Goal: Task Accomplishment & Management: Complete application form

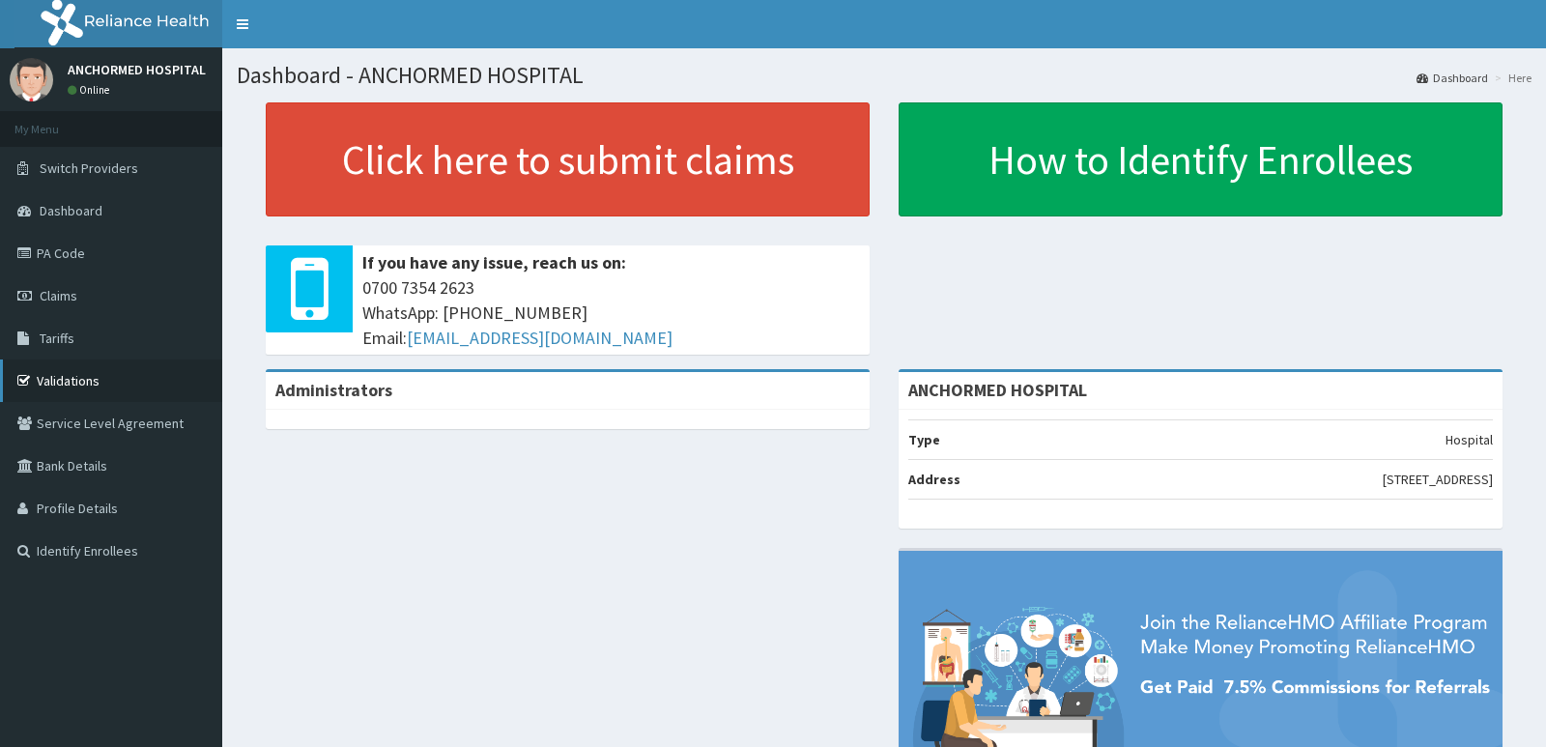
click at [94, 379] on link "Validations" at bounding box center [111, 380] width 222 height 43
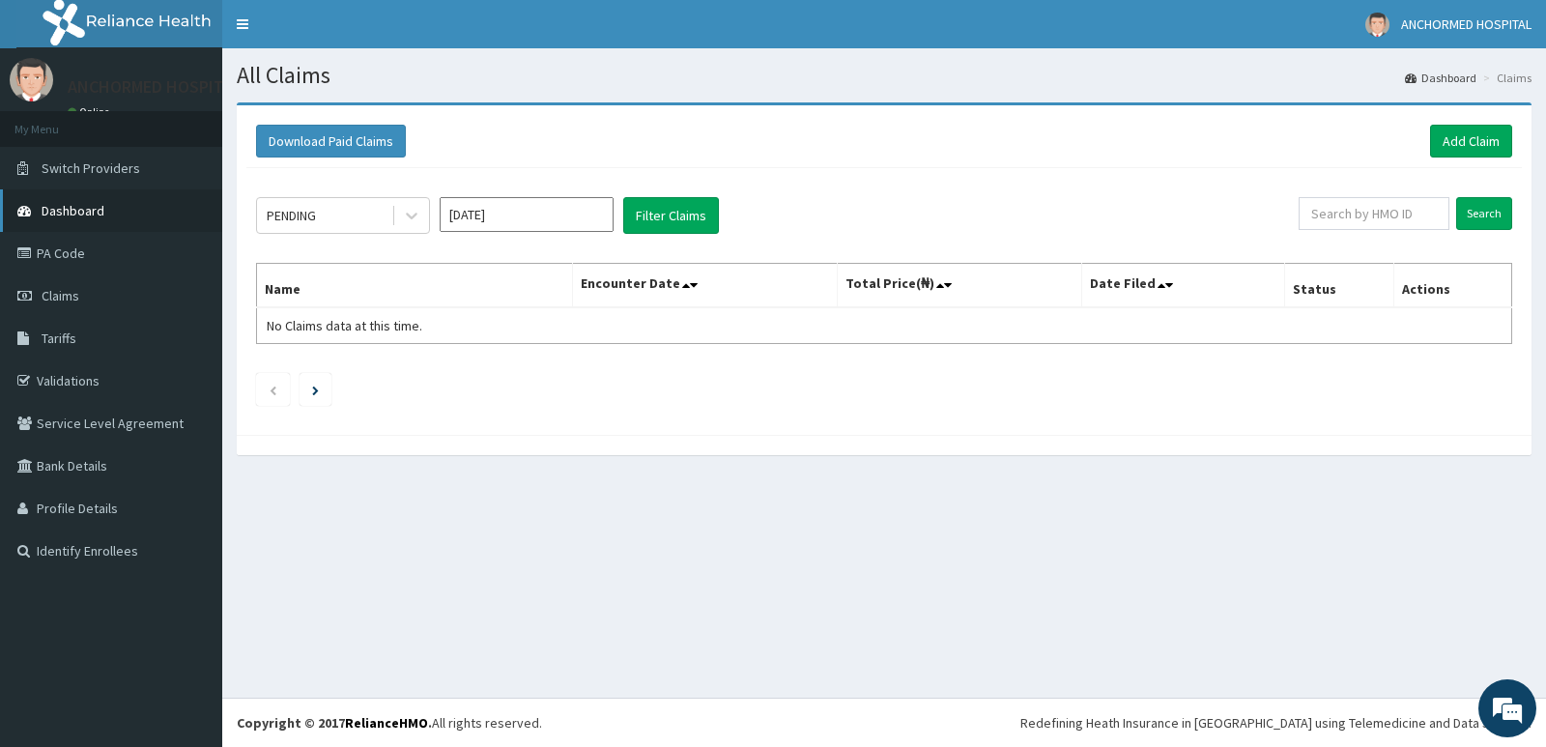
click at [76, 211] on span "Dashboard" at bounding box center [73, 210] width 63 height 17
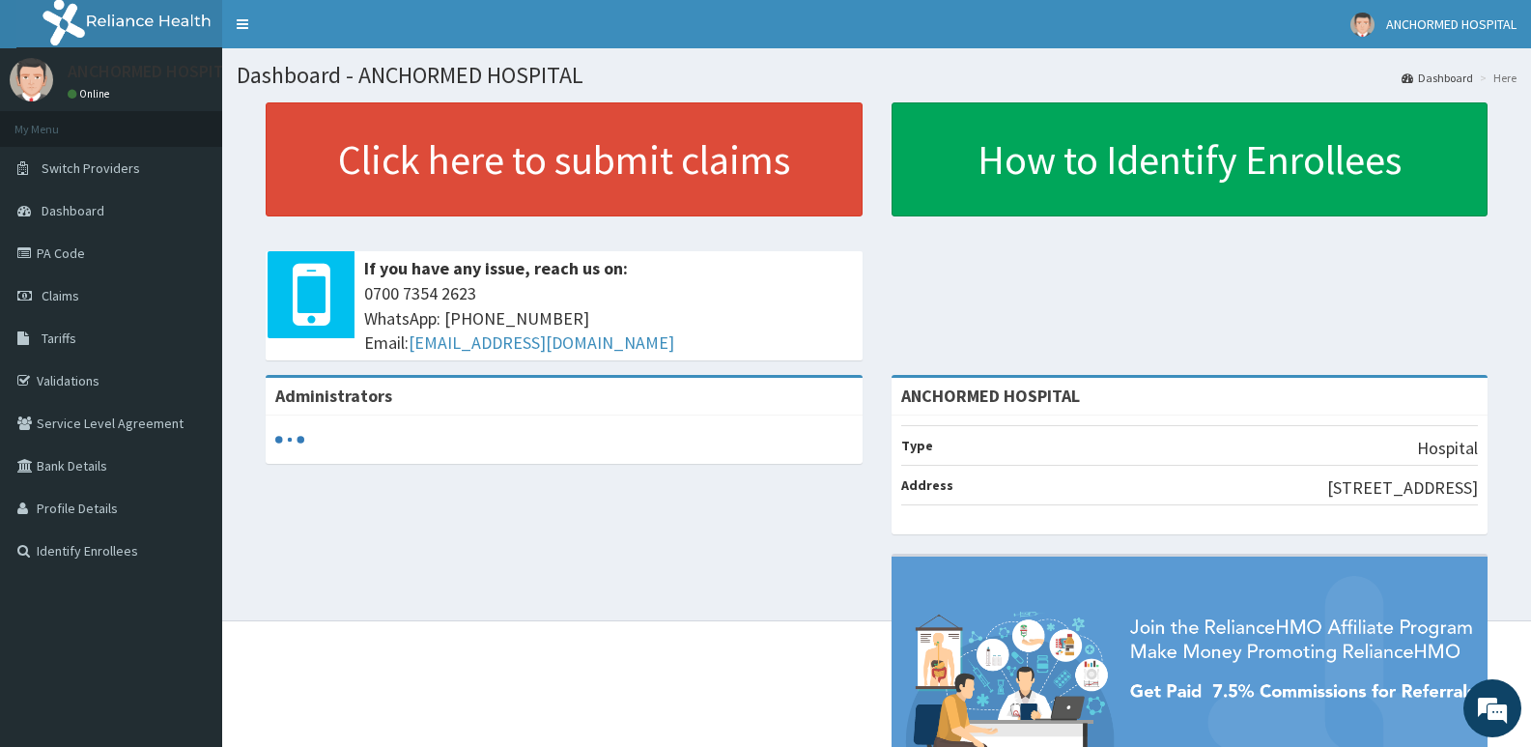
click at [76, 211] on span "Dashboard" at bounding box center [73, 210] width 63 height 17
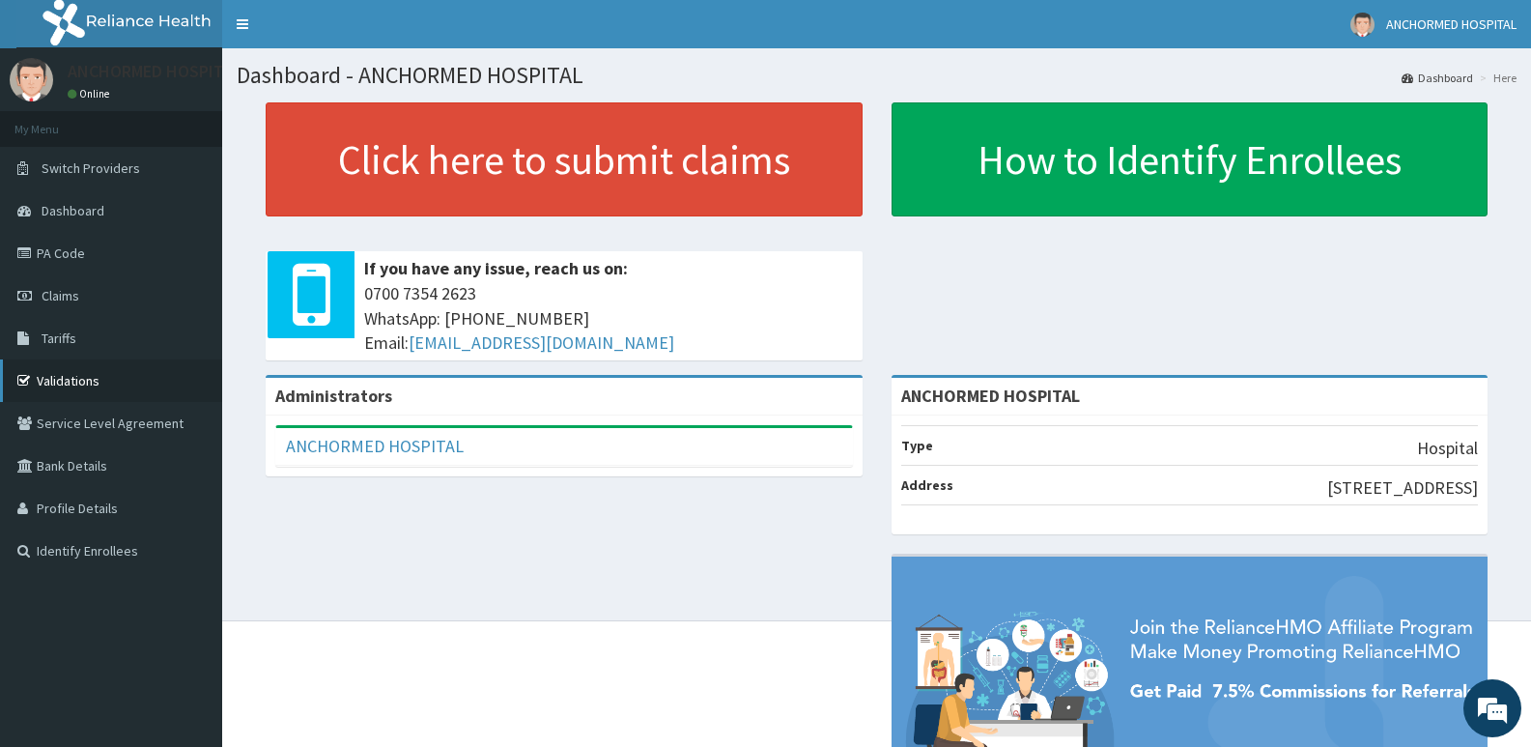
click at [46, 372] on link "Validations" at bounding box center [111, 380] width 222 height 43
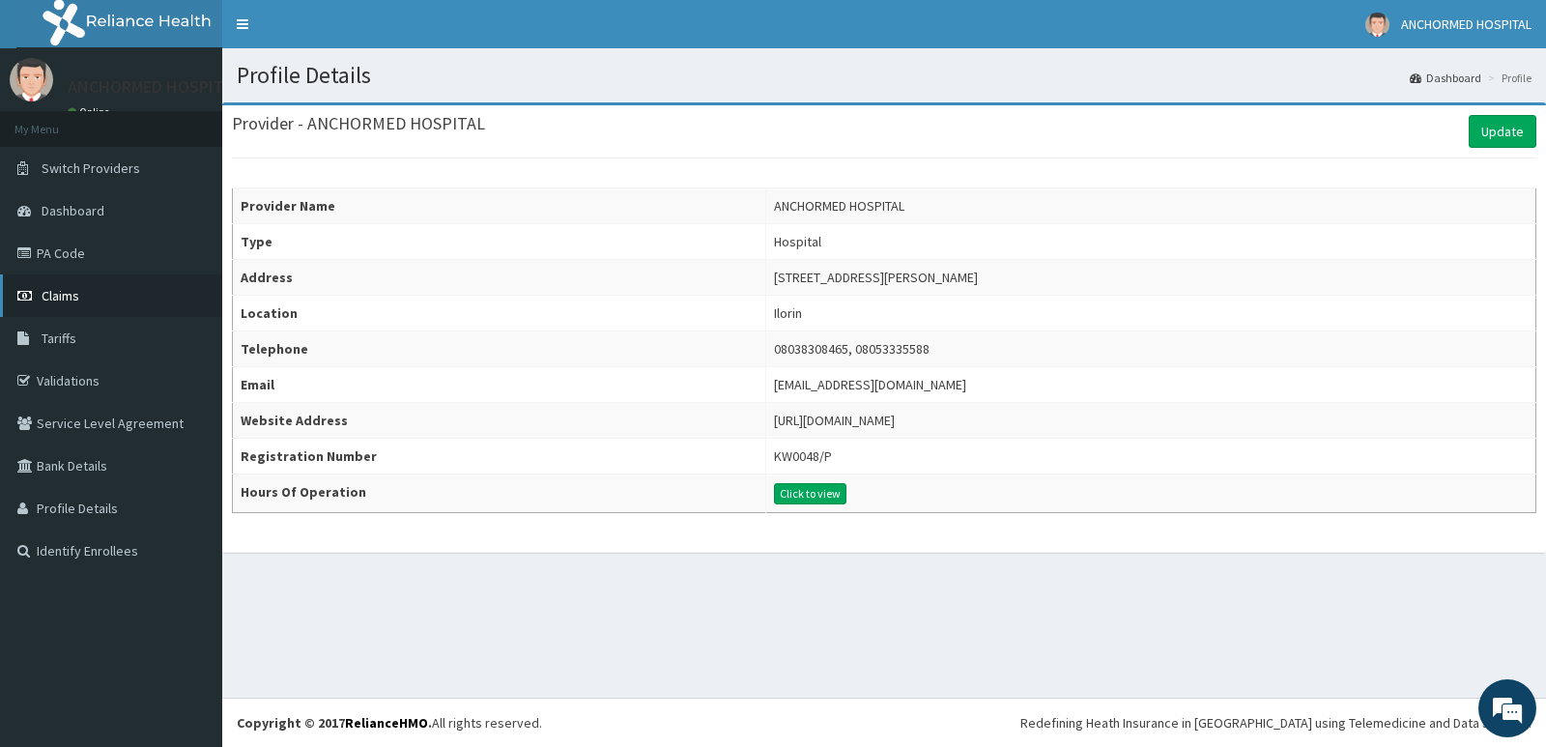
click at [63, 305] on link "Claims" at bounding box center [111, 295] width 222 height 43
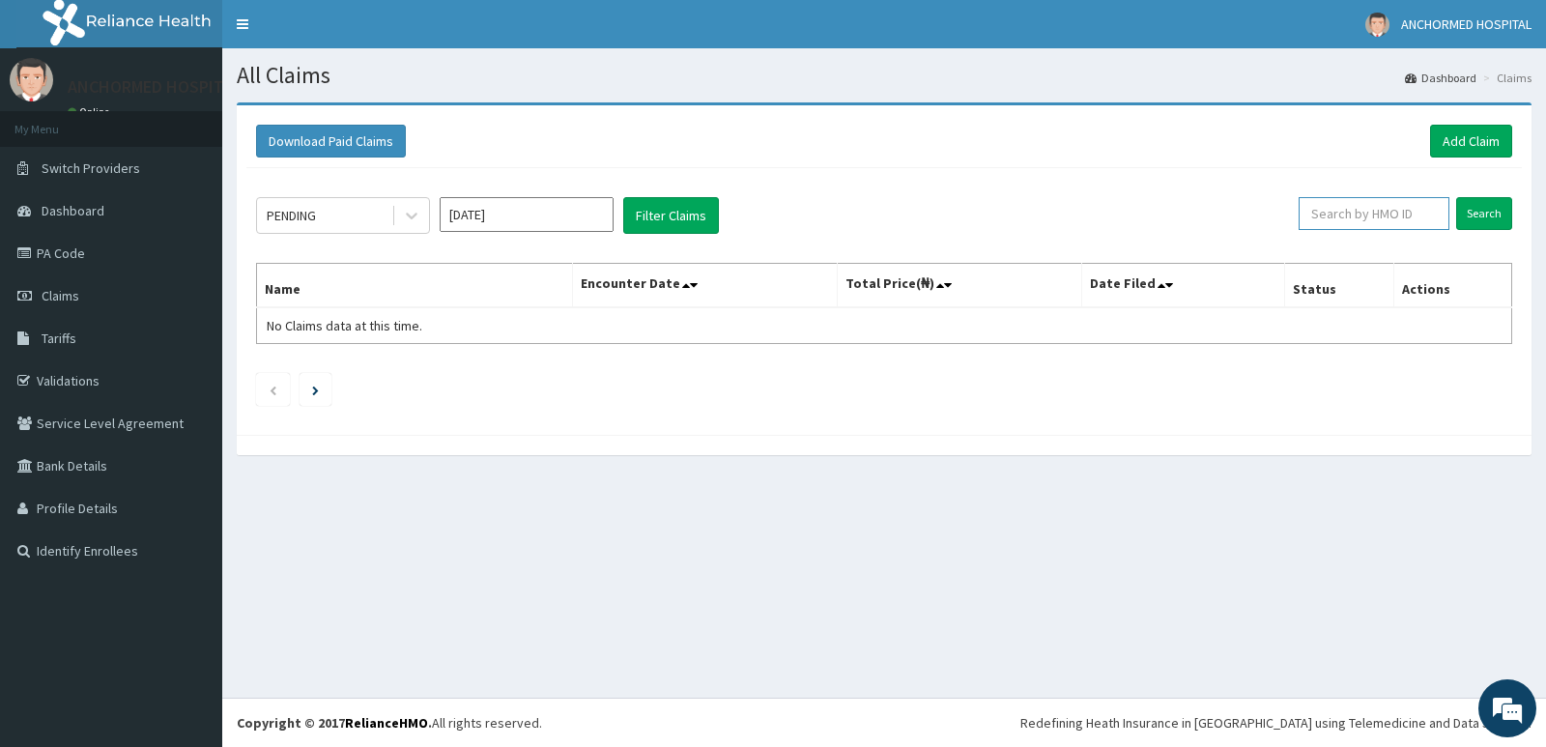
click at [1369, 218] on input "text" at bounding box center [1374, 213] width 152 height 33
paste input "AGO/10085/C"
type input "AGO/10085/C"
click at [1487, 212] on input "Search" at bounding box center [1484, 213] width 56 height 33
click at [1499, 204] on input "Search" at bounding box center [1484, 213] width 56 height 33
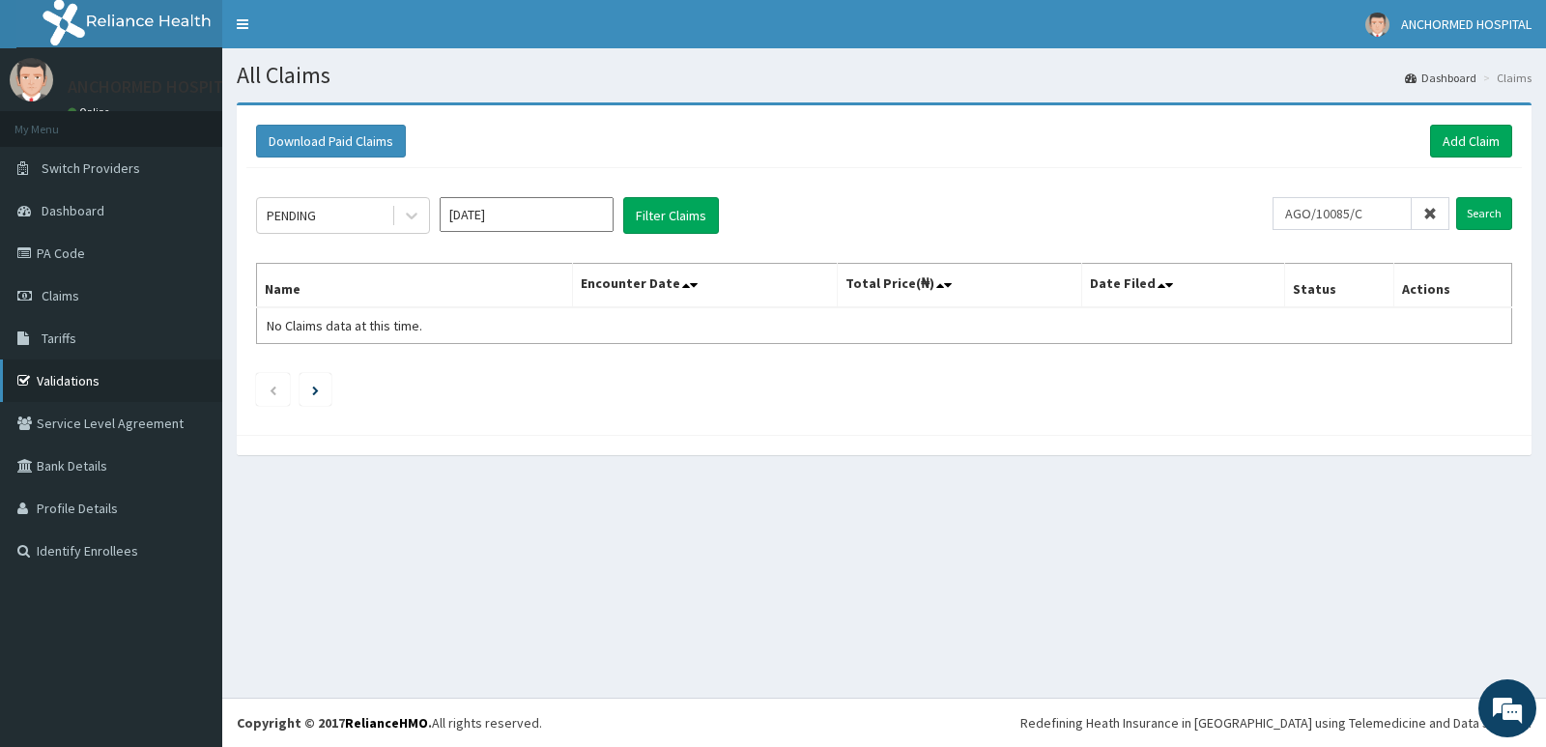
click at [85, 376] on link "Validations" at bounding box center [111, 380] width 222 height 43
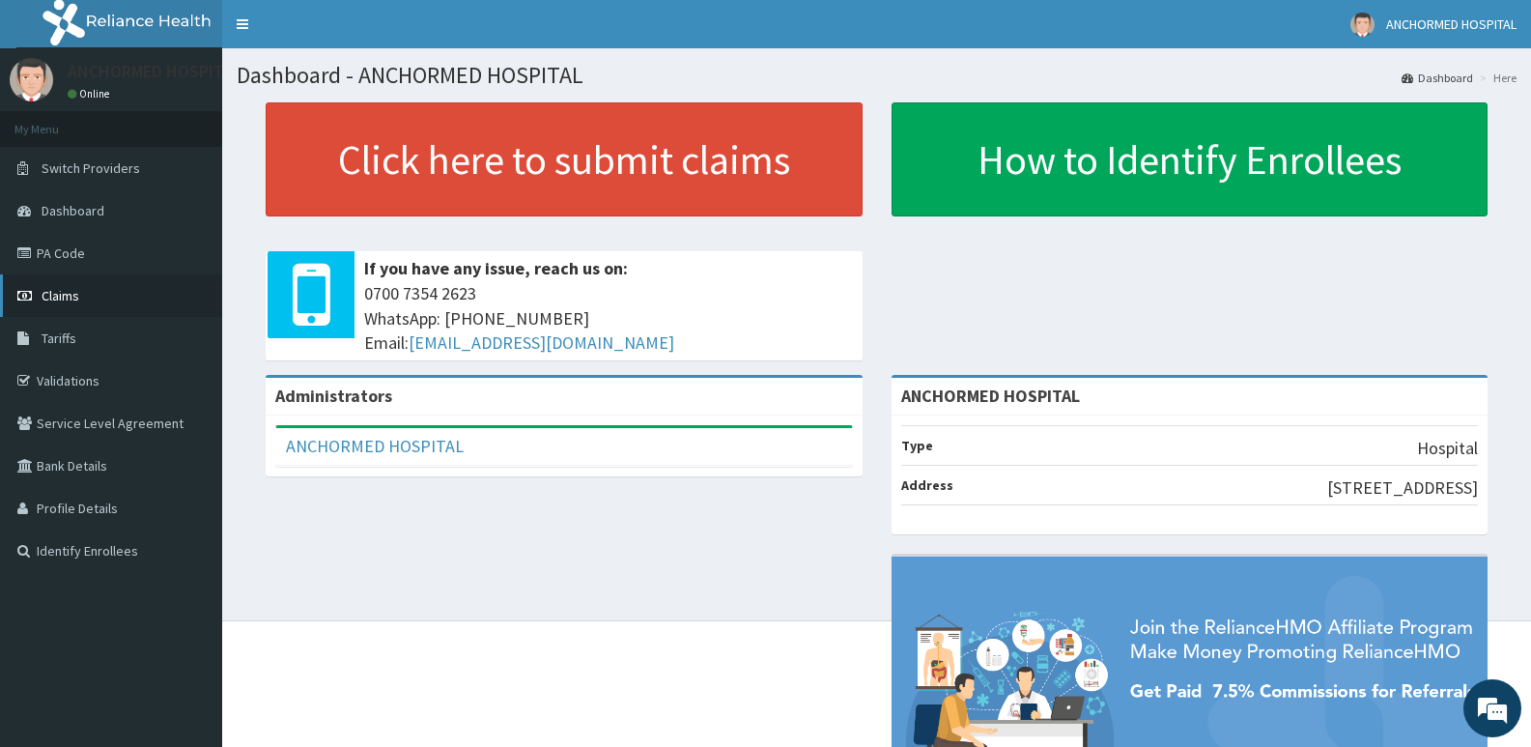
click at [73, 305] on link "Claims" at bounding box center [111, 295] width 222 height 43
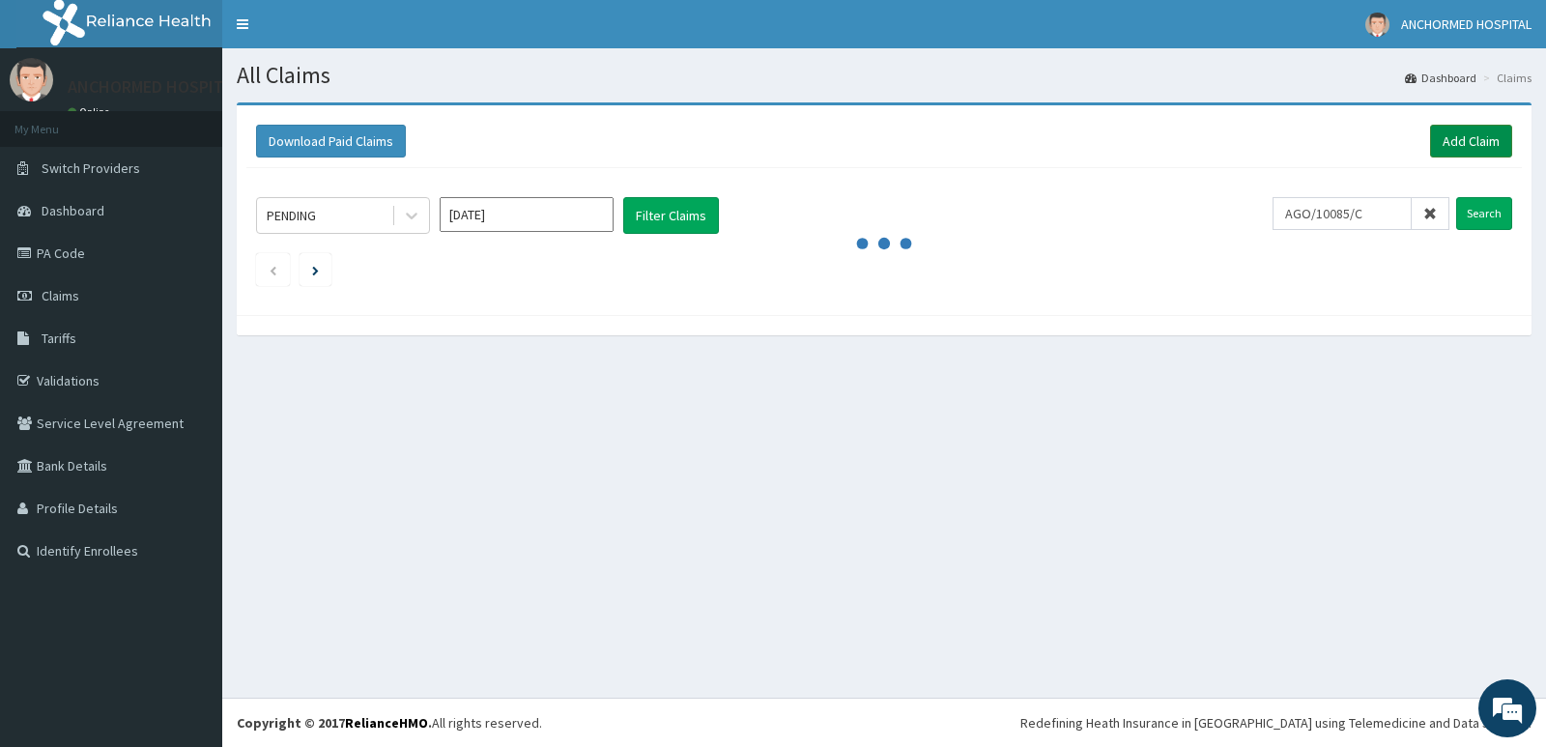
click at [1469, 127] on link "Add Claim" at bounding box center [1471, 141] width 82 height 33
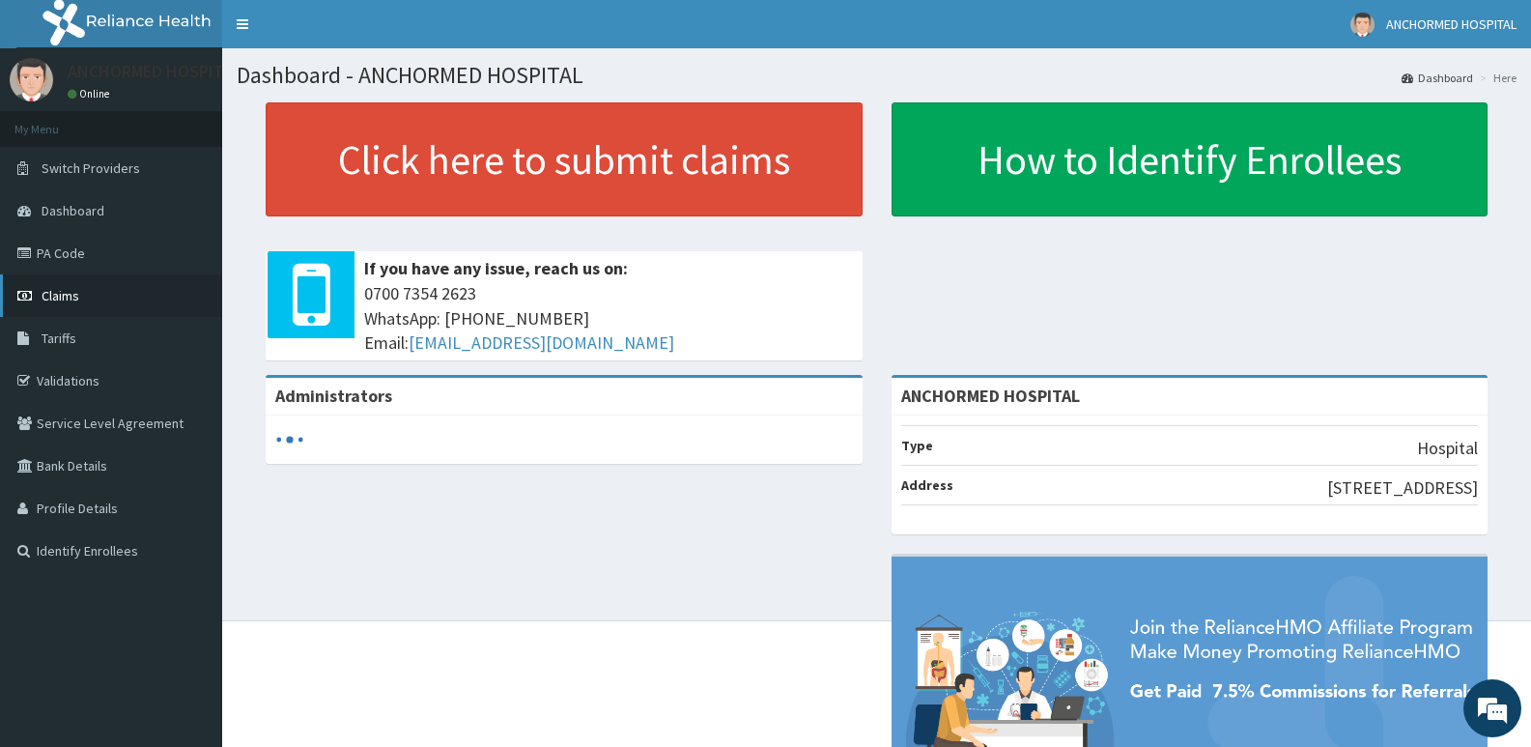
click at [54, 304] on link "Claims" at bounding box center [111, 295] width 222 height 43
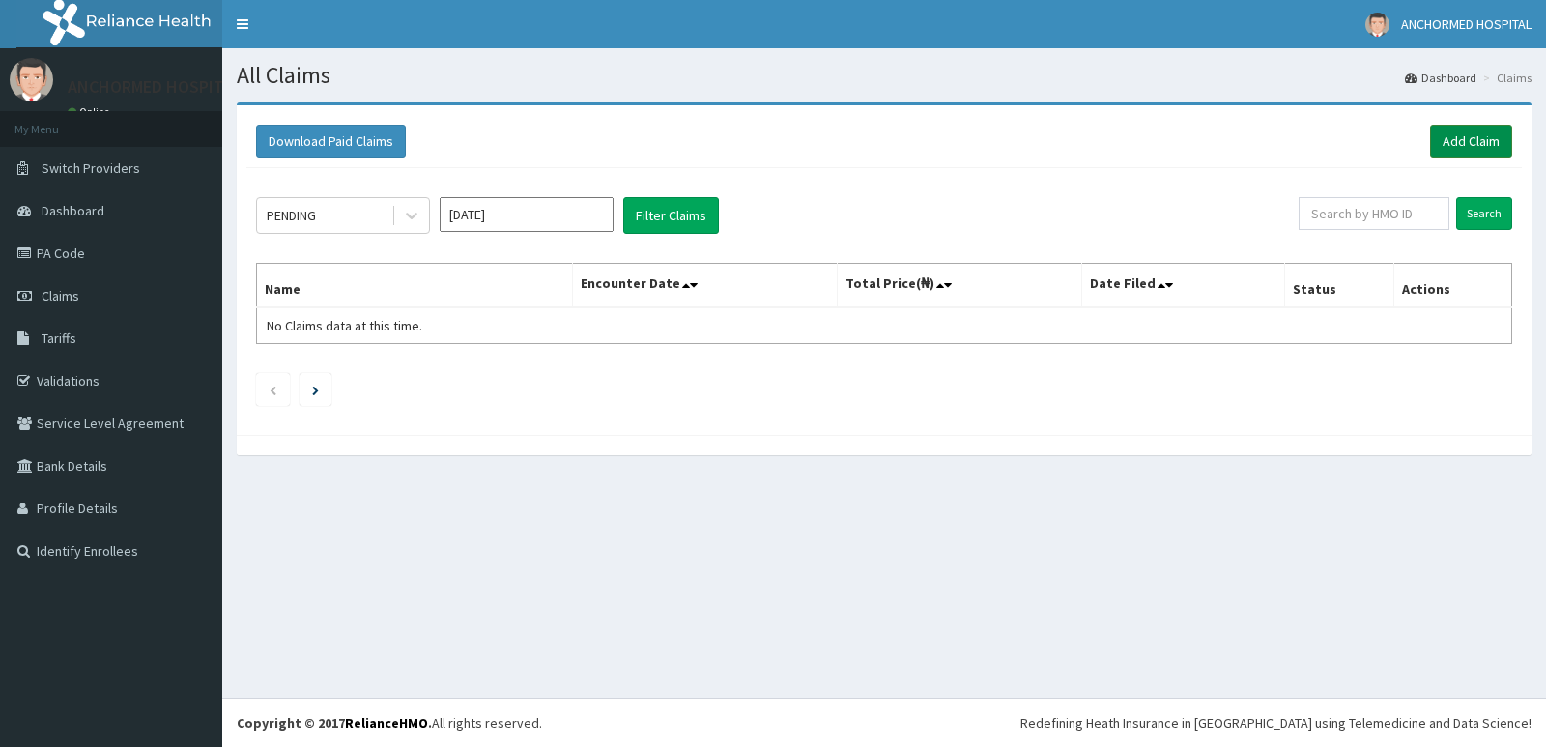
click at [1465, 135] on link "Add Claim" at bounding box center [1471, 141] width 82 height 33
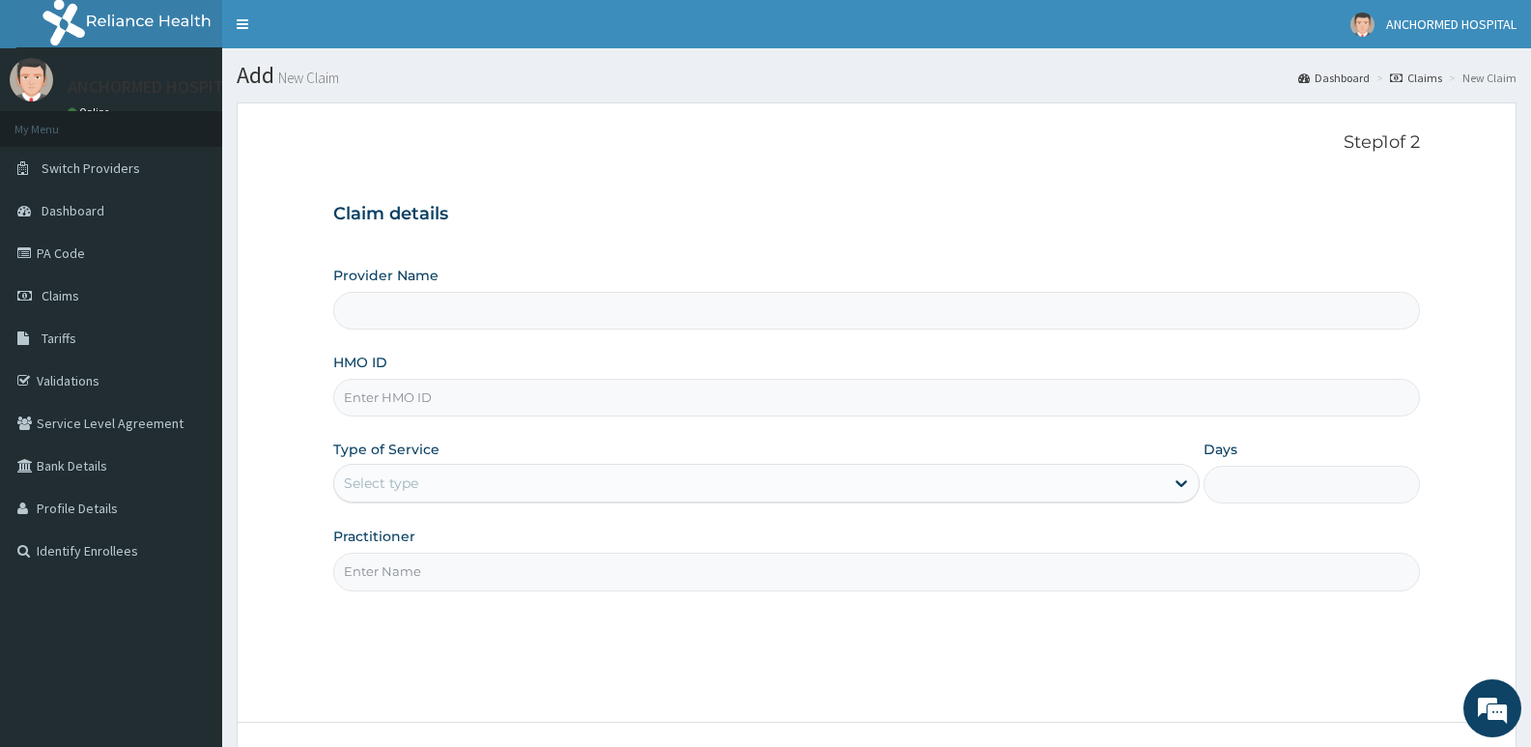
click at [404, 313] on input "Provider Name" at bounding box center [876, 311] width 1087 height 38
type input "ANCHORMED HOSPITAL"
click at [458, 404] on input "HMO ID" at bounding box center [876, 398] width 1087 height 38
paste input "AGO/10085/C"
type input "AGO/10085/C"
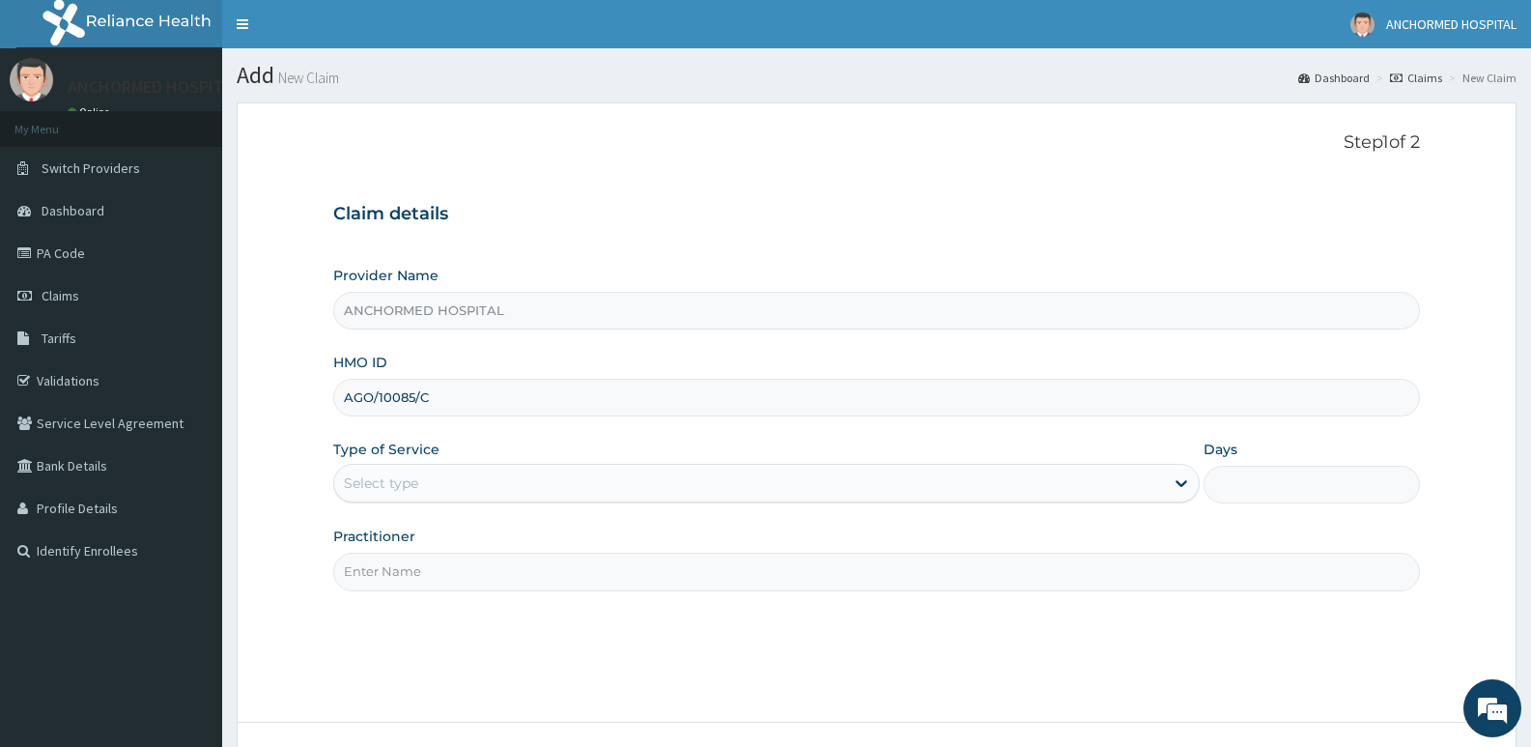
click at [498, 494] on div "Select type" at bounding box center [748, 483] width 829 height 31
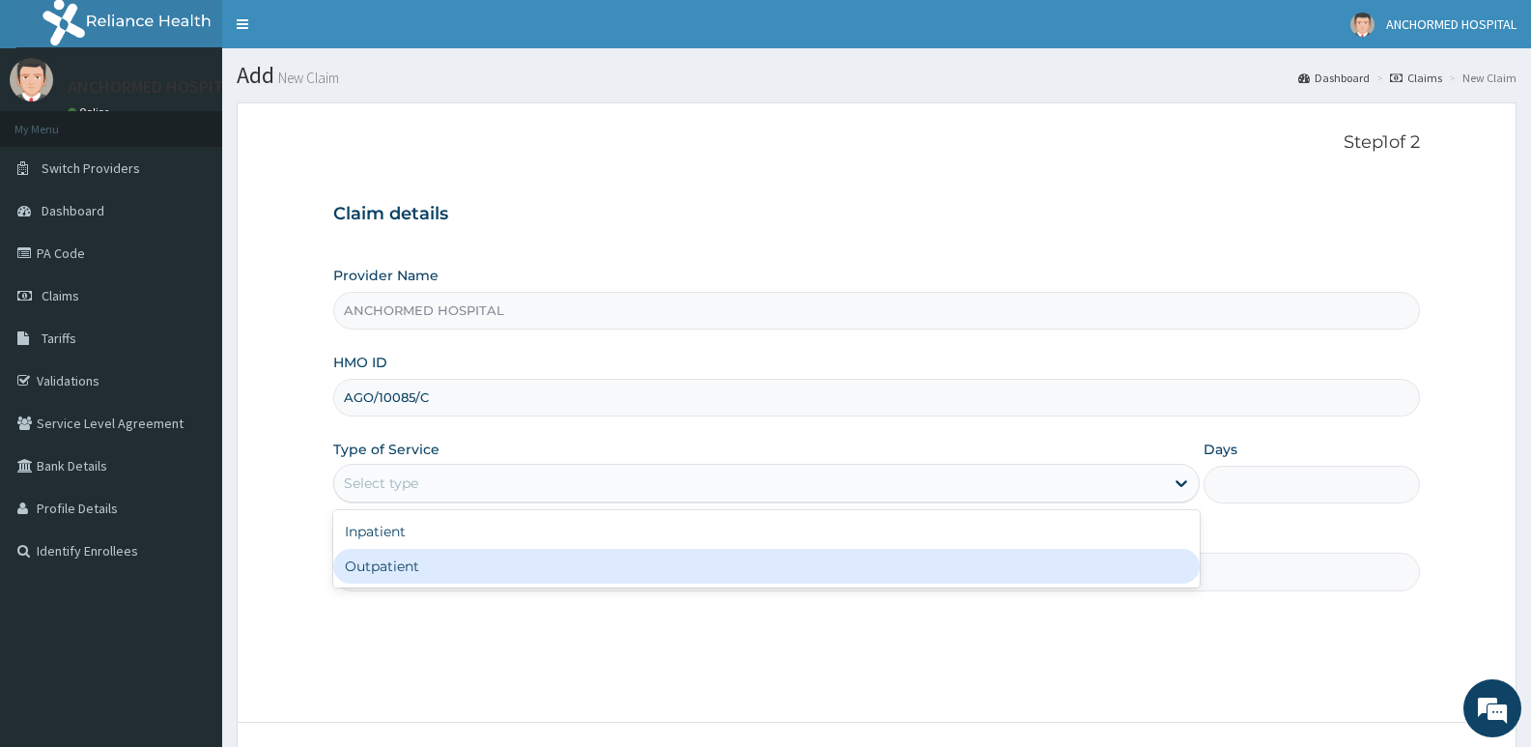
click at [462, 557] on div "Outpatient" at bounding box center [766, 566] width 866 height 35
type input "1"
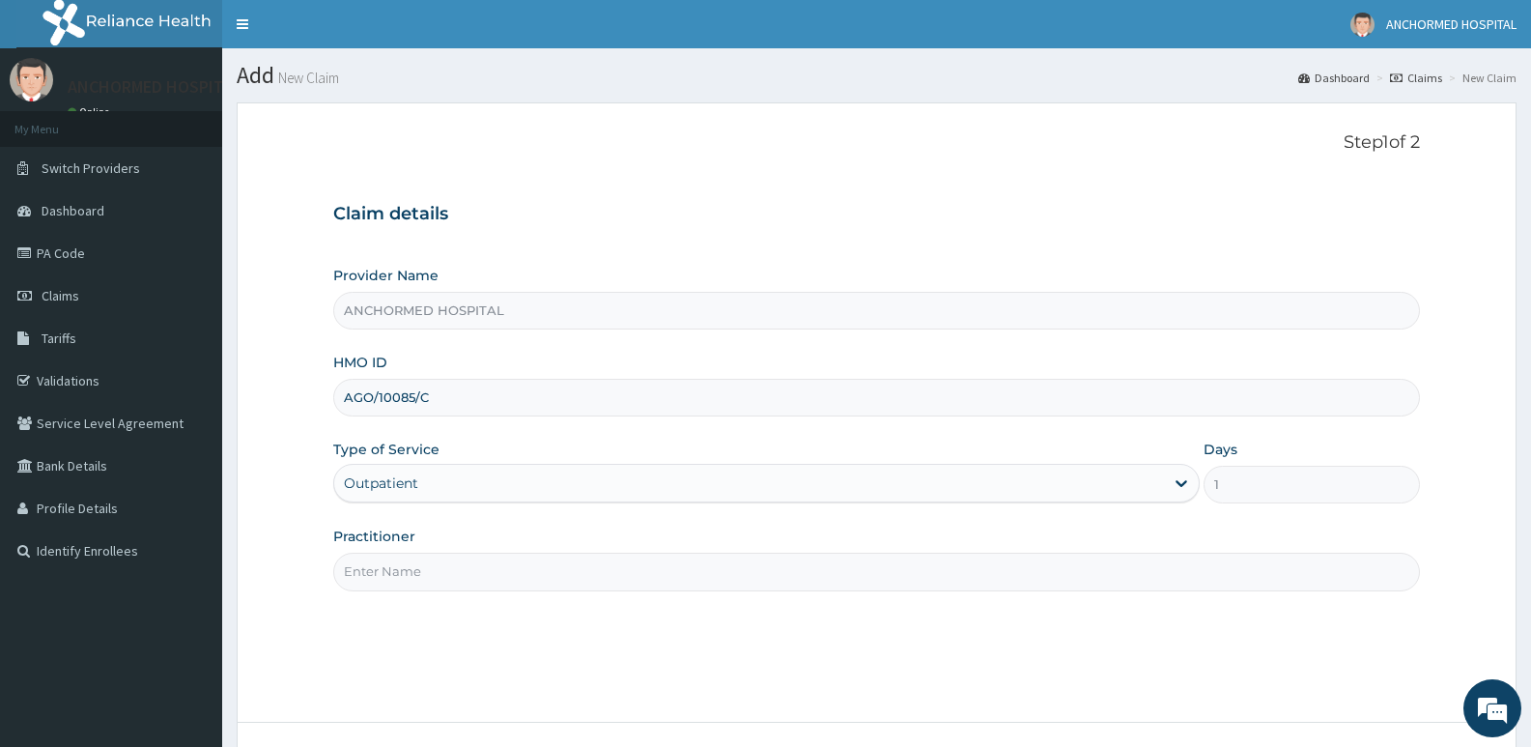
click at [455, 570] on input "Practitioner" at bounding box center [876, 572] width 1087 height 38
type input "[PERSON_NAME]"
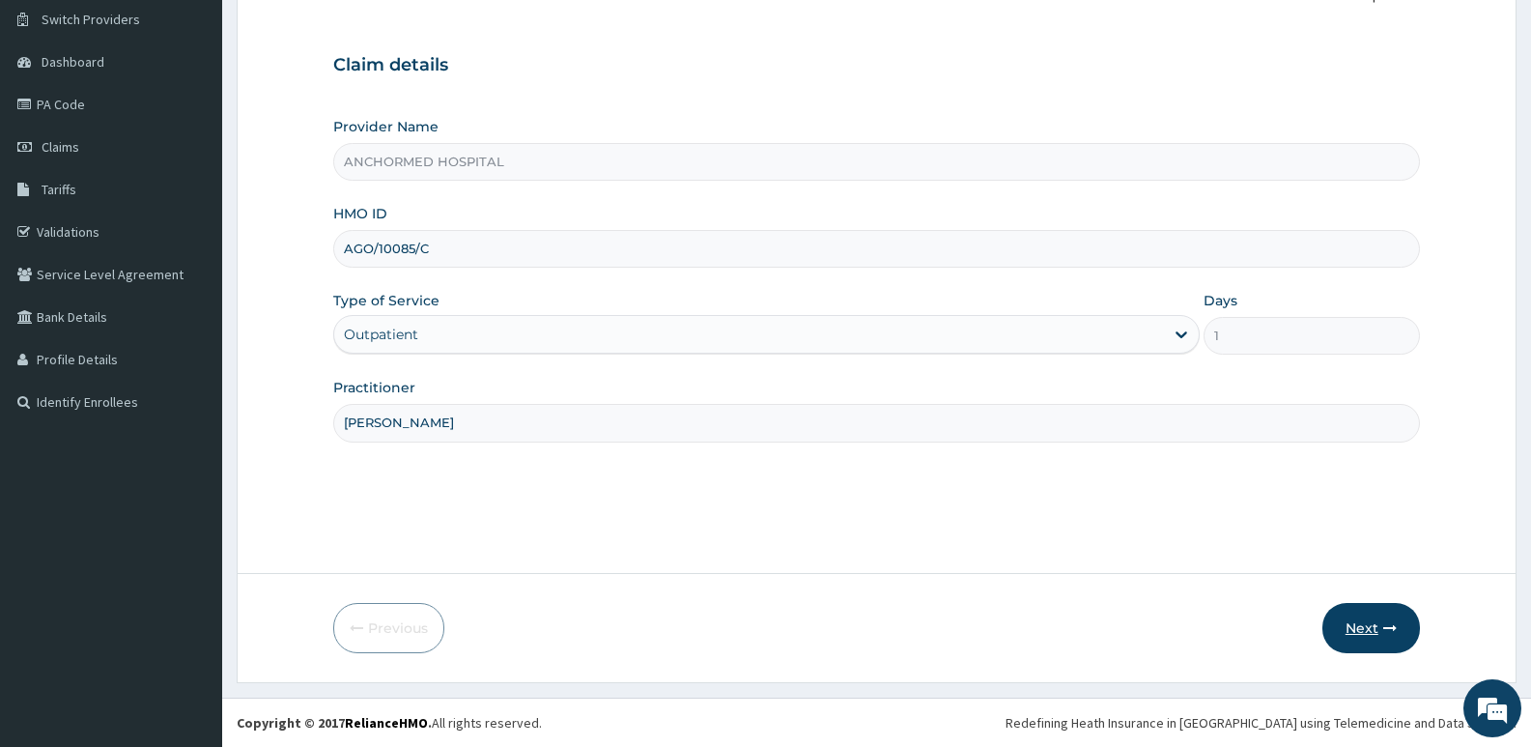
click at [1365, 628] on button "Next" at bounding box center [1372, 628] width 98 height 50
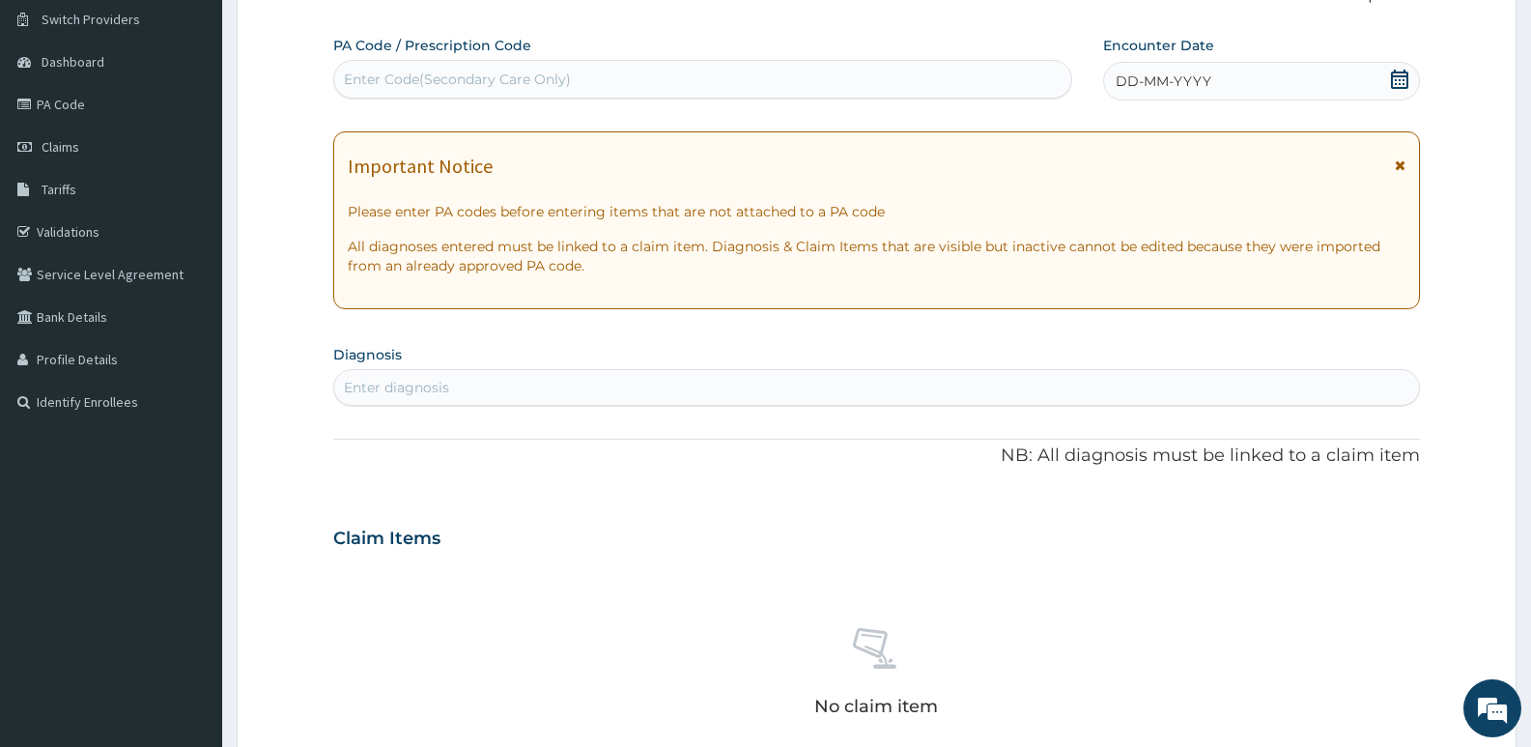
scroll to position [153, 0]
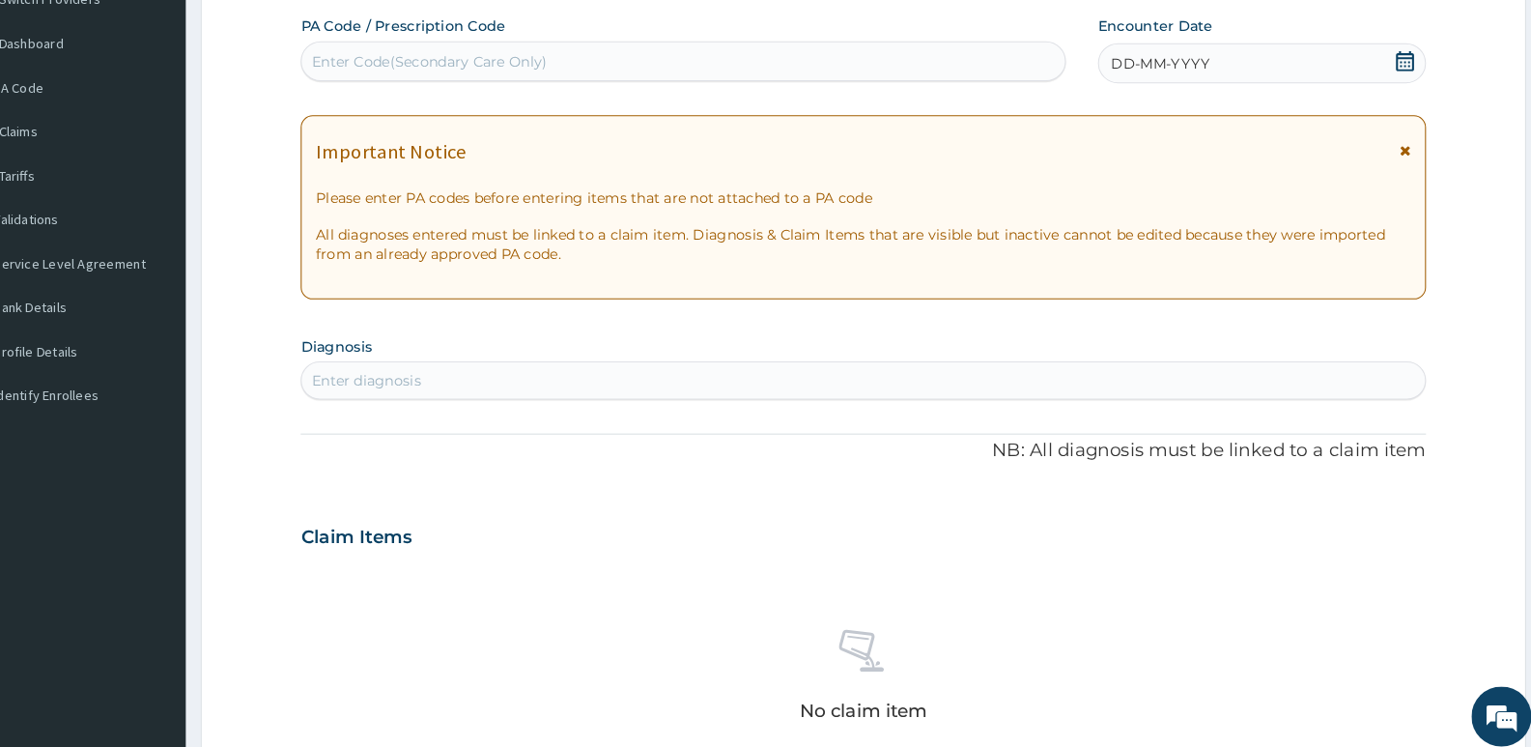
click at [1401, 73] on icon at bounding box center [1399, 75] width 19 height 19
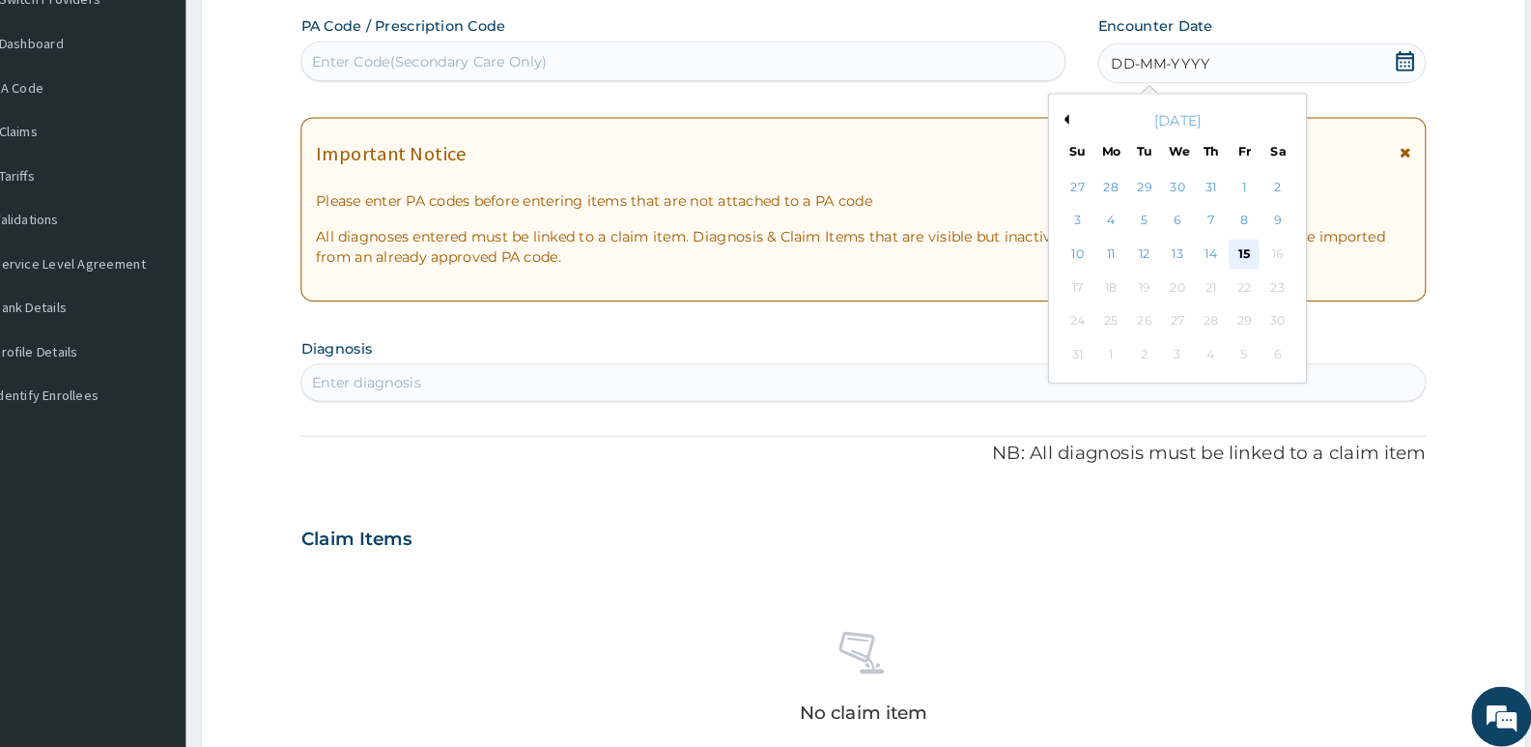
click at [1238, 256] on div "15" at bounding box center [1244, 261] width 29 height 29
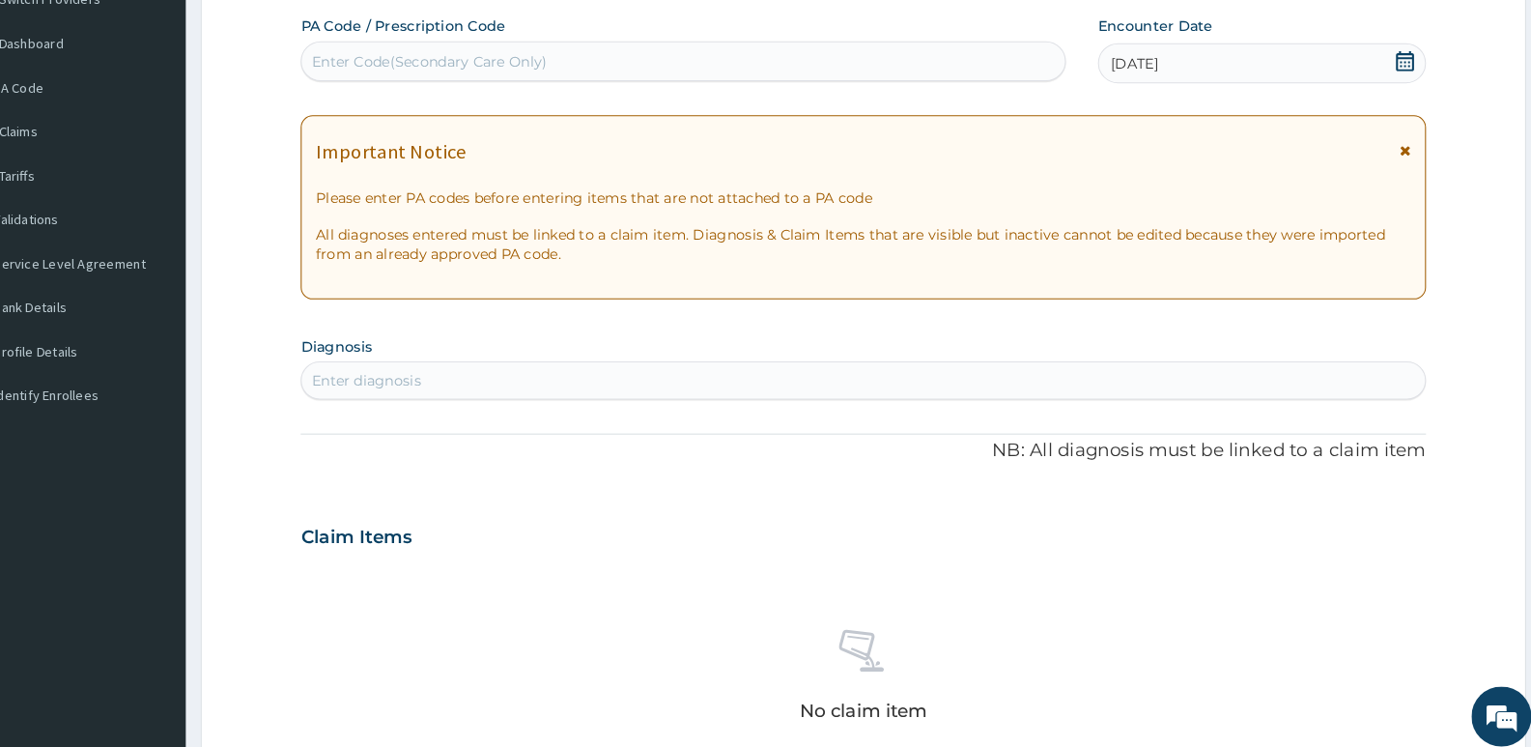
click at [391, 379] on div "Enter diagnosis" at bounding box center [396, 383] width 105 height 19
type input "MALAR"
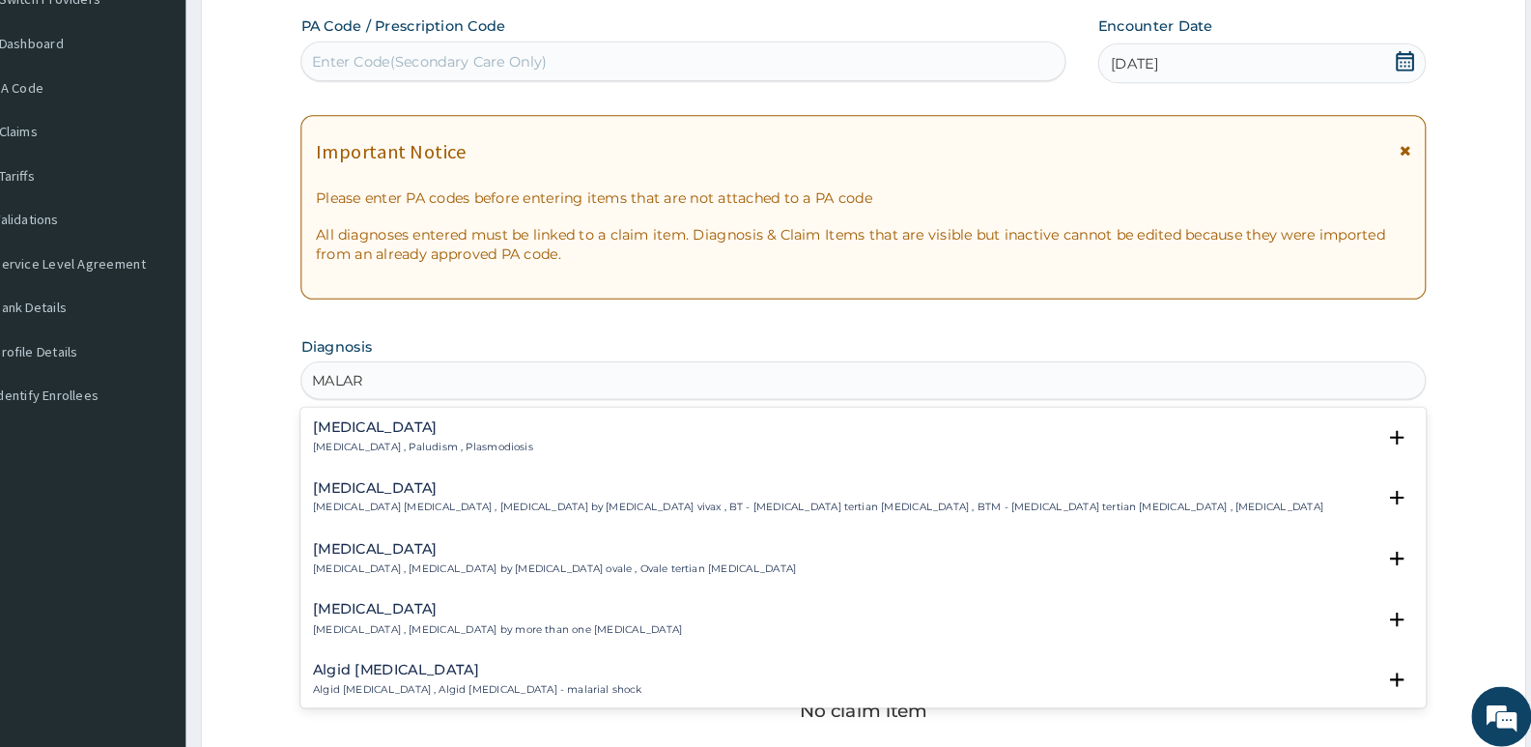
click at [389, 434] on h4 "[MEDICAL_DATA]" at bounding box center [451, 428] width 213 height 14
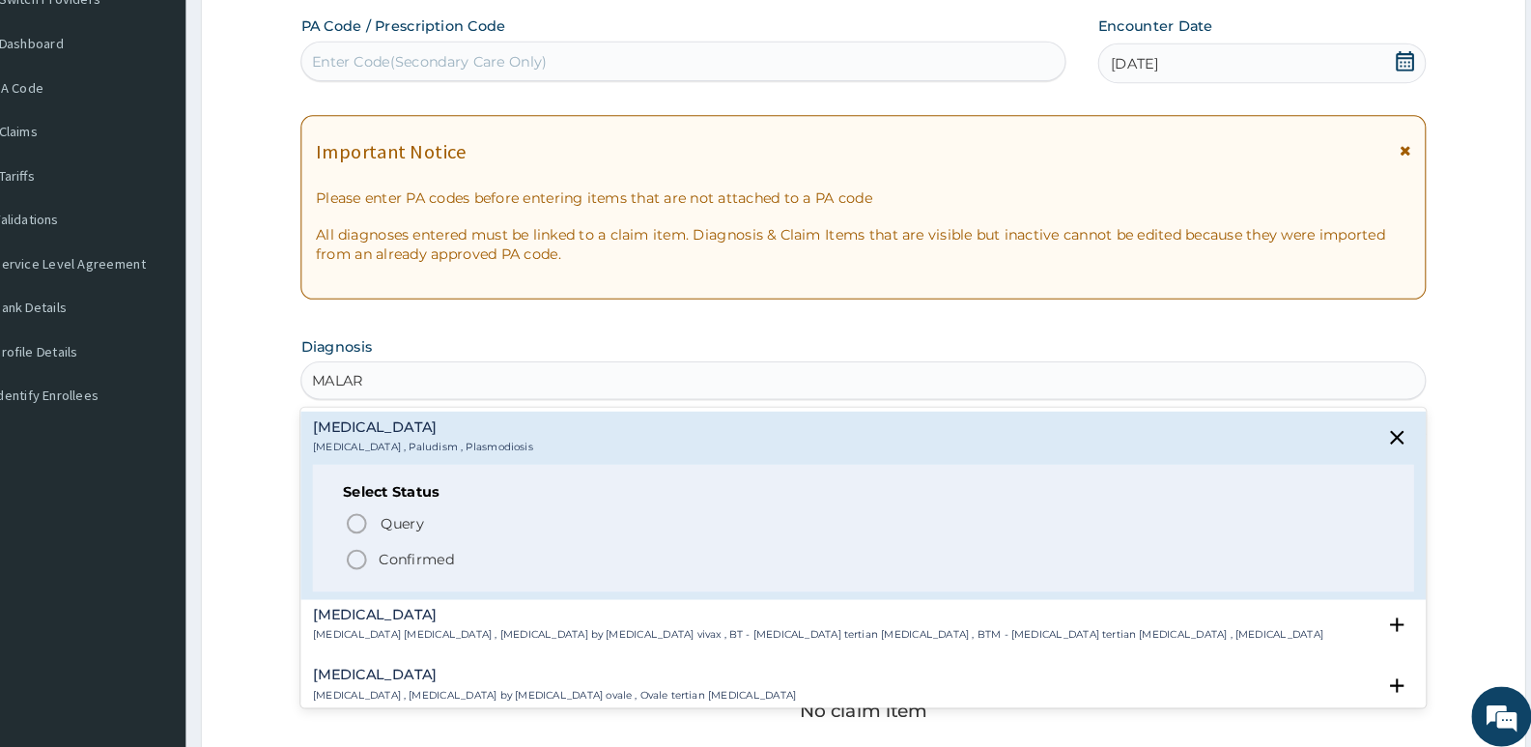
click at [385, 553] on icon "status option filled" at bounding box center [387, 556] width 23 height 23
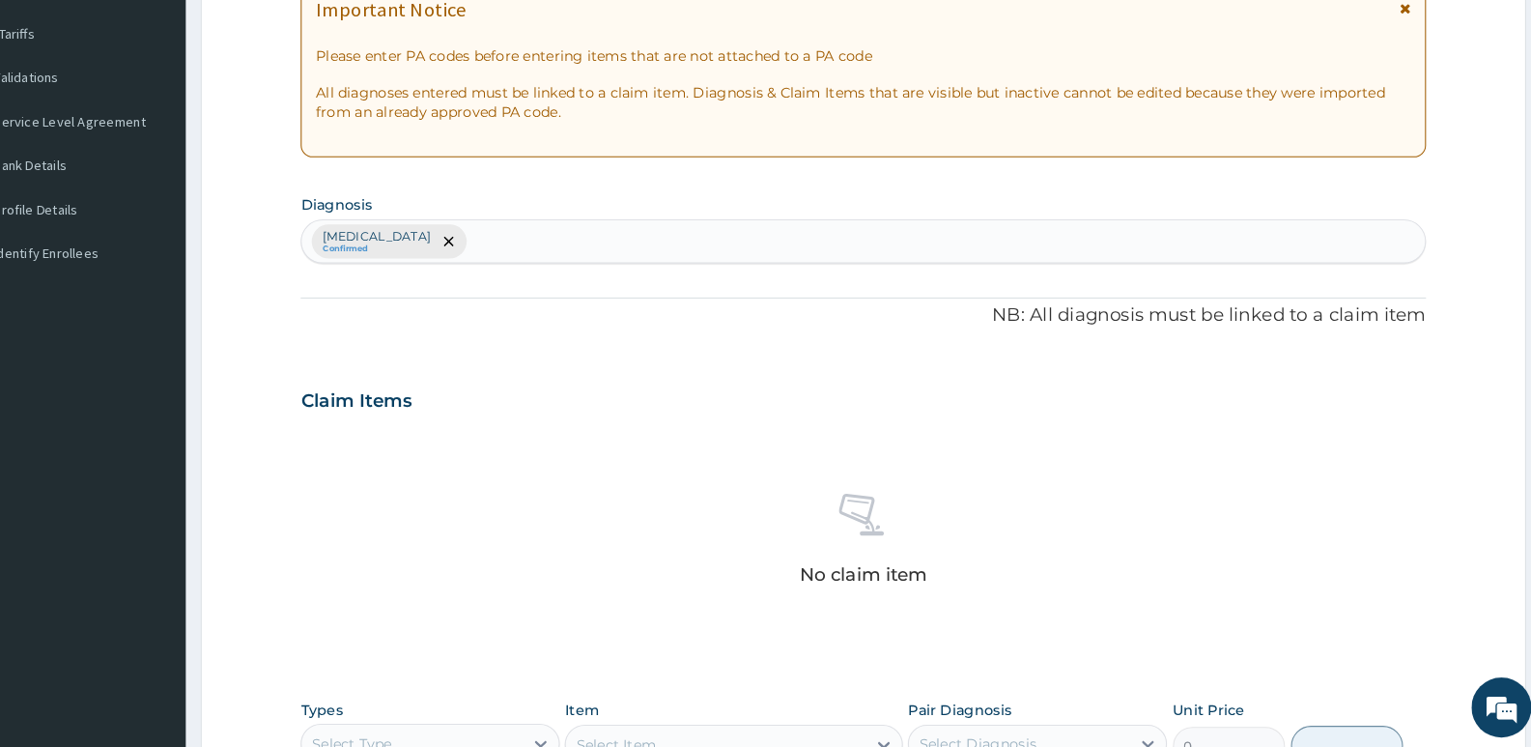
scroll to position [424, 0]
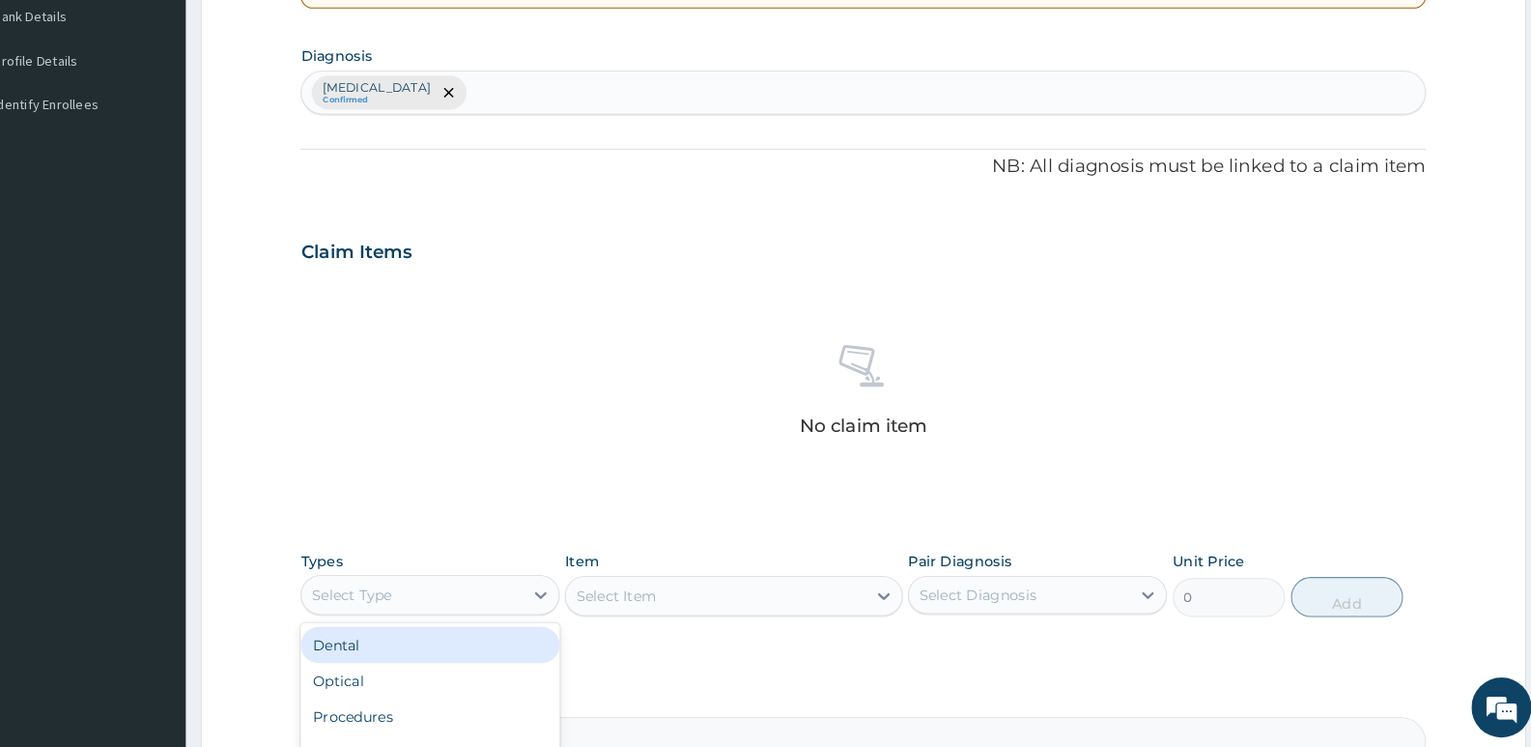
click at [379, 586] on div "Select Type" at bounding box center [440, 599] width 213 height 31
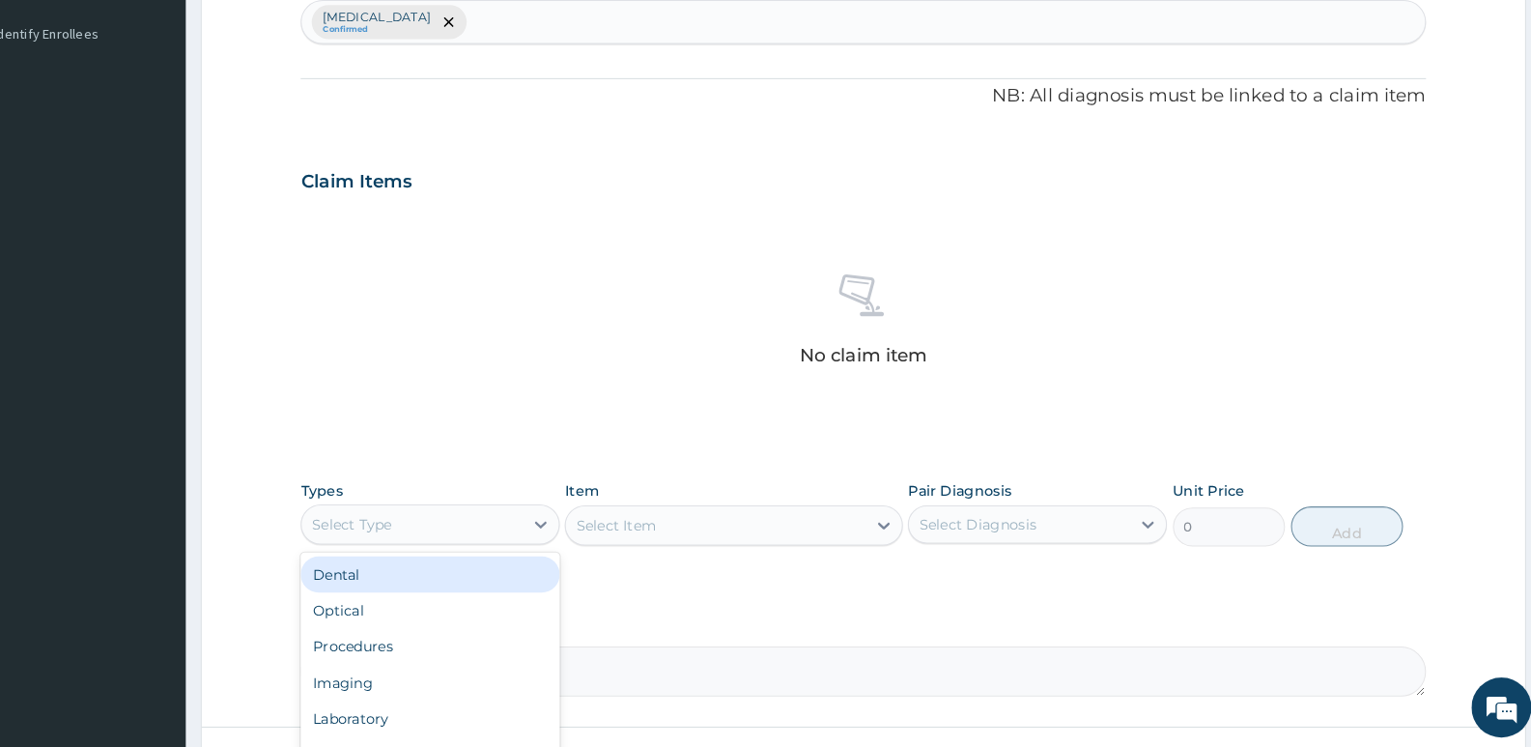
scroll to position [611, 0]
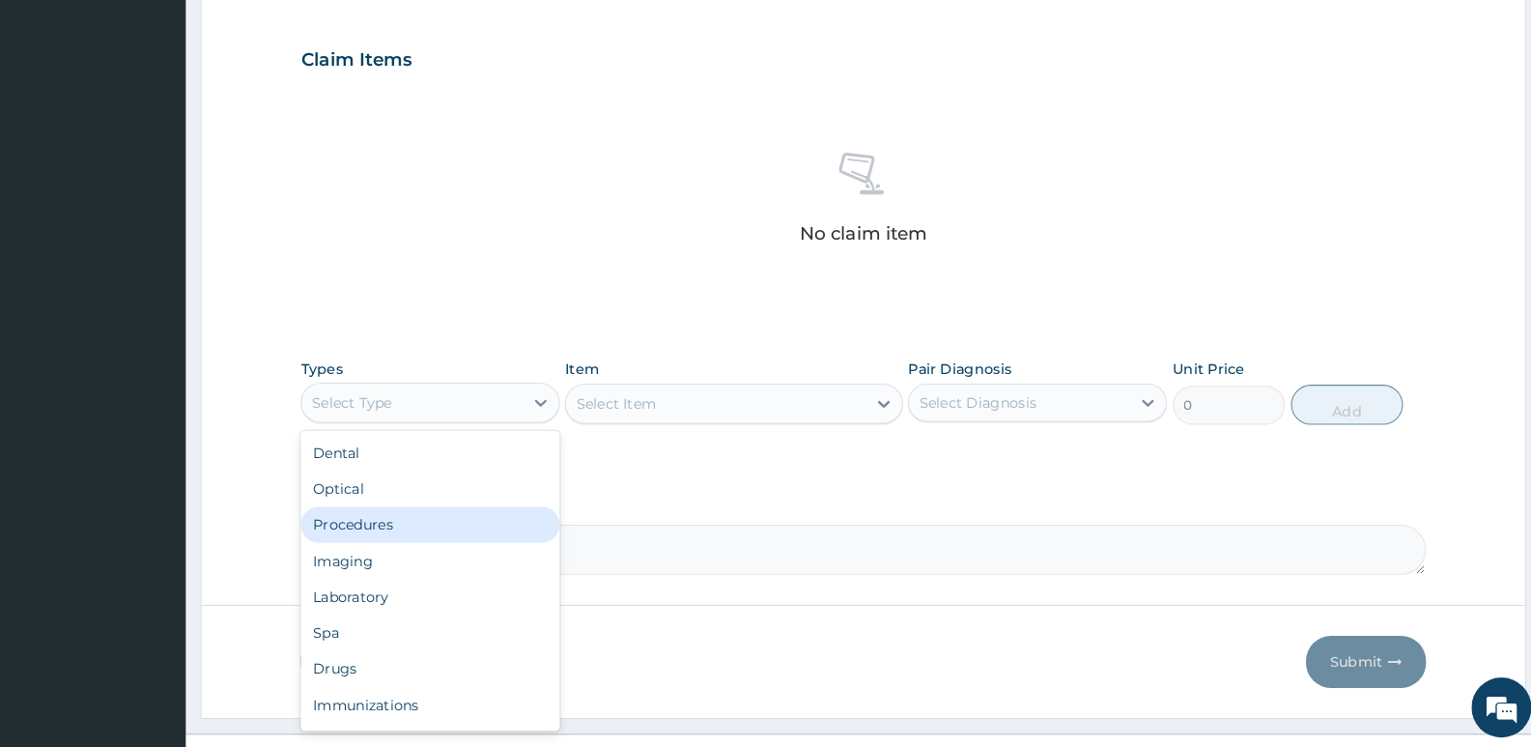
click at [432, 537] on div "Procedures" at bounding box center [458, 531] width 250 height 35
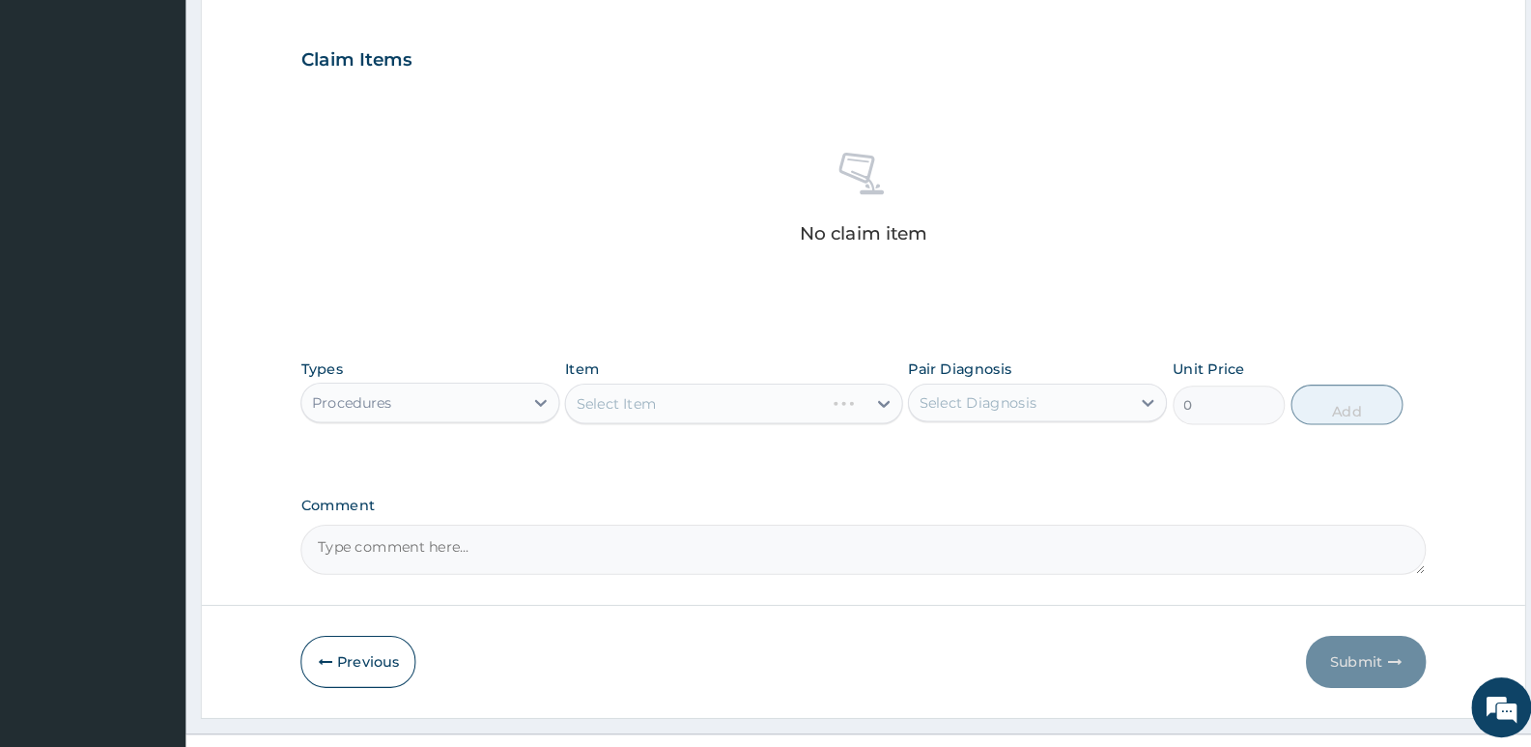
click at [673, 408] on div "Select Item" at bounding box center [751, 414] width 326 height 39
click at [747, 401] on div "Select Item" at bounding box center [751, 414] width 326 height 39
click at [633, 412] on div "Select Item" at bounding box center [751, 414] width 326 height 39
click at [594, 391] on div "Item Select Item" at bounding box center [751, 403] width 326 height 64
click at [614, 419] on div "Select Item" at bounding box center [751, 414] width 326 height 39
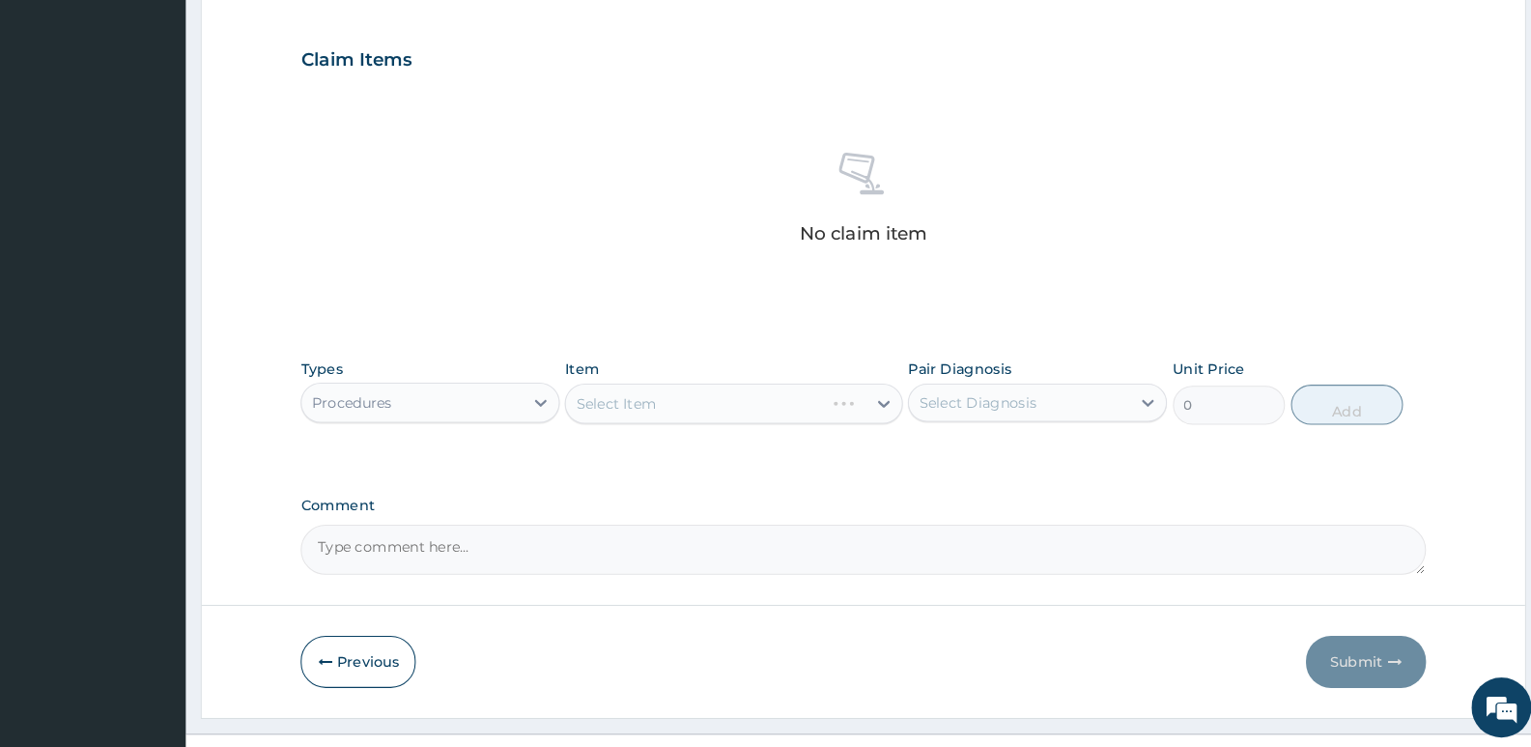
click at [624, 413] on div "Select Item" at bounding box center [751, 414] width 326 height 39
click at [722, 399] on div "Select Item" at bounding box center [751, 414] width 326 height 39
click at [746, 411] on div "Select Item" at bounding box center [751, 414] width 326 height 39
click at [618, 417] on div "Select Item" at bounding box center [751, 414] width 326 height 39
click at [650, 402] on div "Select Item" at bounding box center [751, 414] width 326 height 39
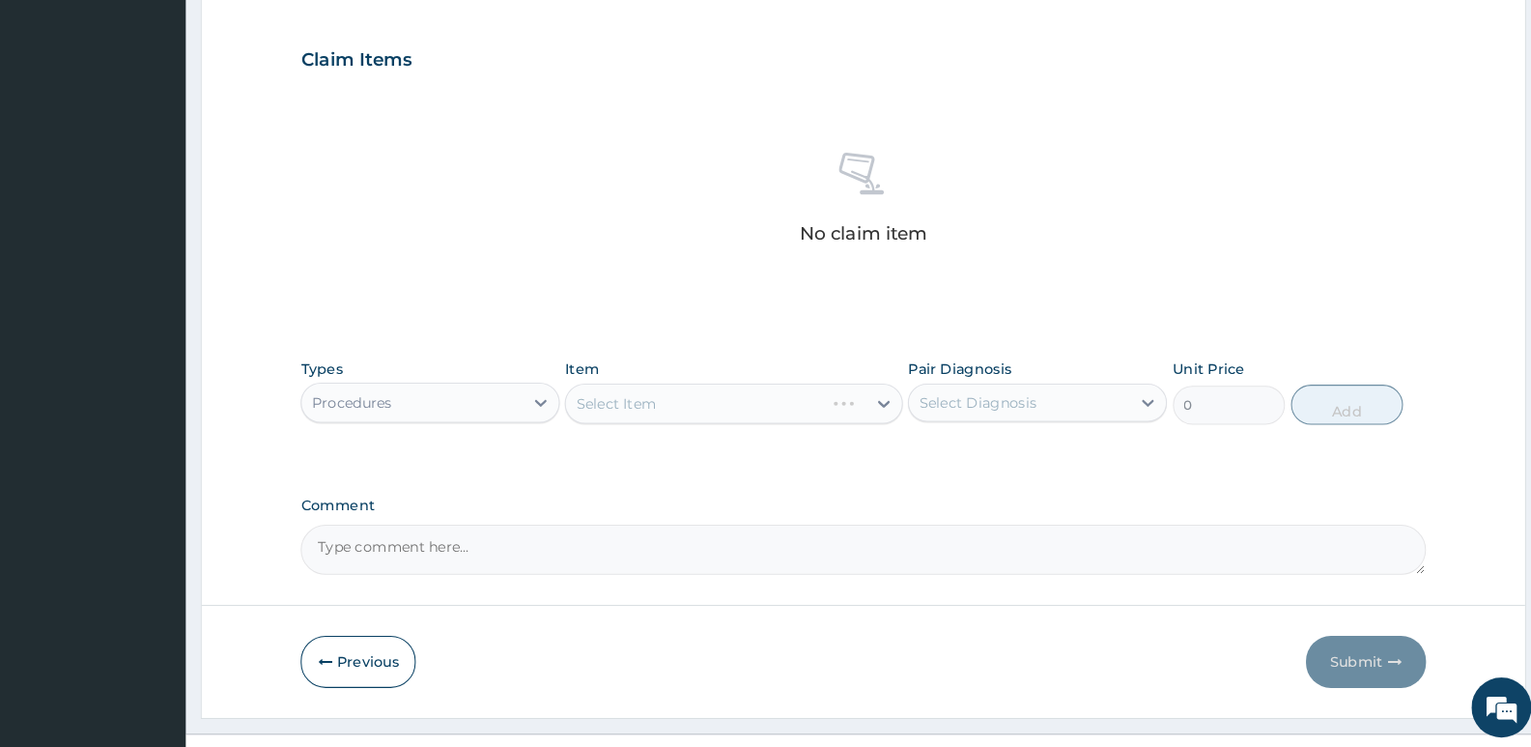
click at [807, 403] on div "Select Item" at bounding box center [751, 414] width 326 height 39
click at [914, 404] on div "Types Procedures Item Select Item Pair Diagnosis Select Diagnosis Unit Price 0 …" at bounding box center [876, 402] width 1087 height 83
click at [762, 408] on div "Select Item" at bounding box center [751, 414] width 326 height 39
click at [673, 408] on div "Select Item" at bounding box center [751, 414] width 326 height 39
click at [589, 408] on div "Select Item" at bounding box center [751, 414] width 326 height 39
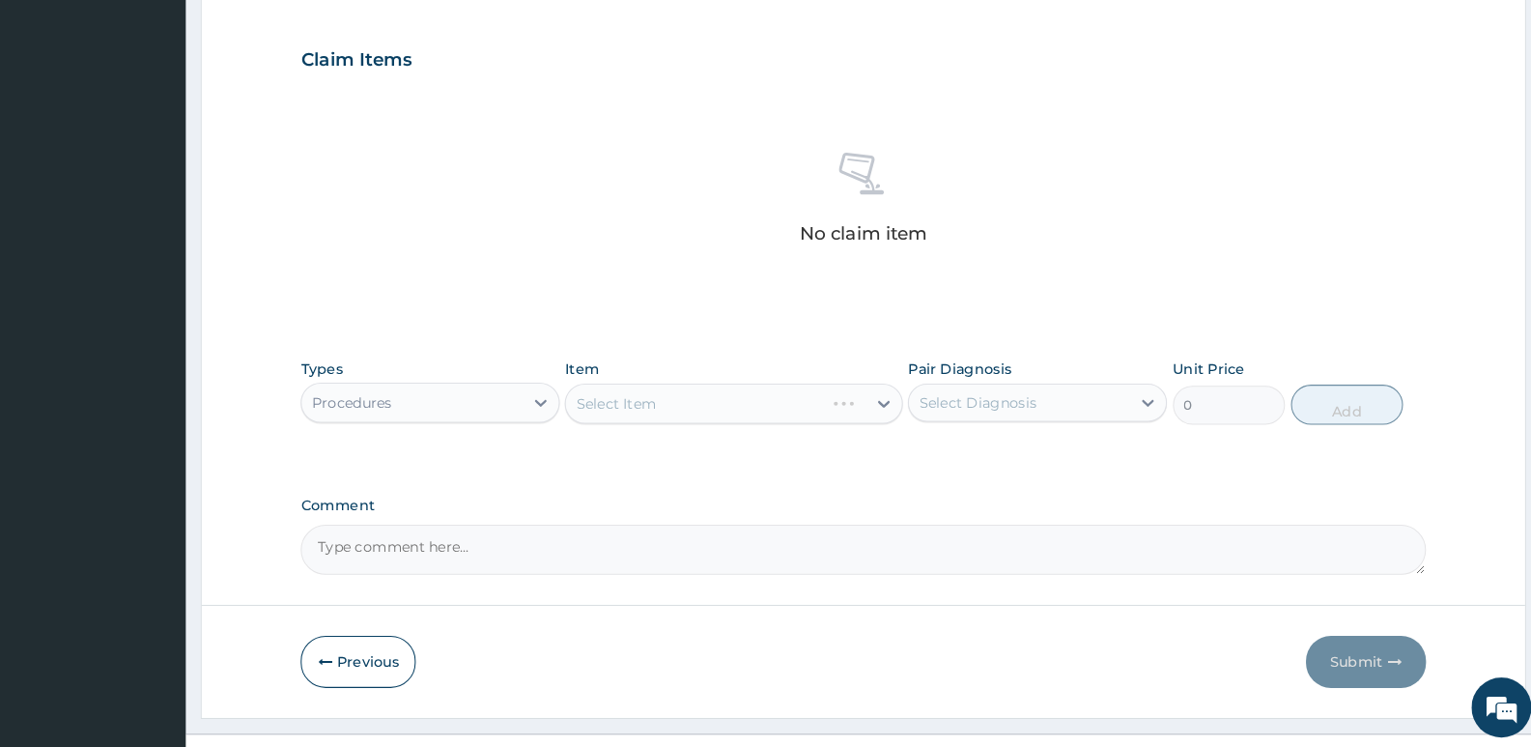
click at [601, 406] on div "Select Item" at bounding box center [751, 414] width 326 height 39
click at [605, 406] on div "Select Item" at bounding box center [751, 414] width 326 height 39
click at [640, 406] on div "Select Item" at bounding box center [751, 414] width 326 height 39
click at [610, 416] on div "Select Item" at bounding box center [751, 414] width 326 height 39
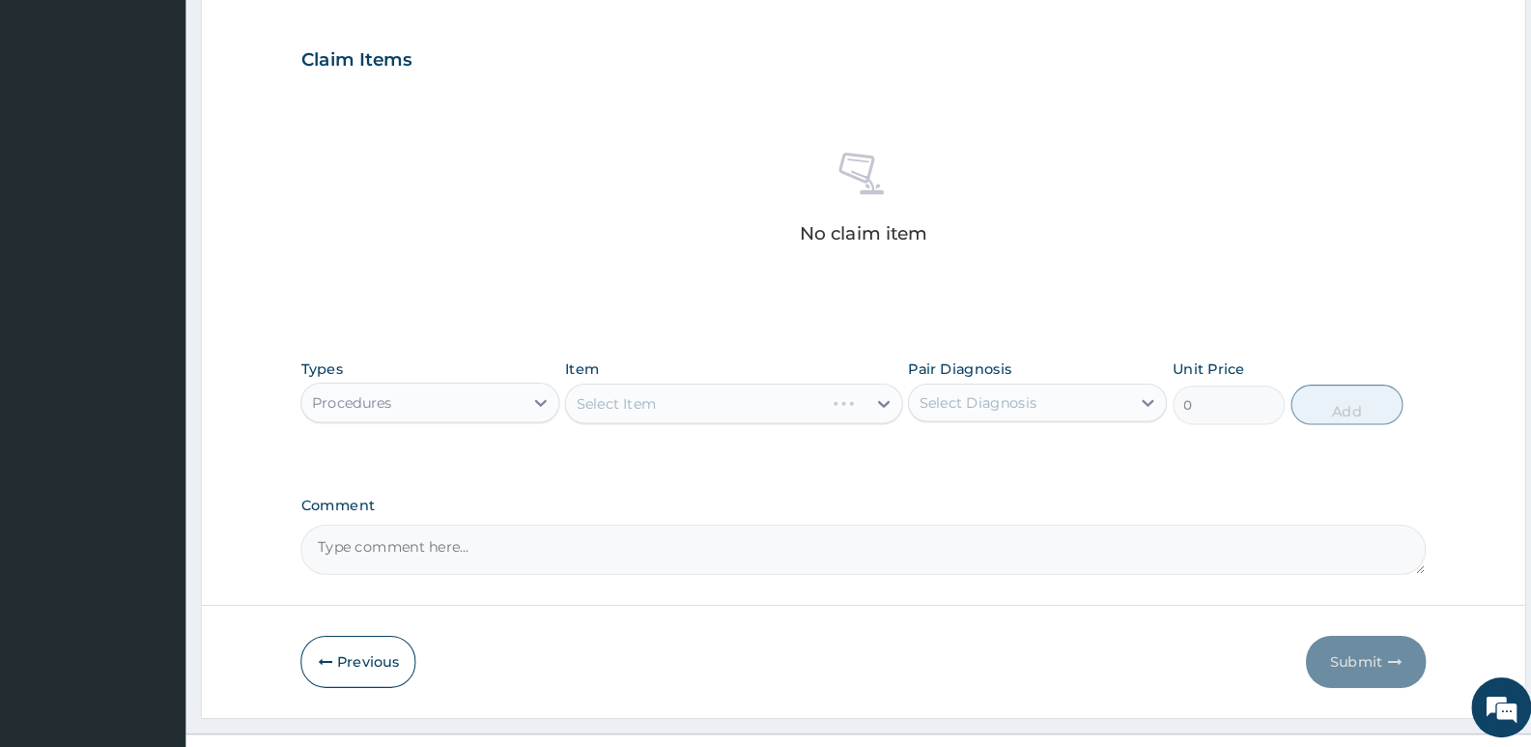
click at [612, 412] on div "Select Item" at bounding box center [751, 414] width 326 height 39
click at [619, 405] on div "Select Item" at bounding box center [751, 414] width 326 height 39
click at [601, 408] on div "Select Item" at bounding box center [751, 414] width 326 height 39
click at [634, 402] on div "Select Item" at bounding box center [751, 414] width 326 height 39
click at [623, 405] on div "Select Item" at bounding box center [751, 414] width 326 height 39
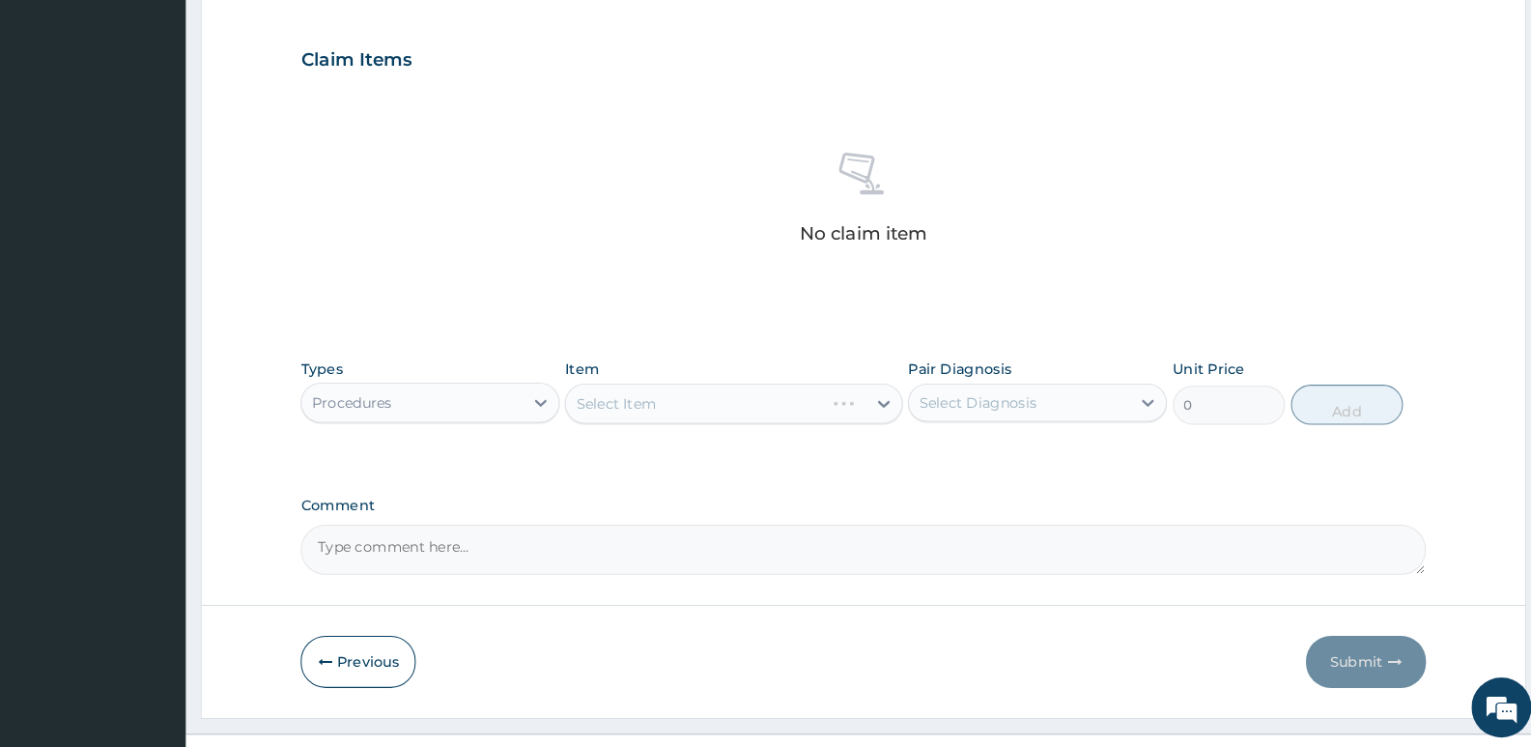
click at [871, 412] on div "Select Item" at bounding box center [751, 414] width 326 height 39
drag, startPoint x: 871, startPoint y: 412, endPoint x: 655, endPoint y: 411, distance: 216.4
click at [837, 411] on div "Select Item" at bounding box center [751, 414] width 326 height 39
click at [615, 415] on div "Select Item" at bounding box center [751, 414] width 326 height 39
click at [628, 407] on div "Select Item" at bounding box center [751, 414] width 326 height 39
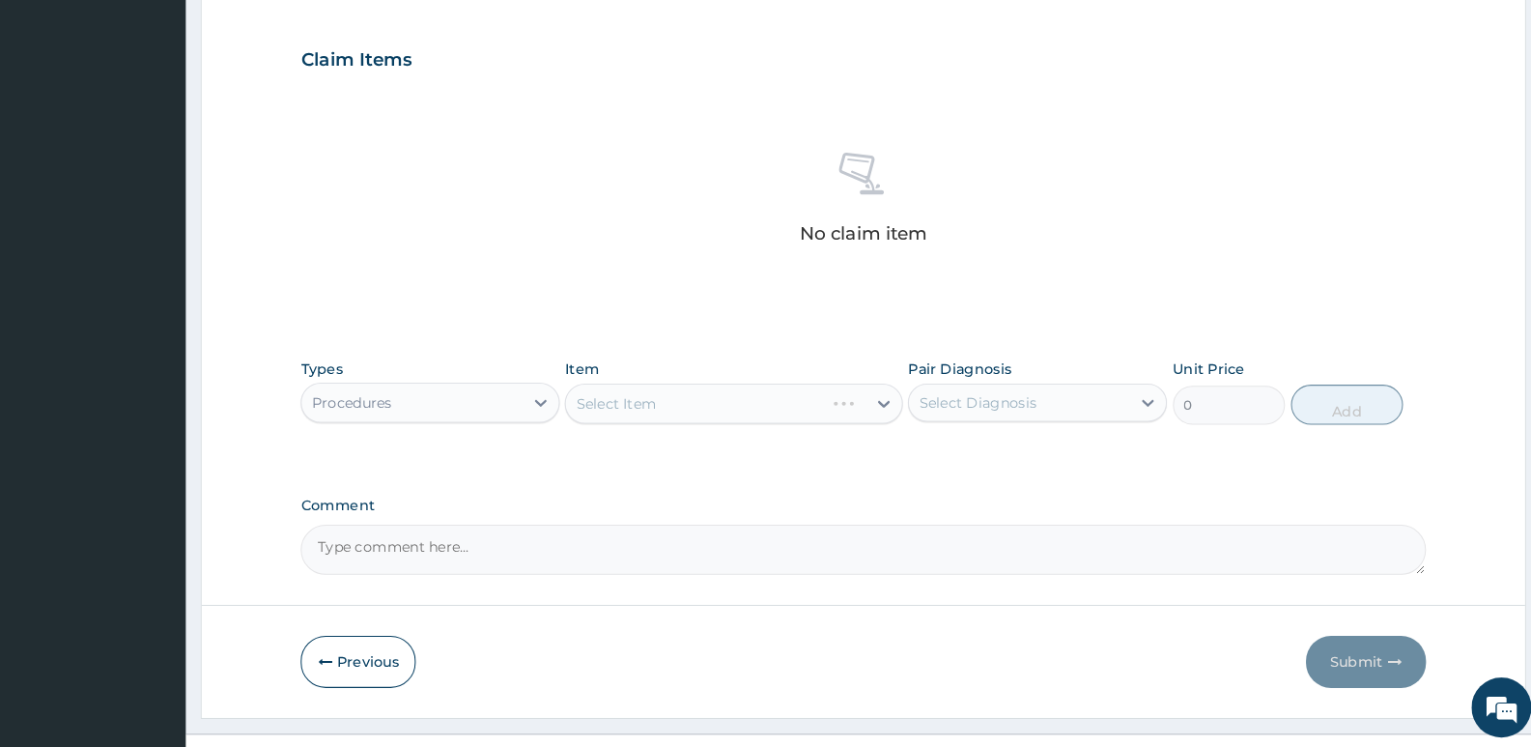
click at [511, 415] on div "Procedures" at bounding box center [440, 413] width 213 height 31
click at [648, 413] on div "Select Item" at bounding box center [751, 414] width 326 height 39
click at [592, 420] on div "Select Item" at bounding box center [751, 414] width 326 height 39
click at [615, 409] on div "Select Item" at bounding box center [751, 414] width 326 height 39
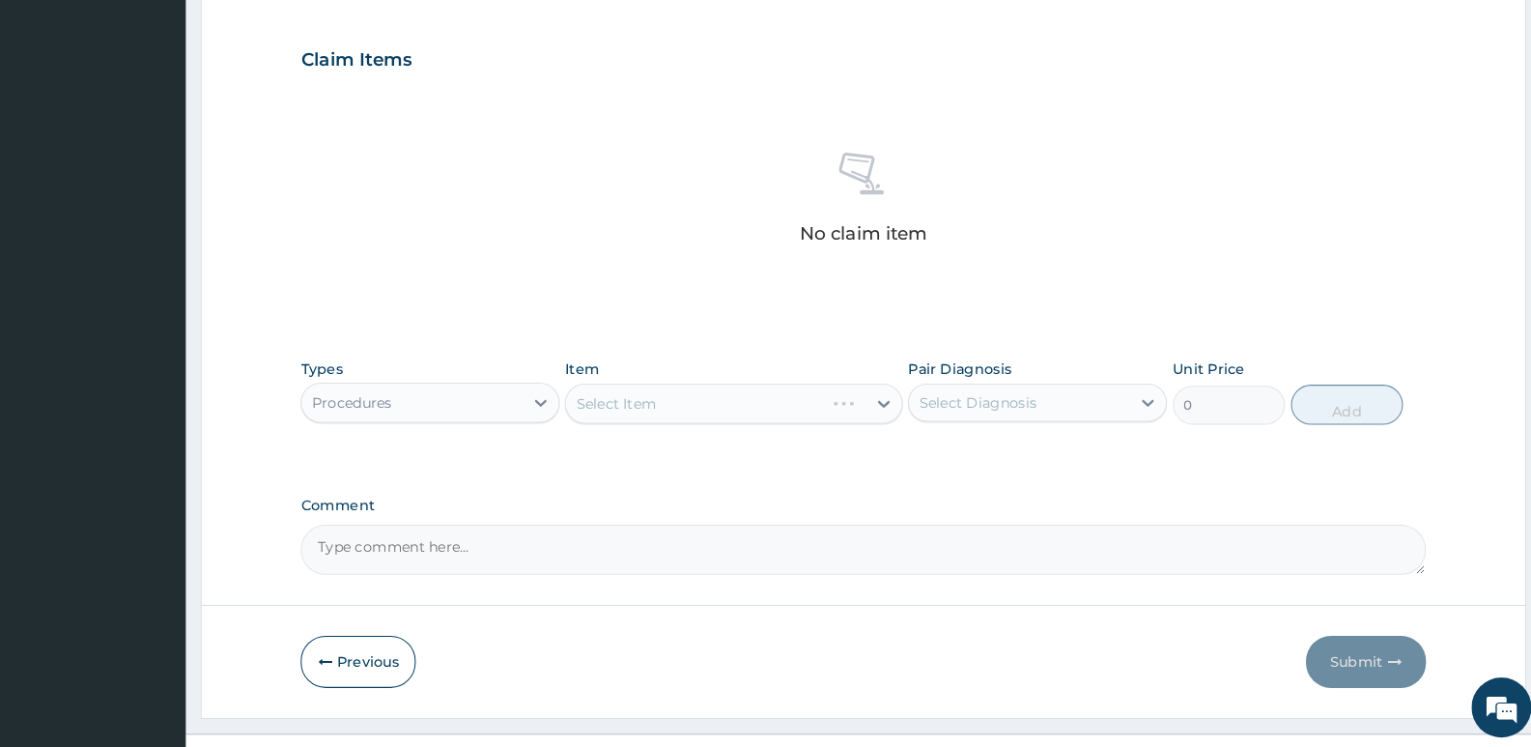
click at [620, 408] on div "Select Item" at bounding box center [751, 414] width 326 height 39
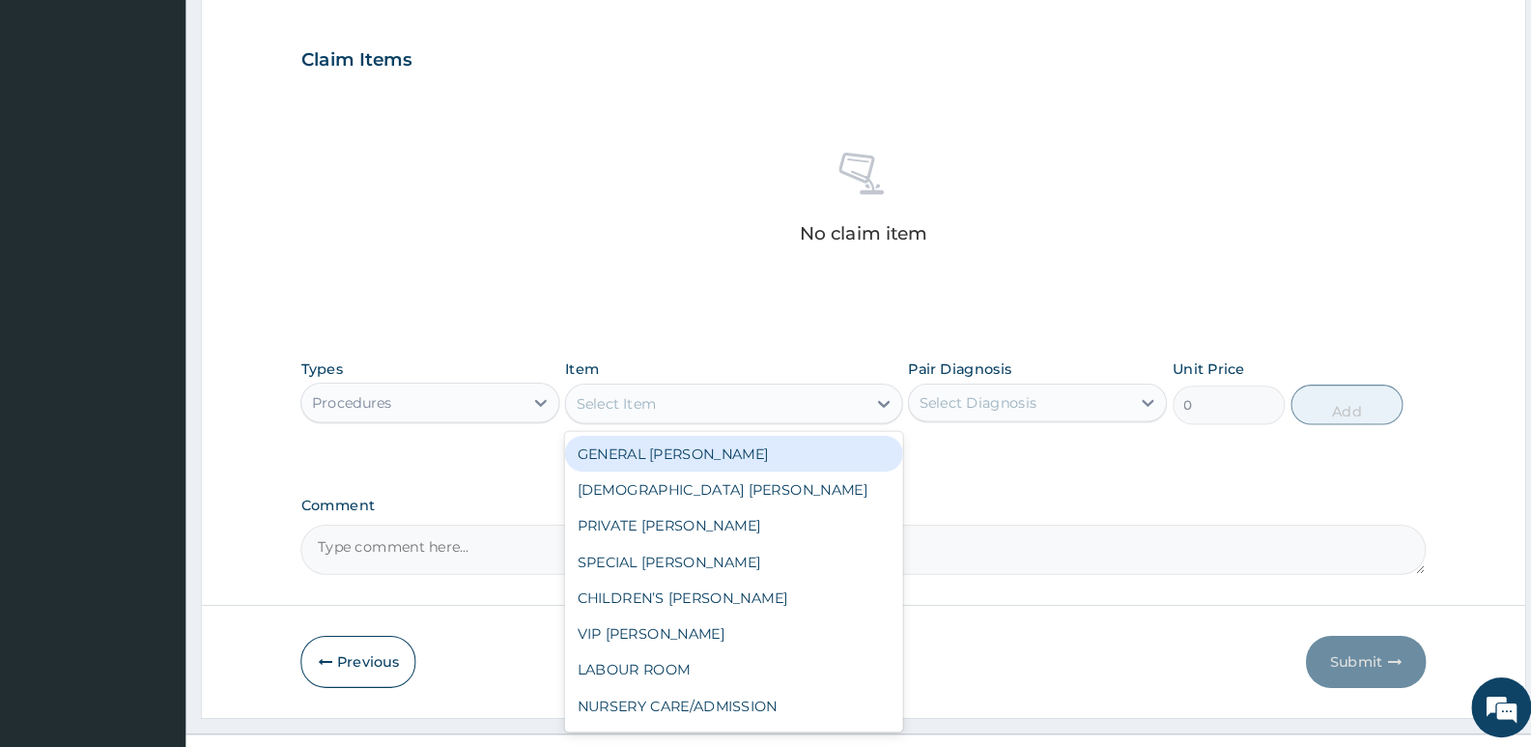
click at [633, 410] on div "Select Item" at bounding box center [637, 414] width 77 height 19
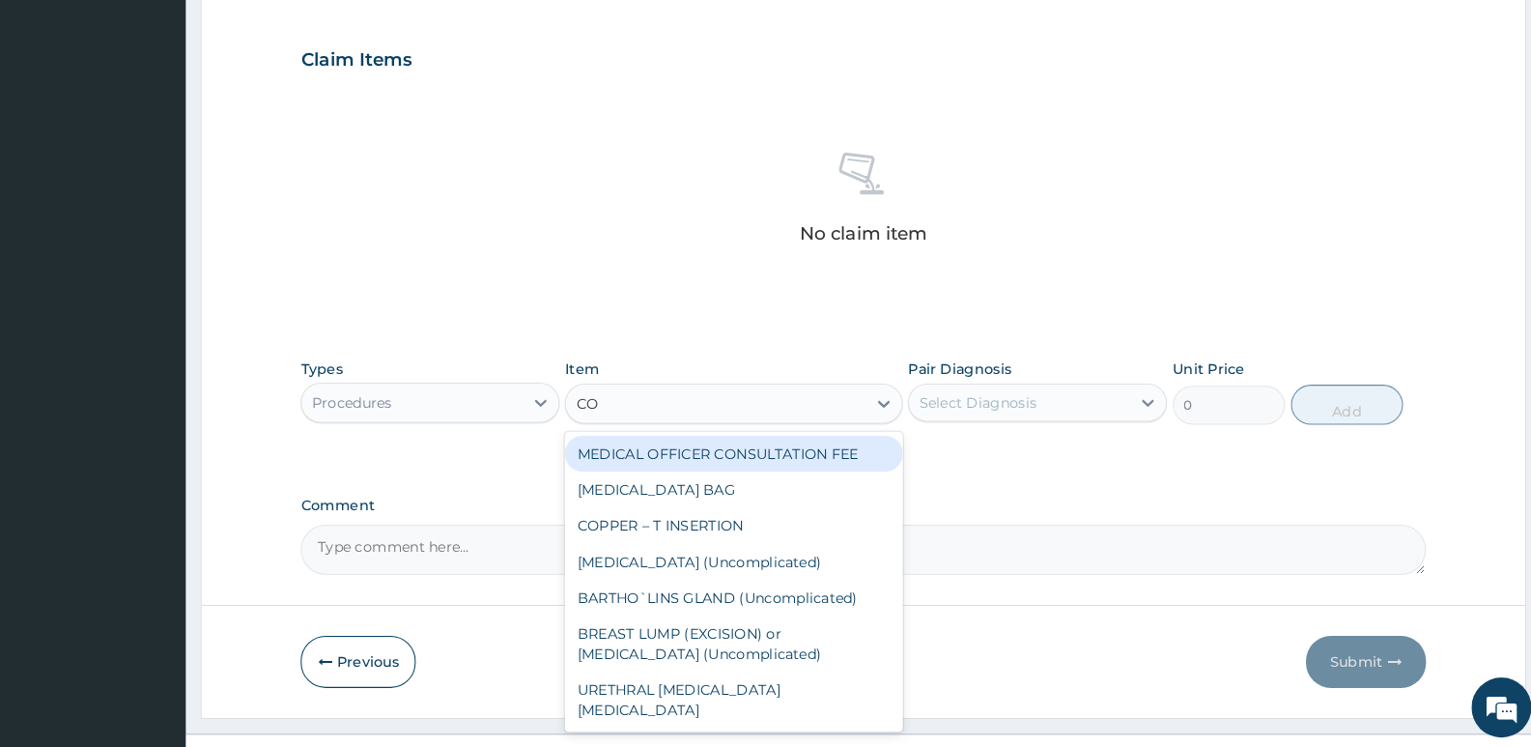
type input "CON"
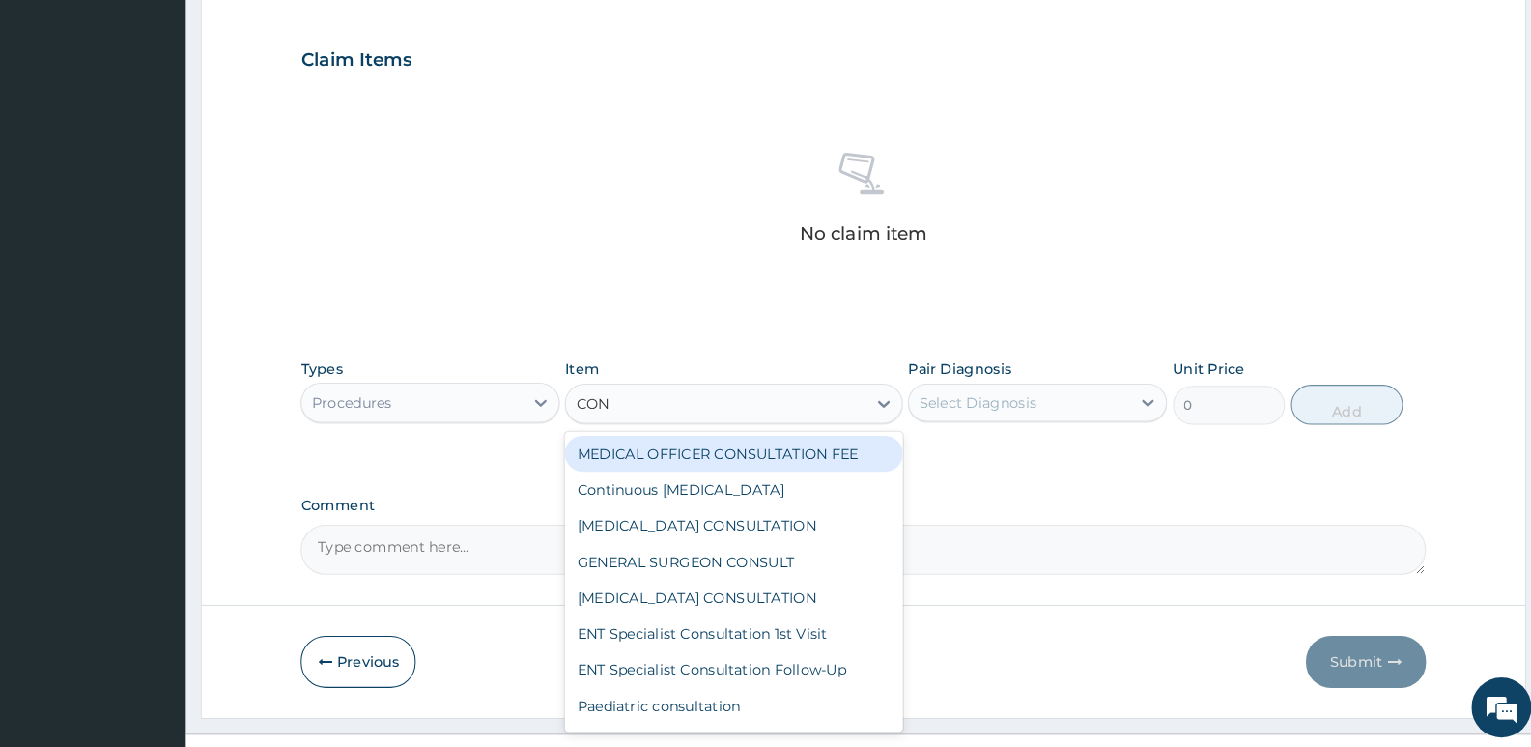
click at [676, 470] on div "MEDICAL OFFICER CONSULTATION FEE" at bounding box center [751, 462] width 326 height 35
type input "1500"
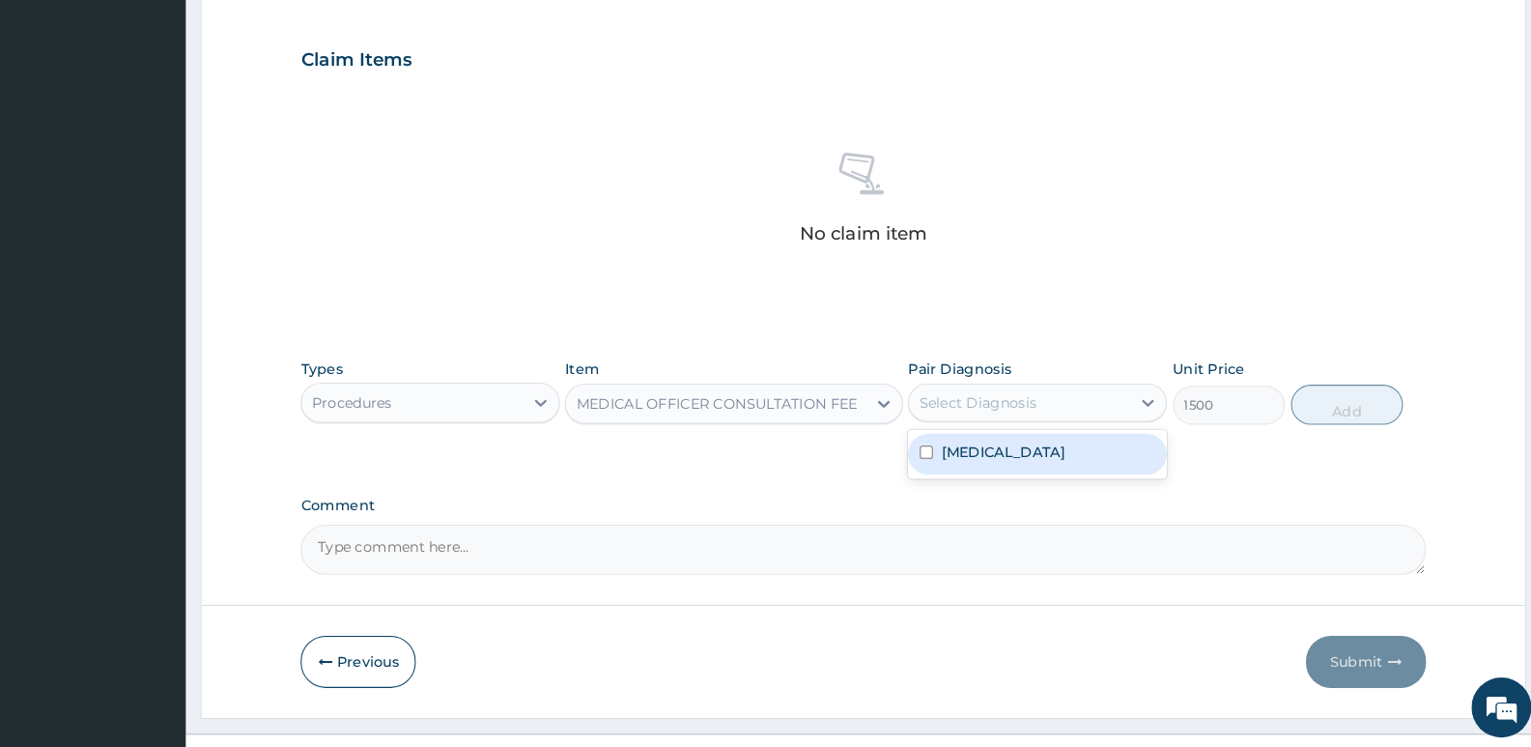
drag, startPoint x: 944, startPoint y: 421, endPoint x: 945, endPoint y: 412, distance: 9.7
click at [945, 414] on div "Select Diagnosis" at bounding box center [986, 413] width 113 height 19
click at [958, 455] on label "[MEDICAL_DATA]" at bounding box center [1012, 460] width 120 height 19
checkbox input "true"
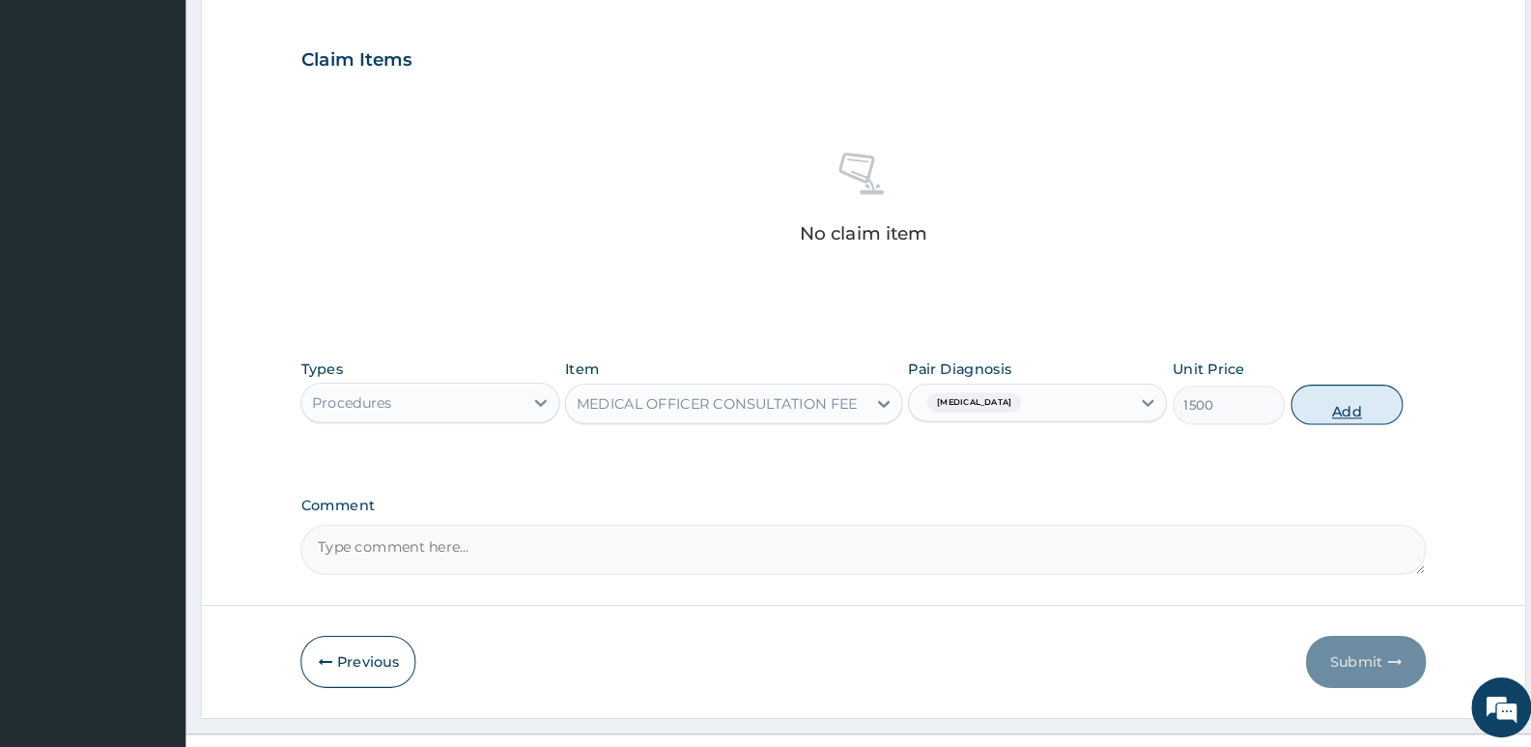
click at [1351, 416] on button "Add" at bounding box center [1344, 415] width 108 height 39
type input "0"
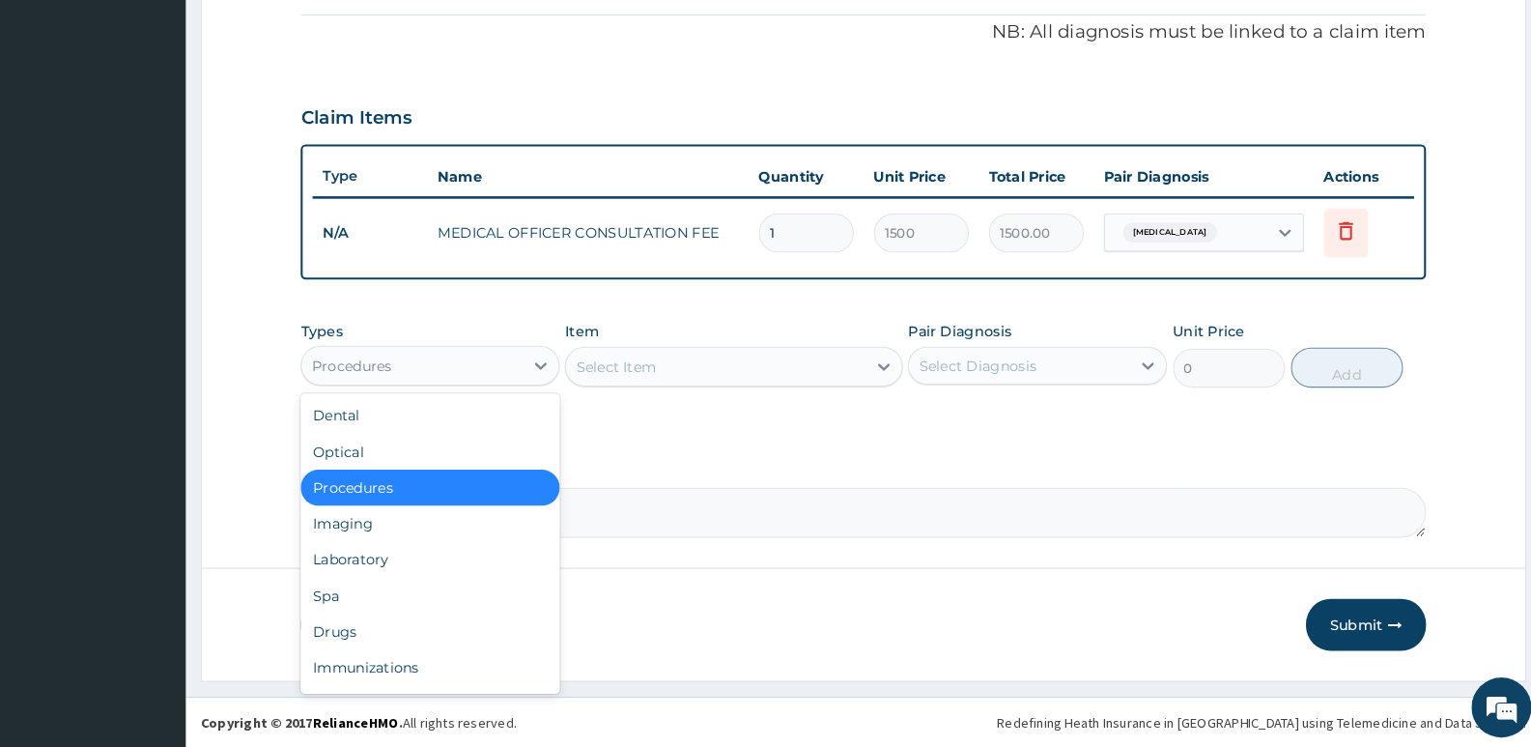
click at [402, 364] on div "Procedures" at bounding box center [440, 377] width 213 height 31
click at [381, 639] on div "Drugs" at bounding box center [458, 634] width 250 height 35
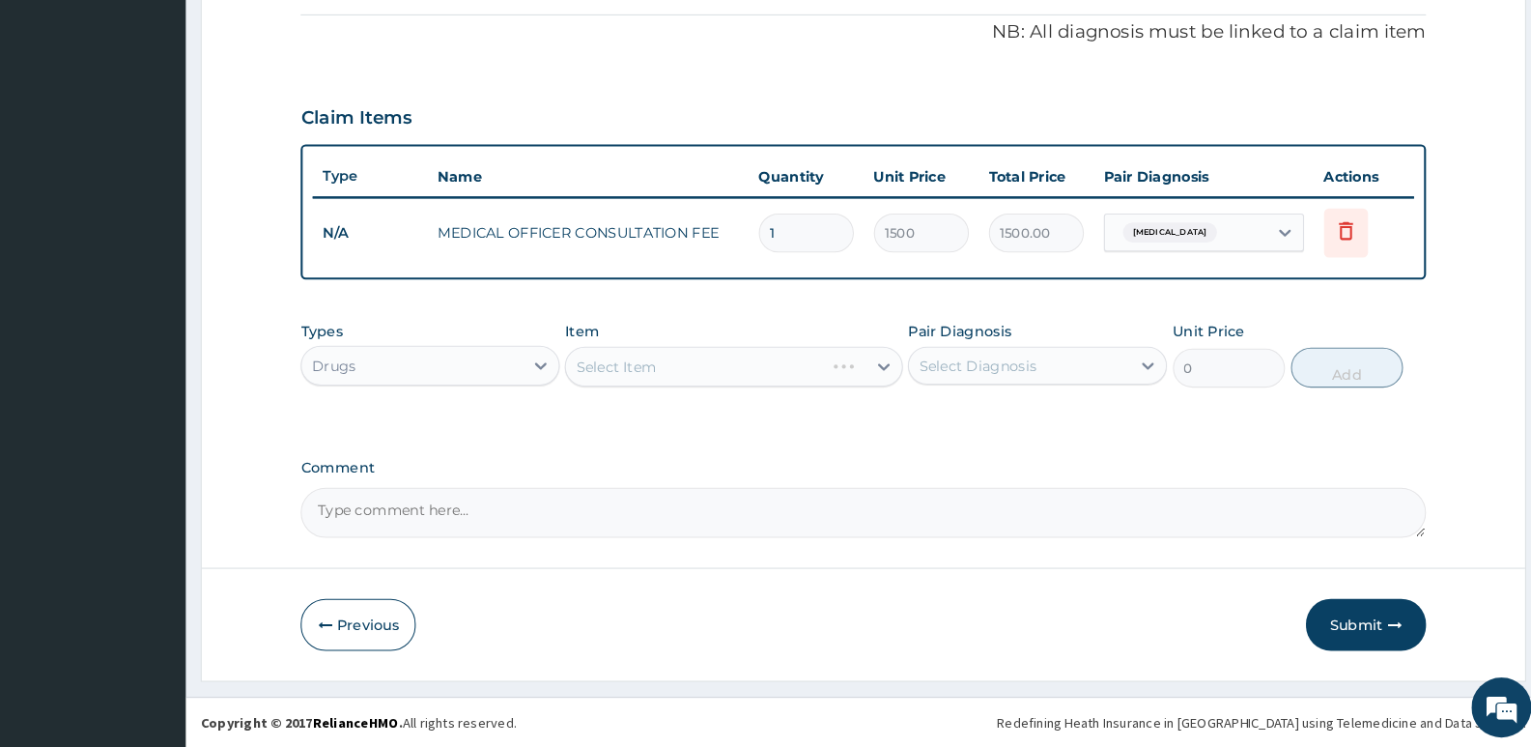
click at [584, 374] on div "Types option Drugs, selected. Select is focused ,type to refine list, press Dow…" at bounding box center [876, 367] width 1087 height 83
click at [646, 381] on div "Select Item" at bounding box center [751, 378] width 326 height 39
click at [647, 381] on div "Select Item" at bounding box center [751, 378] width 326 height 39
click at [640, 382] on div "Select Item" at bounding box center [751, 378] width 326 height 39
click at [605, 355] on div "Item Select Item" at bounding box center [751, 367] width 326 height 64
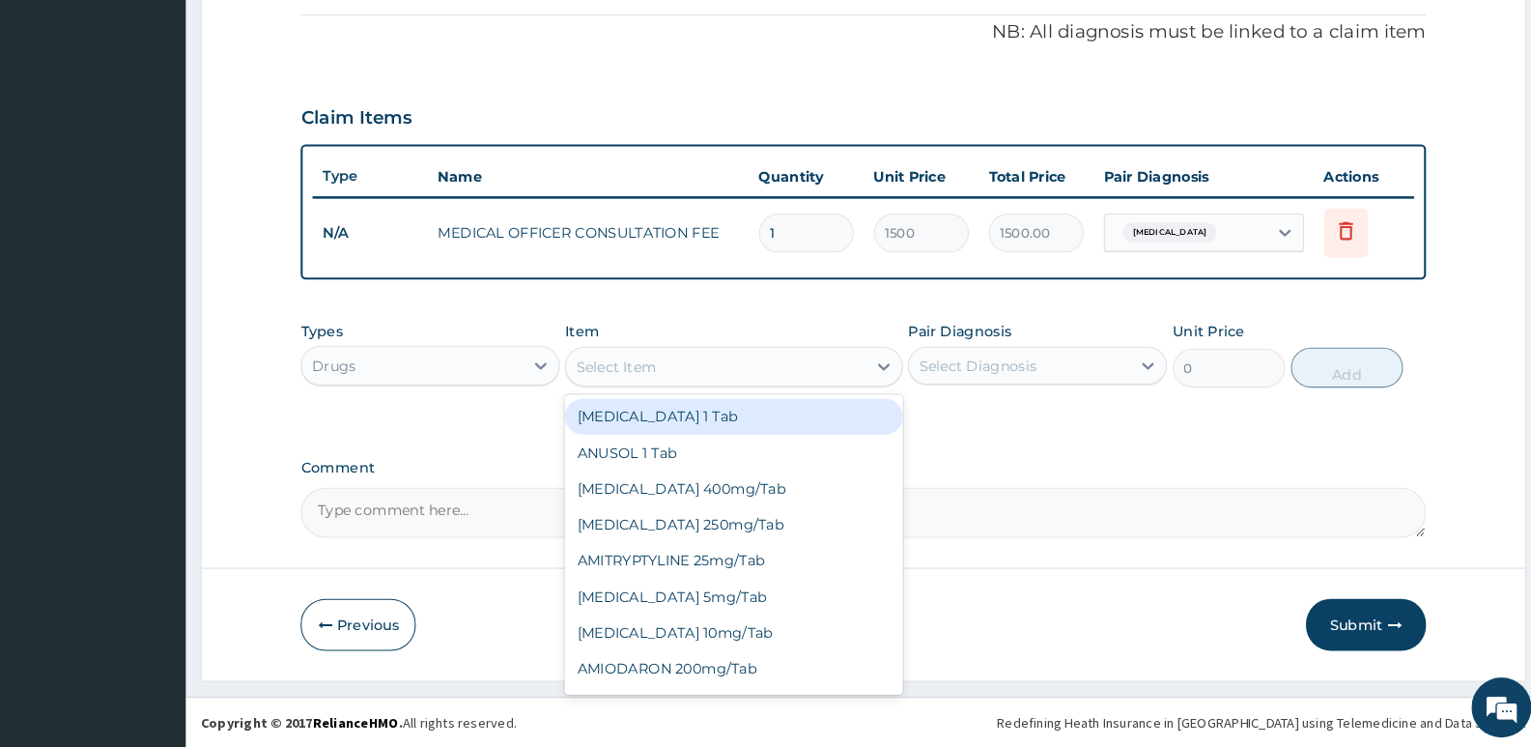
click at [607, 370] on div "Select Item" at bounding box center [637, 378] width 77 height 19
type input "PAR"
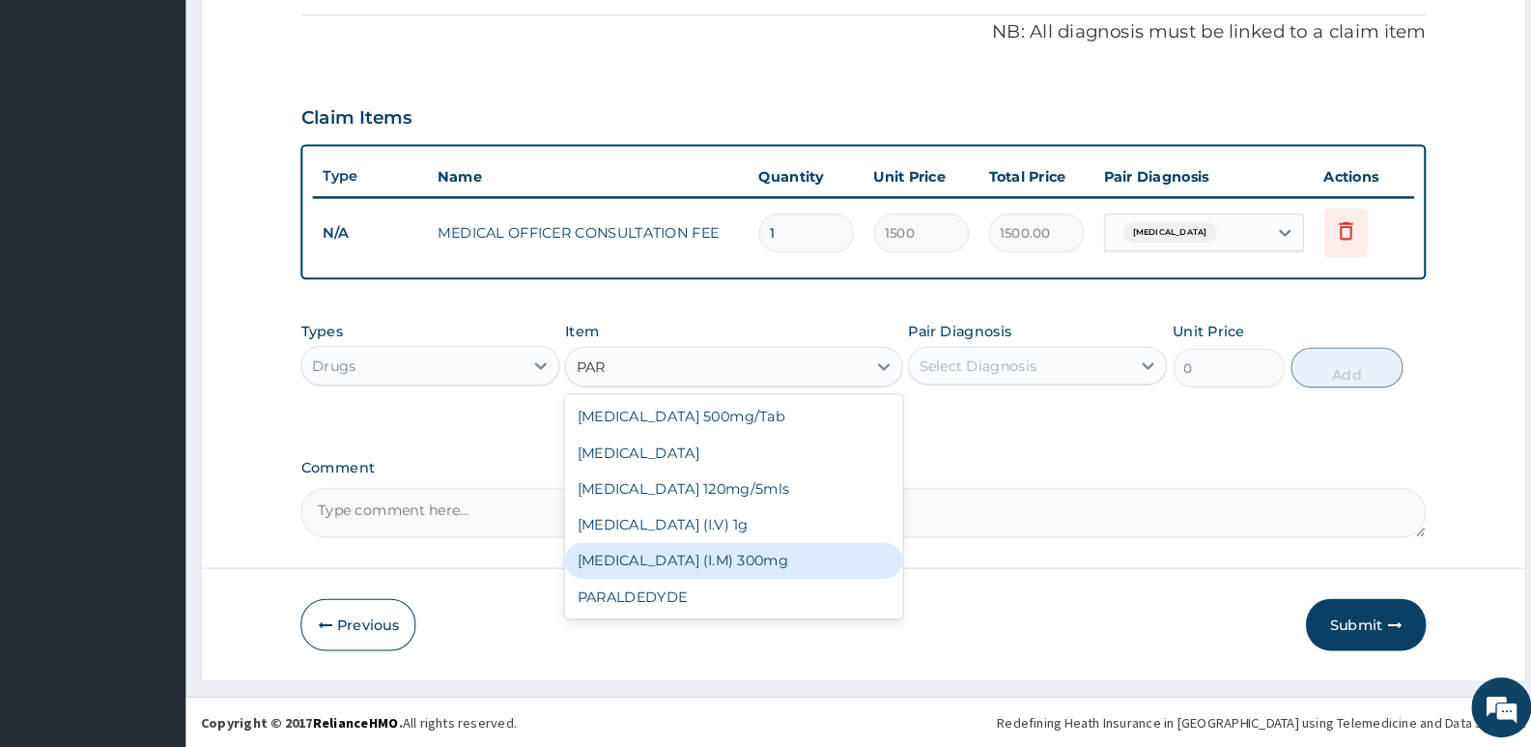
click at [693, 560] on div "[MEDICAL_DATA] (I.M) 300mg" at bounding box center [751, 566] width 326 height 35
type input "500"
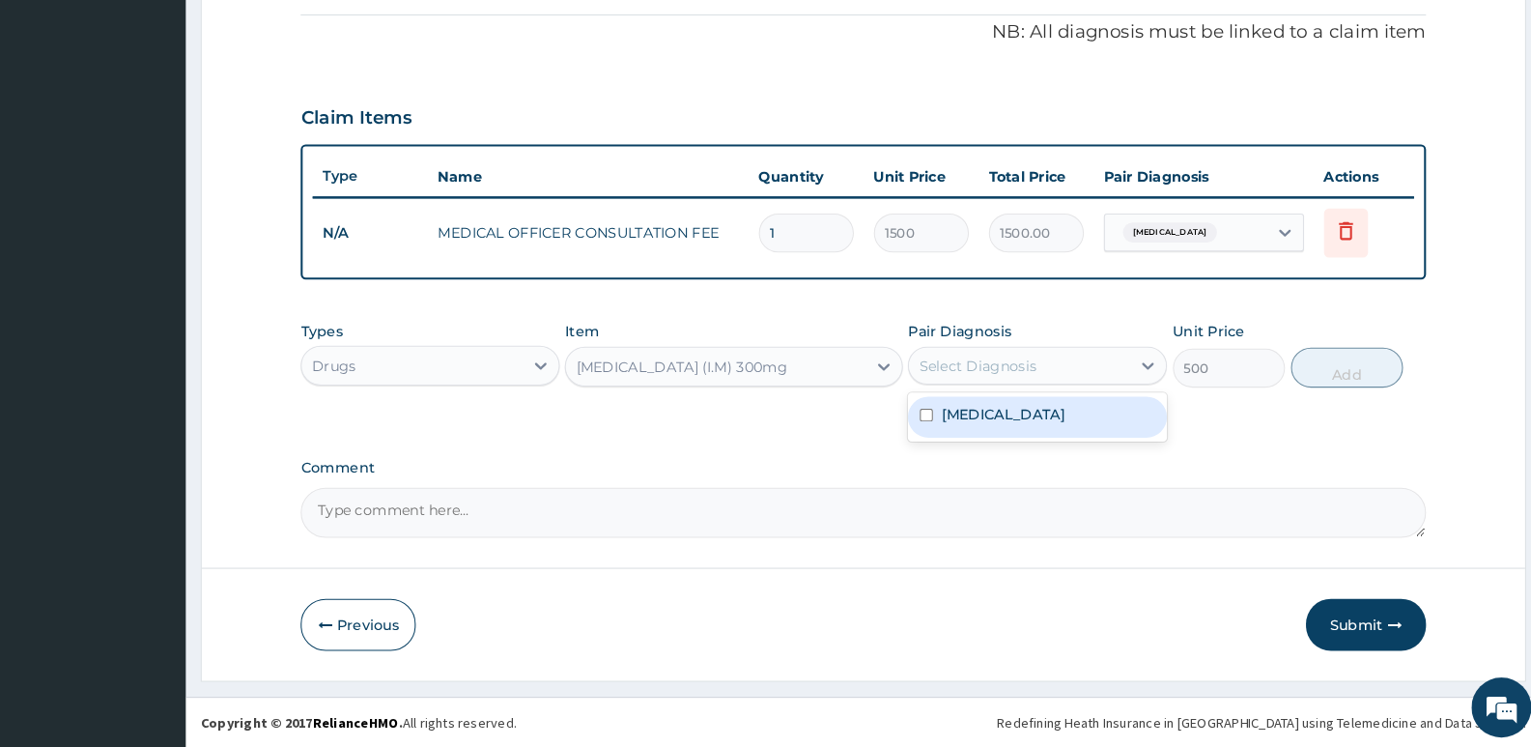
click at [1018, 388] on div "Select Diagnosis" at bounding box center [1027, 377] width 213 height 31
click at [1003, 425] on div "[MEDICAL_DATA]" at bounding box center [1045, 428] width 250 height 40
checkbox input "true"
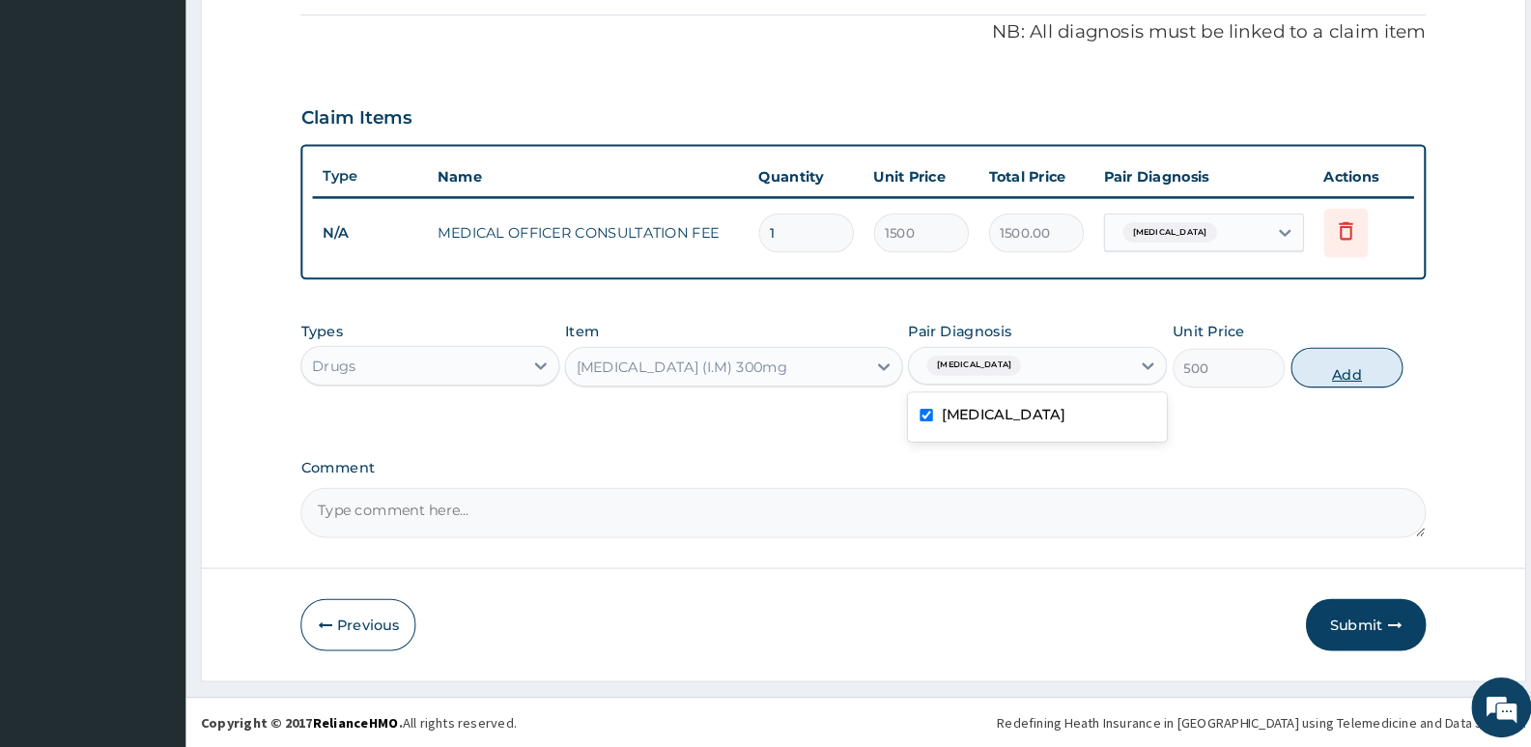
click at [1333, 374] on button "Add" at bounding box center [1344, 379] width 108 height 39
type input "0"
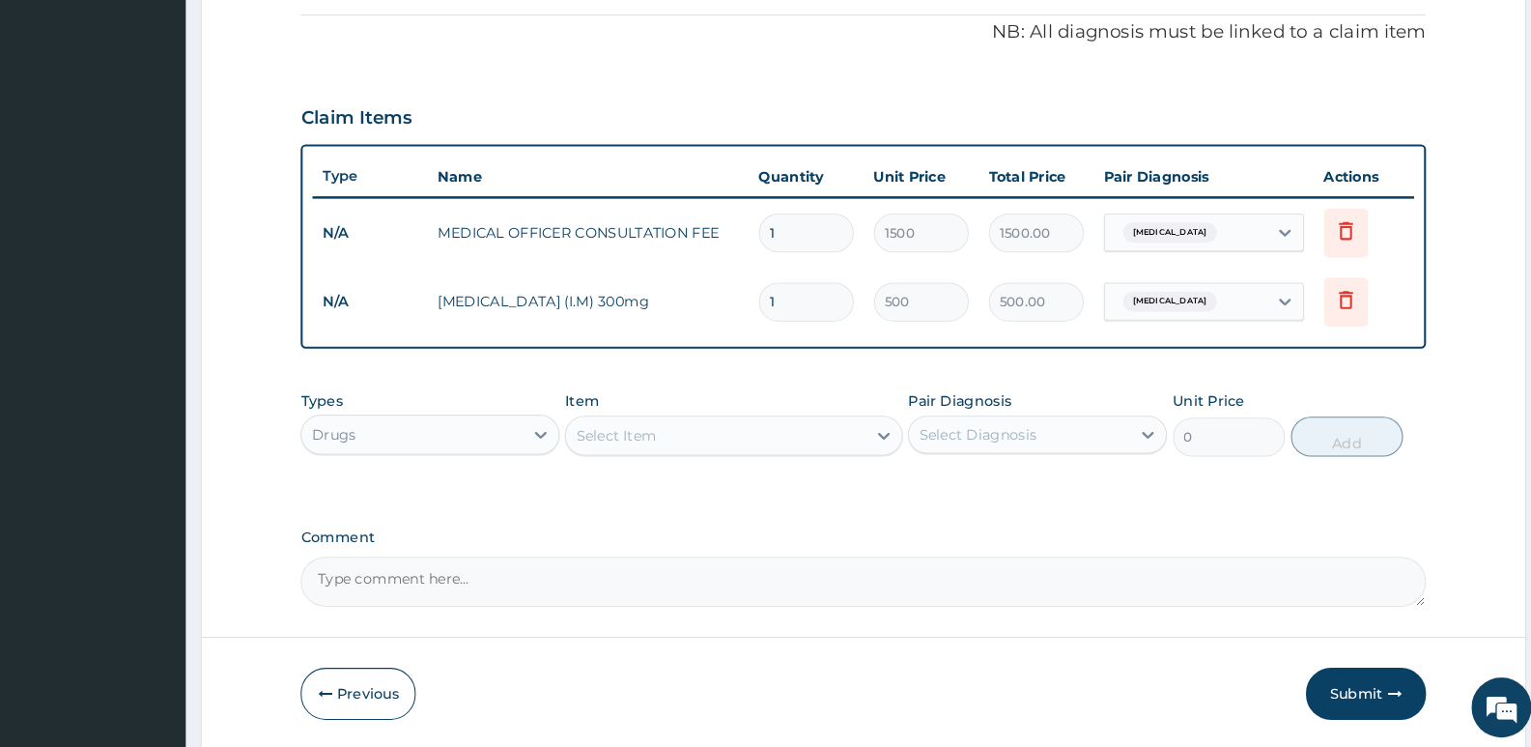
click at [826, 315] on input "1" at bounding box center [822, 317] width 92 height 38
type input "0.00"
type input "2"
type input "1000.00"
type input "2"
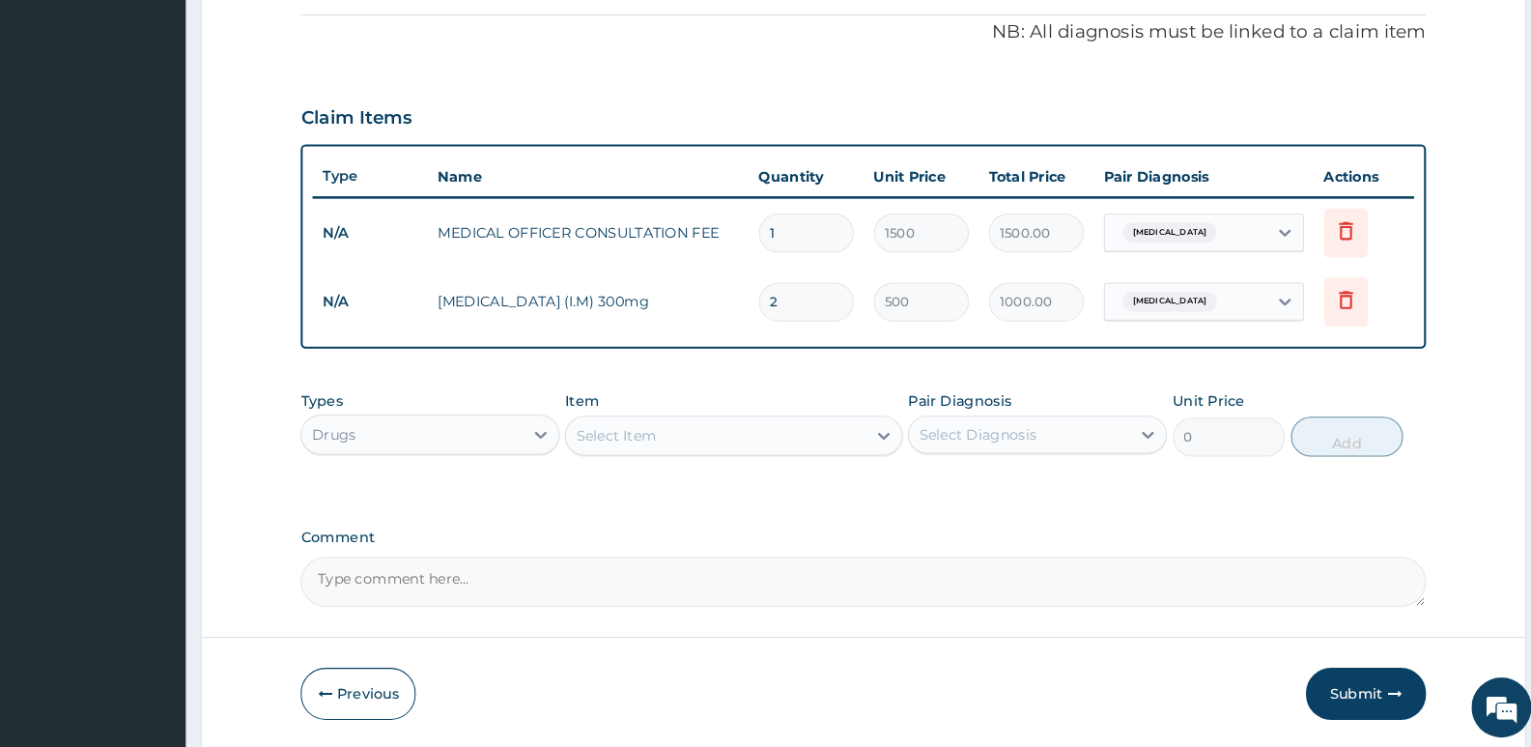
click at [479, 438] on div "Drugs" at bounding box center [440, 444] width 213 height 31
click at [469, 442] on div "Drugs" at bounding box center [440, 444] width 213 height 31
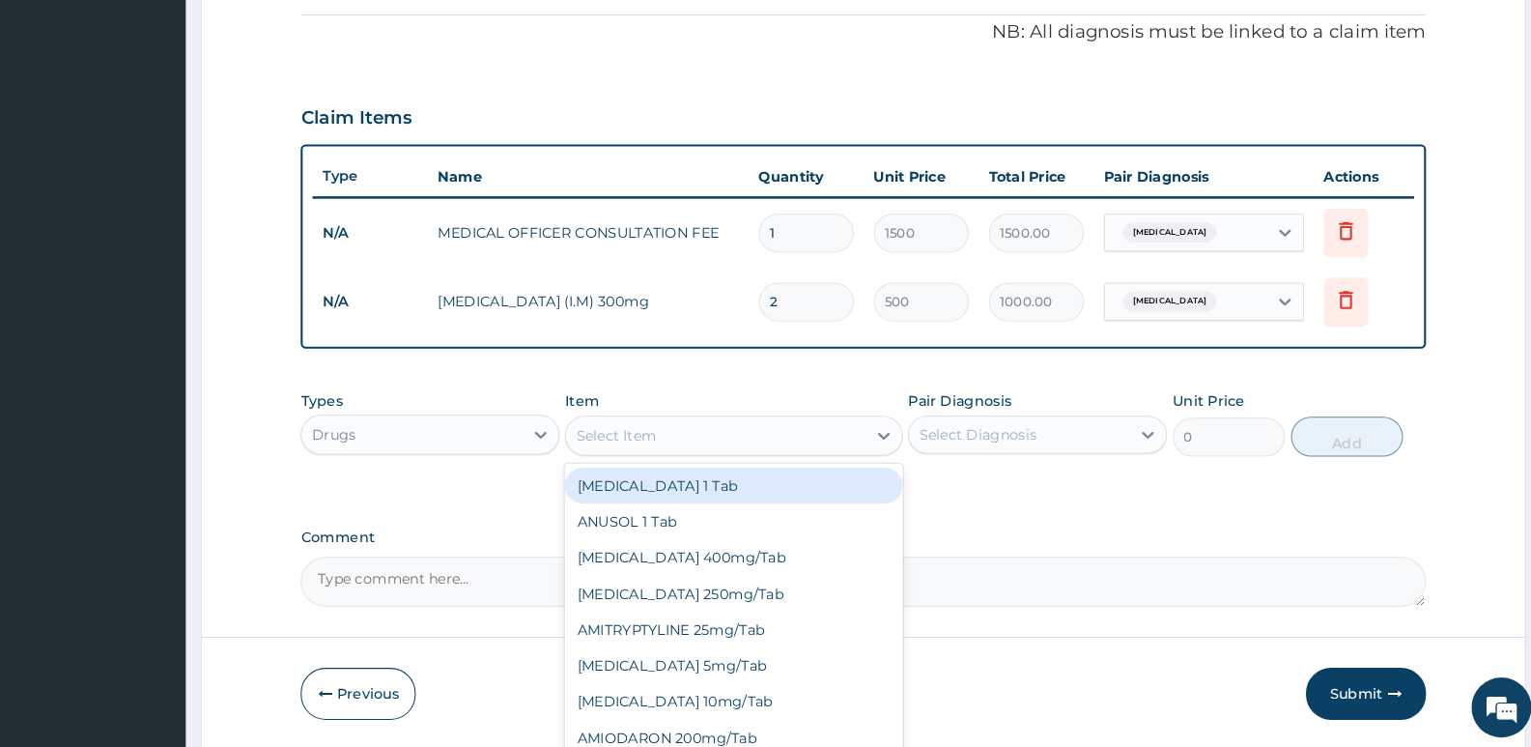
click at [637, 445] on div "Select Item" at bounding box center [637, 445] width 77 height 19
type input "ART"
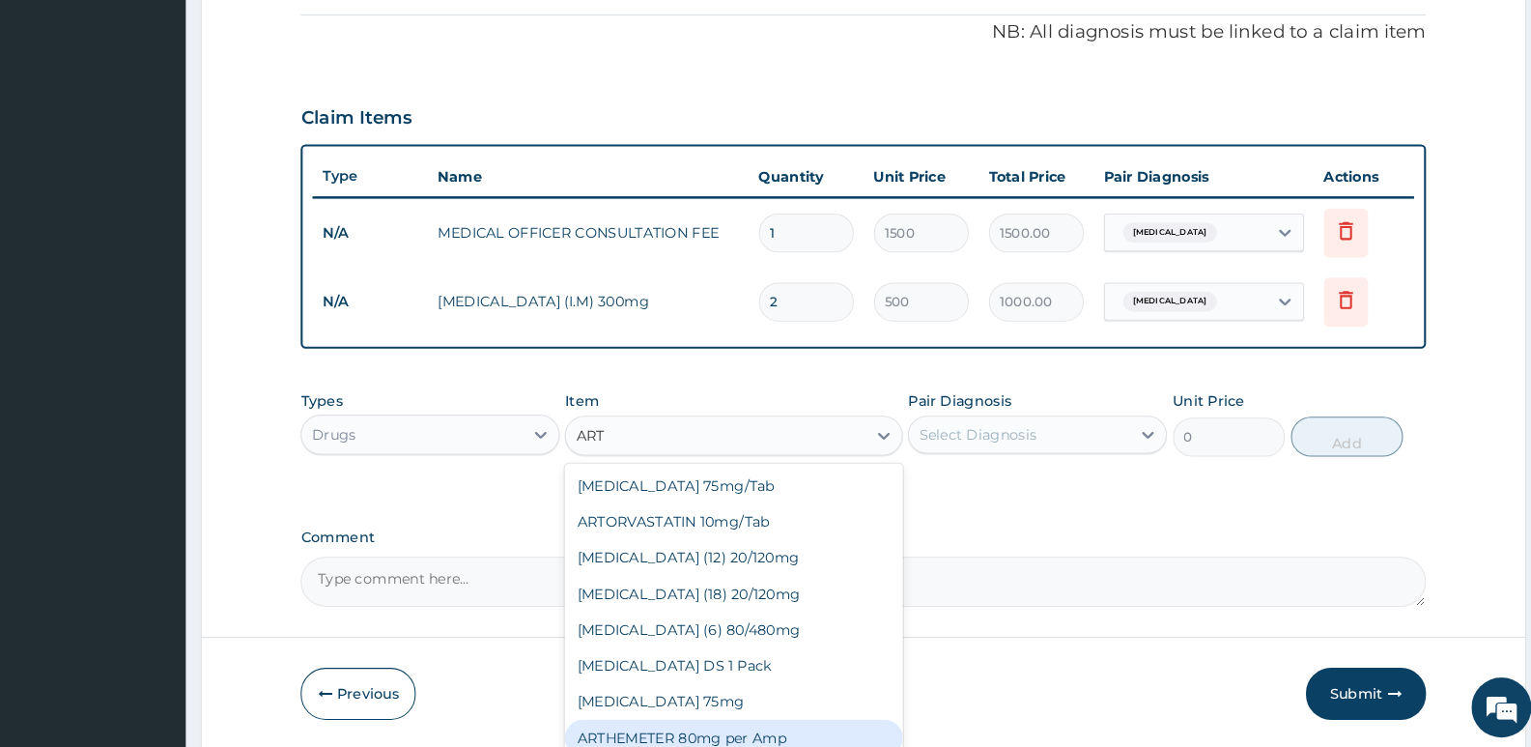
click at [759, 729] on div "ARTHEMETER 80mg per Amp" at bounding box center [751, 737] width 326 height 35
type input "450"
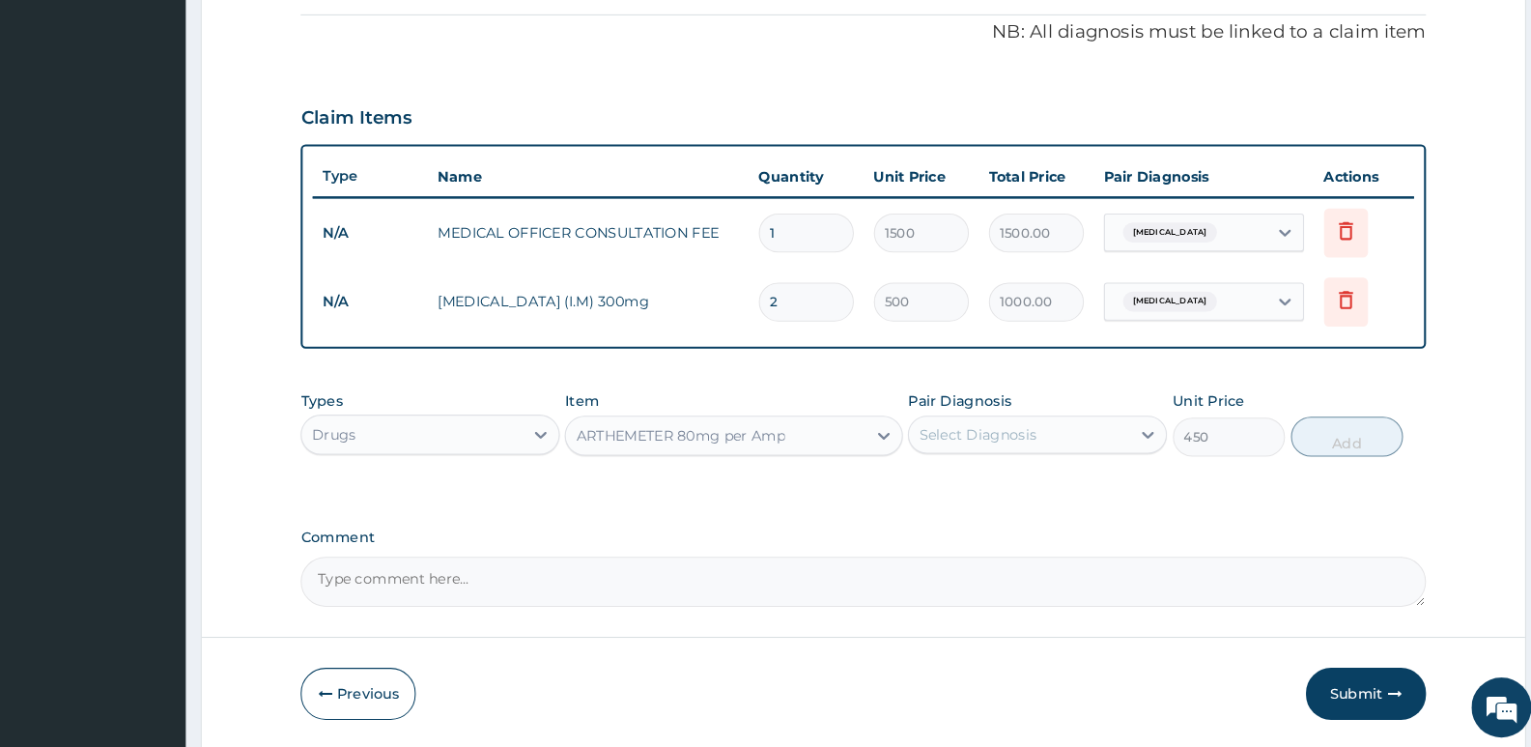
click at [1008, 448] on div "Select Diagnosis" at bounding box center [986, 444] width 113 height 19
click at [990, 495] on label "[MEDICAL_DATA]" at bounding box center [1012, 491] width 120 height 19
checkbox input "true"
click at [1338, 446] on button "Add" at bounding box center [1344, 446] width 108 height 39
type input "0"
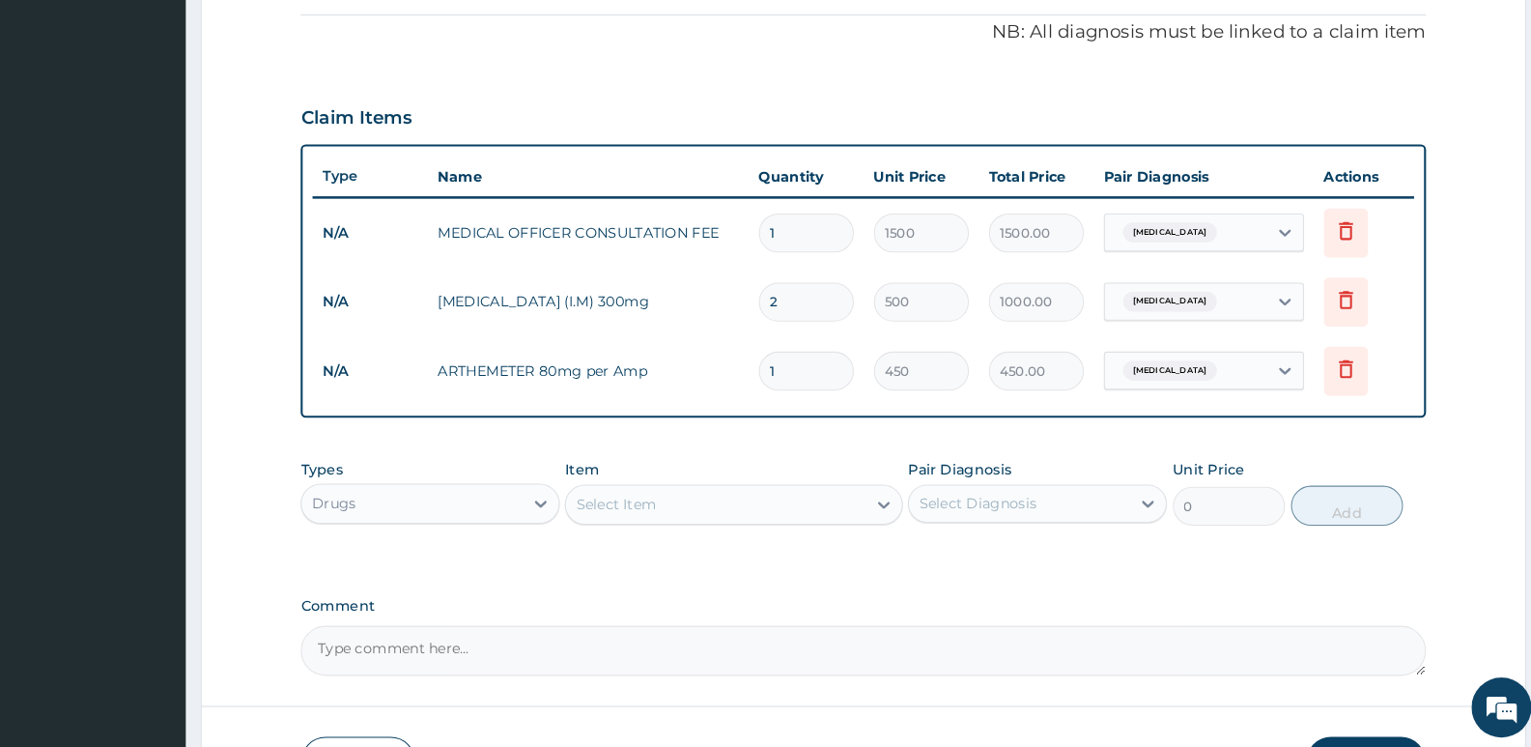
click at [820, 380] on input "1" at bounding box center [822, 383] width 92 height 38
type input "0.00"
type input "2"
type input "900.00"
type input "2"
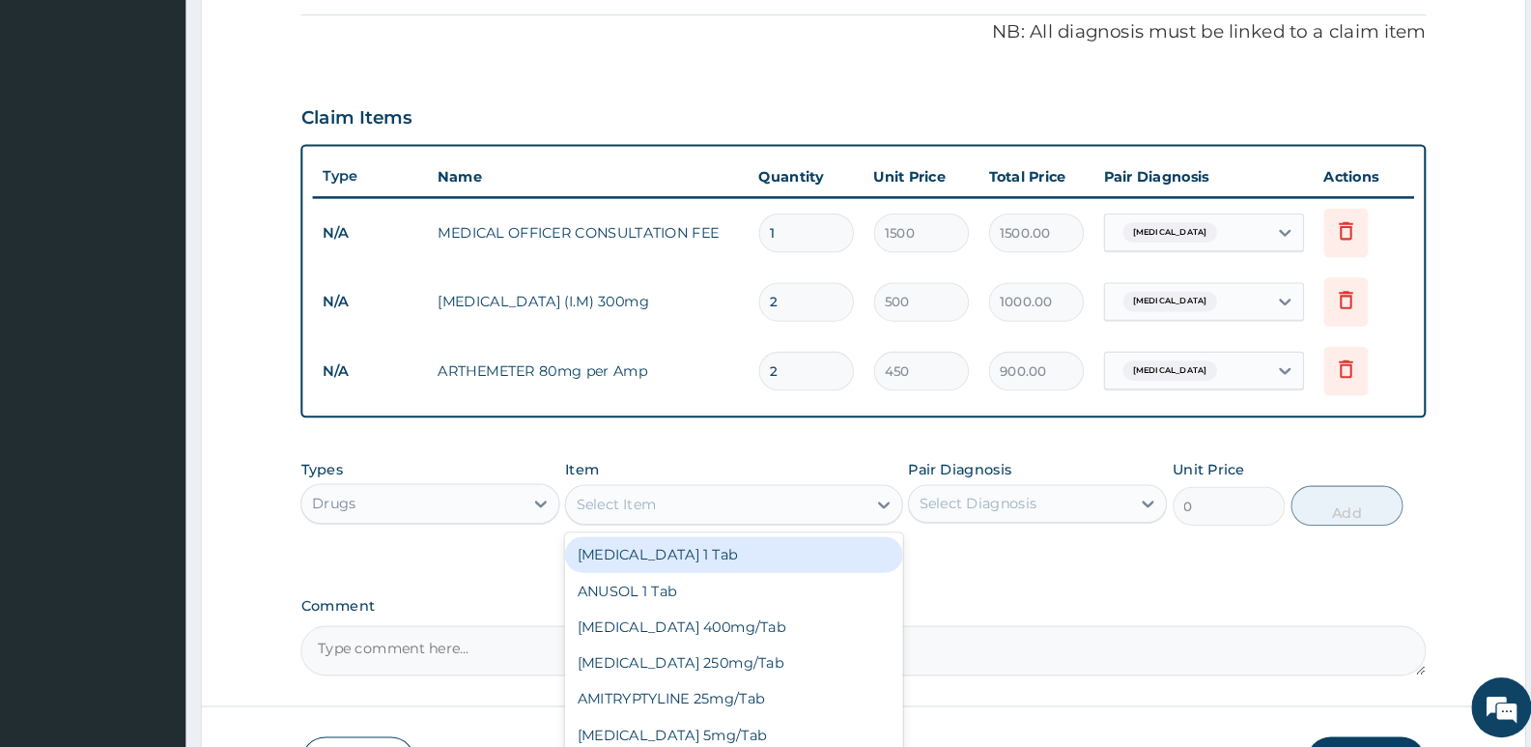
click at [641, 503] on div "Select Item" at bounding box center [637, 511] width 77 height 19
click at [655, 498] on div "Select Item" at bounding box center [733, 512] width 289 height 31
type input "ART"
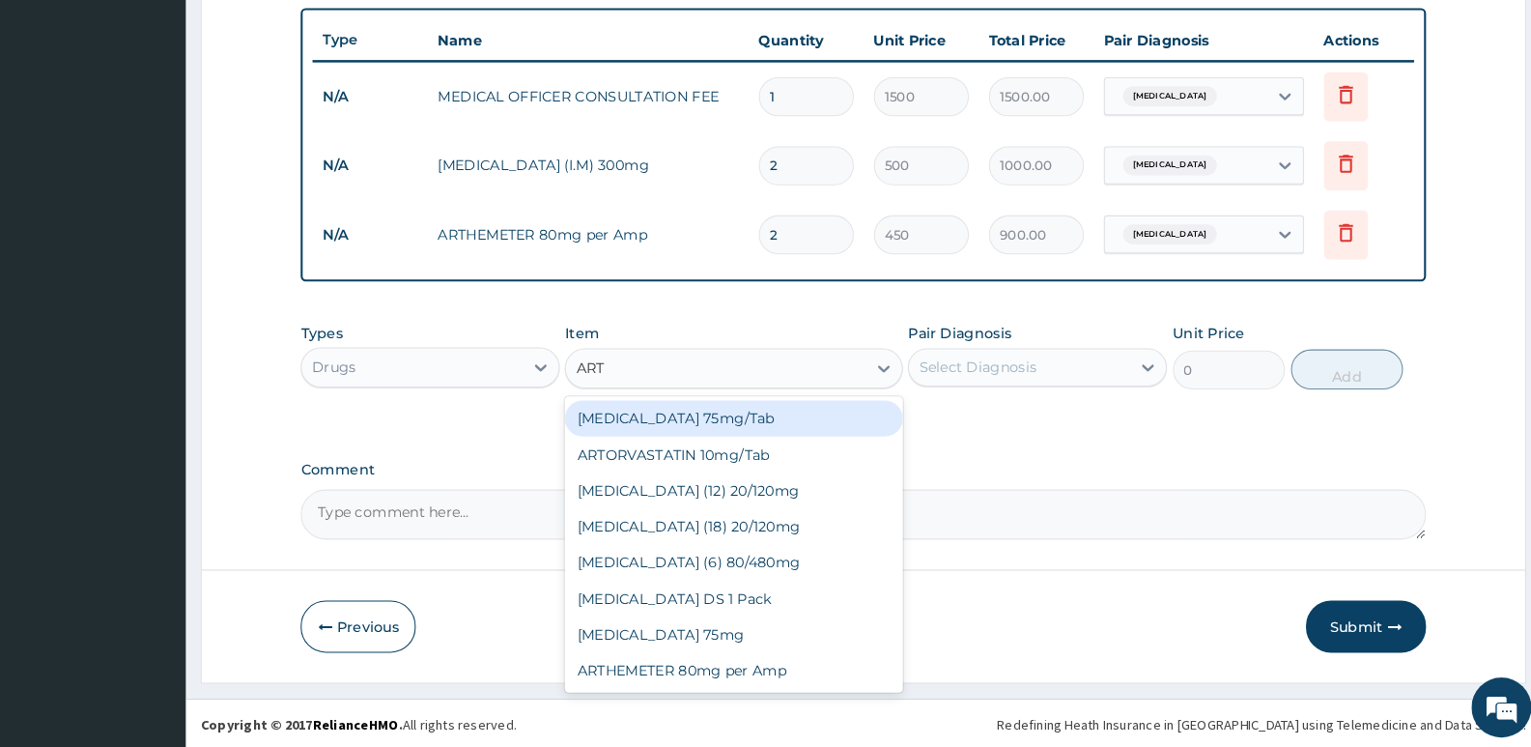
scroll to position [688, 0]
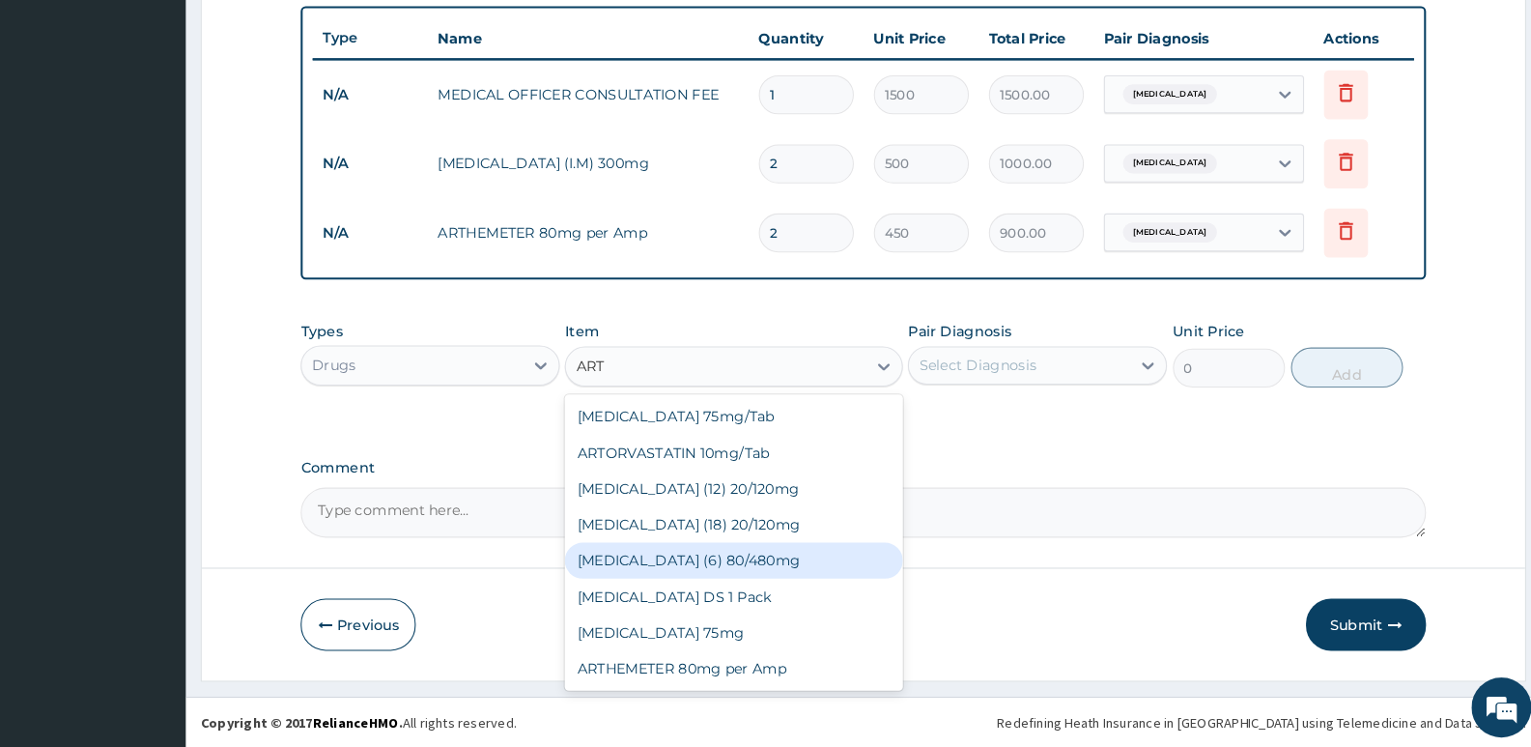
click at [726, 564] on div "[MEDICAL_DATA] (6) 80/480mg" at bounding box center [751, 566] width 326 height 35
type input "800"
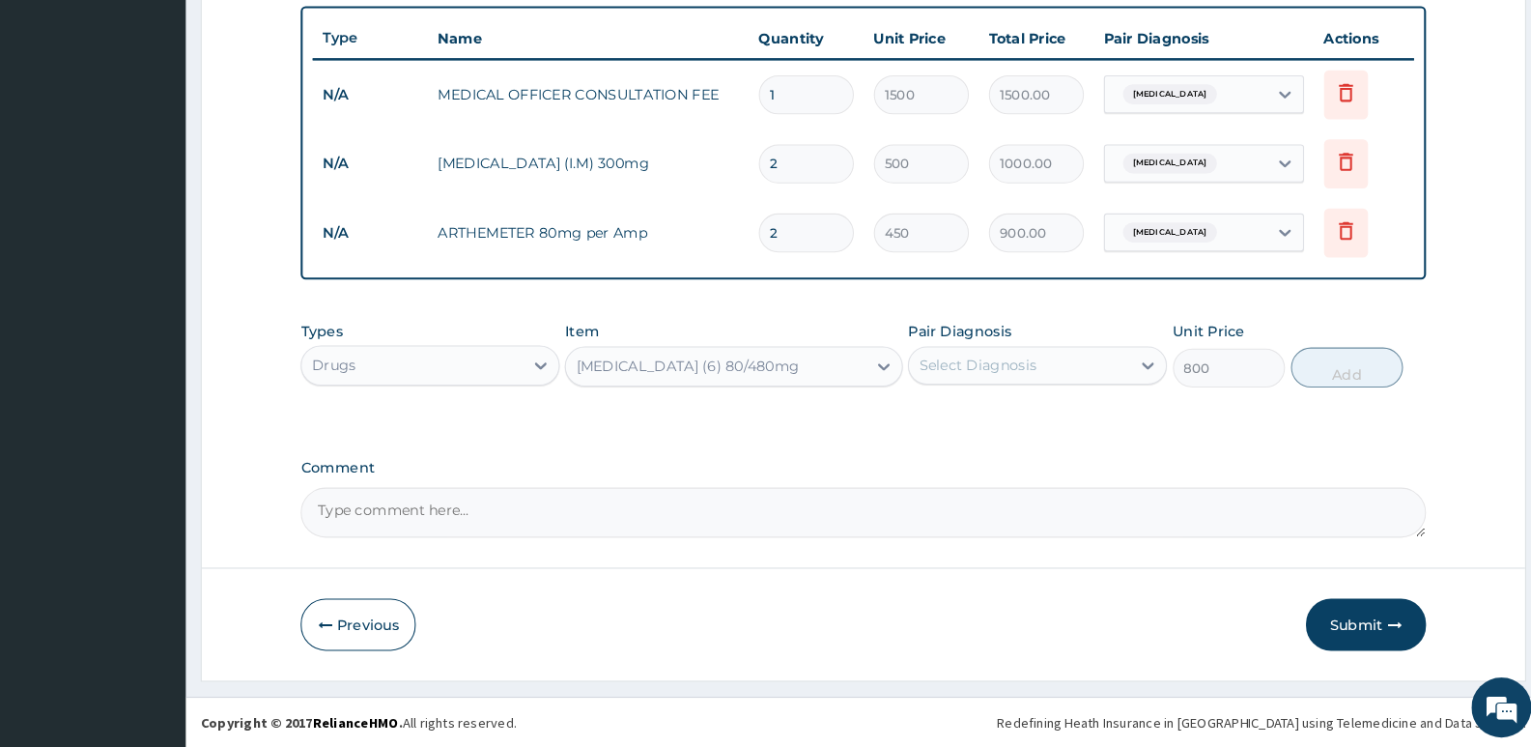
drag, startPoint x: 1031, startPoint y: 354, endPoint x: 1030, endPoint y: 369, distance: 15.5
click at [1032, 355] on div "Pair Diagnosis Select Diagnosis" at bounding box center [1045, 367] width 250 height 64
click at [1030, 369] on div "Select Diagnosis" at bounding box center [986, 377] width 113 height 19
drag, startPoint x: 1011, startPoint y: 433, endPoint x: 1021, endPoint y: 427, distance: 12.1
click at [1012, 433] on div "[MEDICAL_DATA]" at bounding box center [1045, 428] width 250 height 40
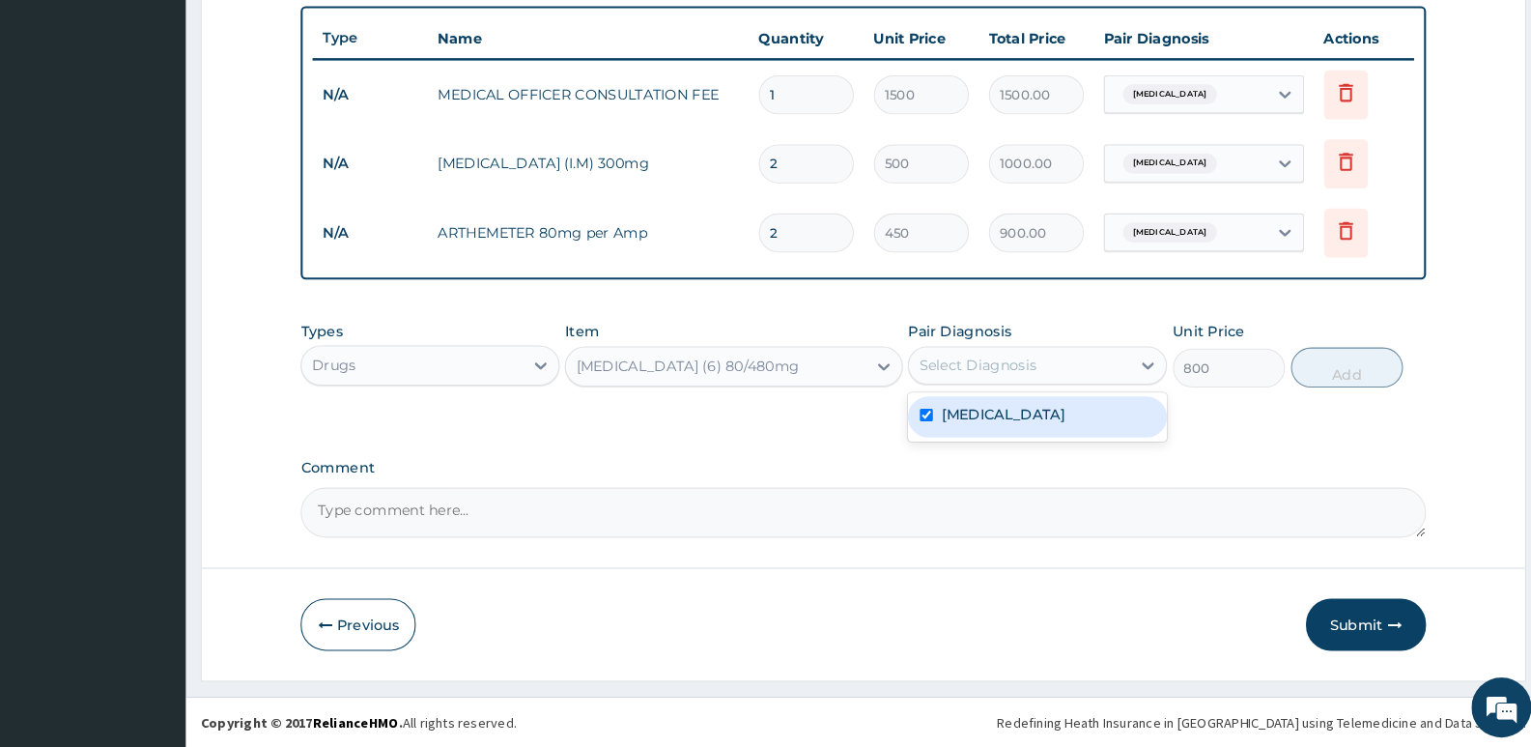
checkbox input "true"
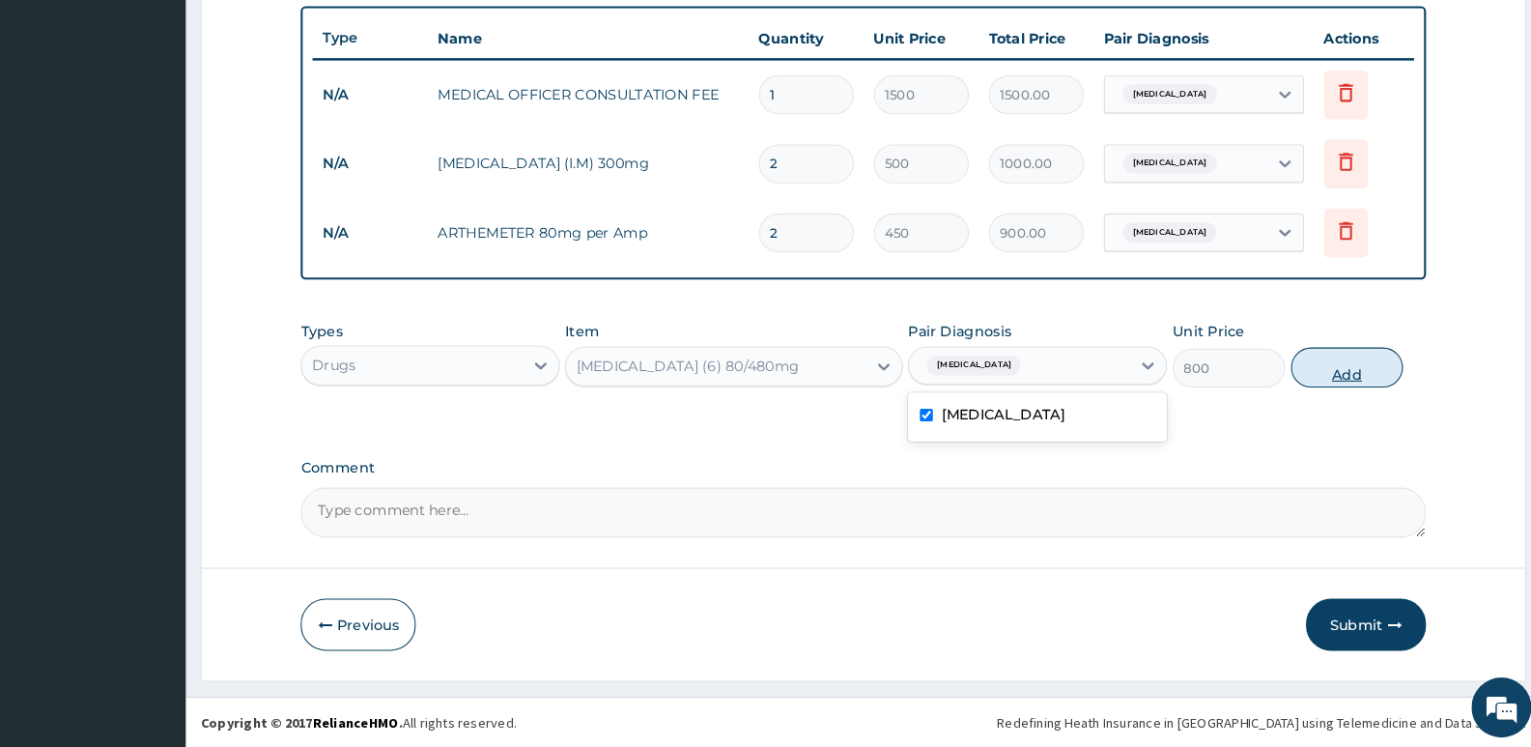
click at [1342, 376] on button "Add" at bounding box center [1344, 379] width 108 height 39
type input "0"
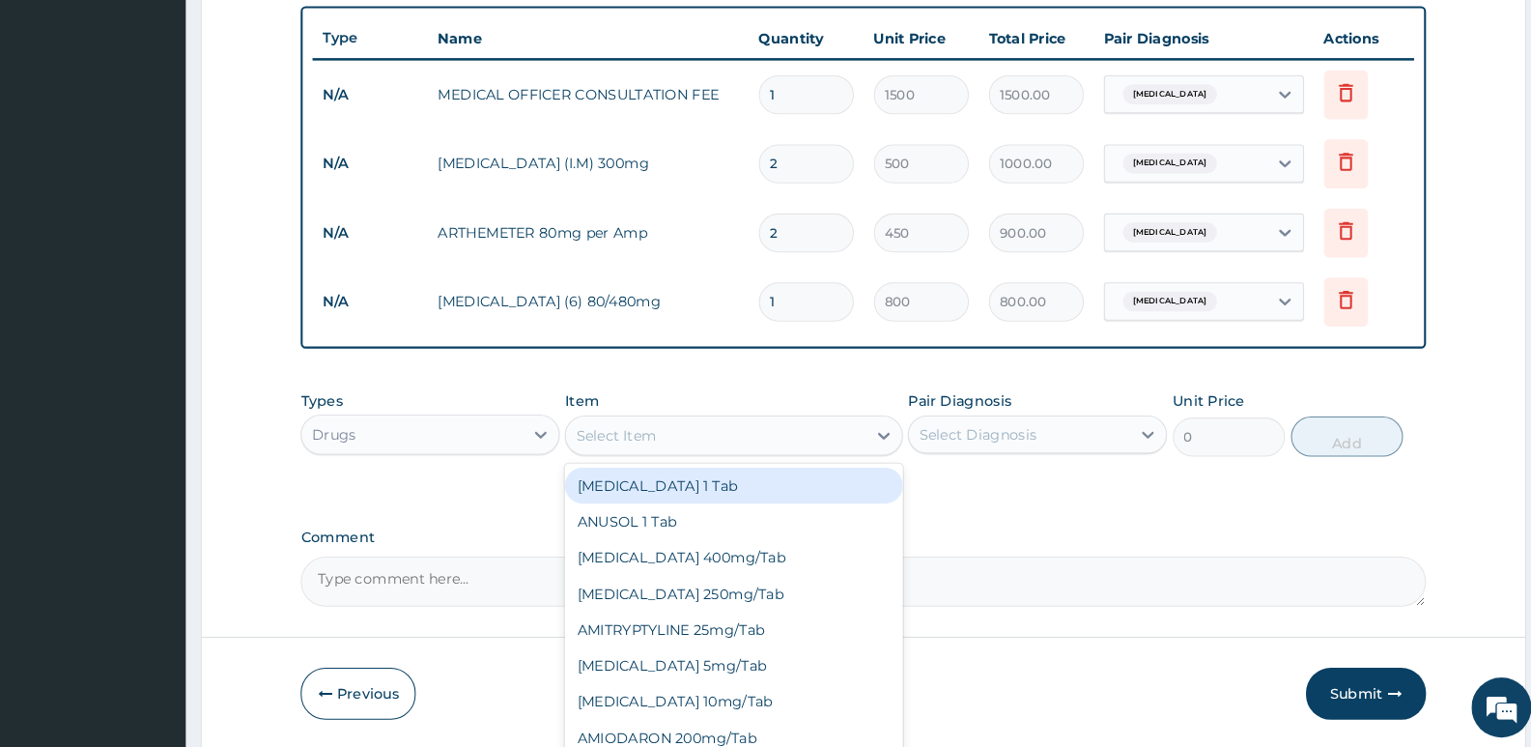
click at [657, 443] on div "Select Item" at bounding box center [637, 445] width 77 height 19
click at [624, 452] on div "Select Item" at bounding box center [637, 445] width 77 height 19
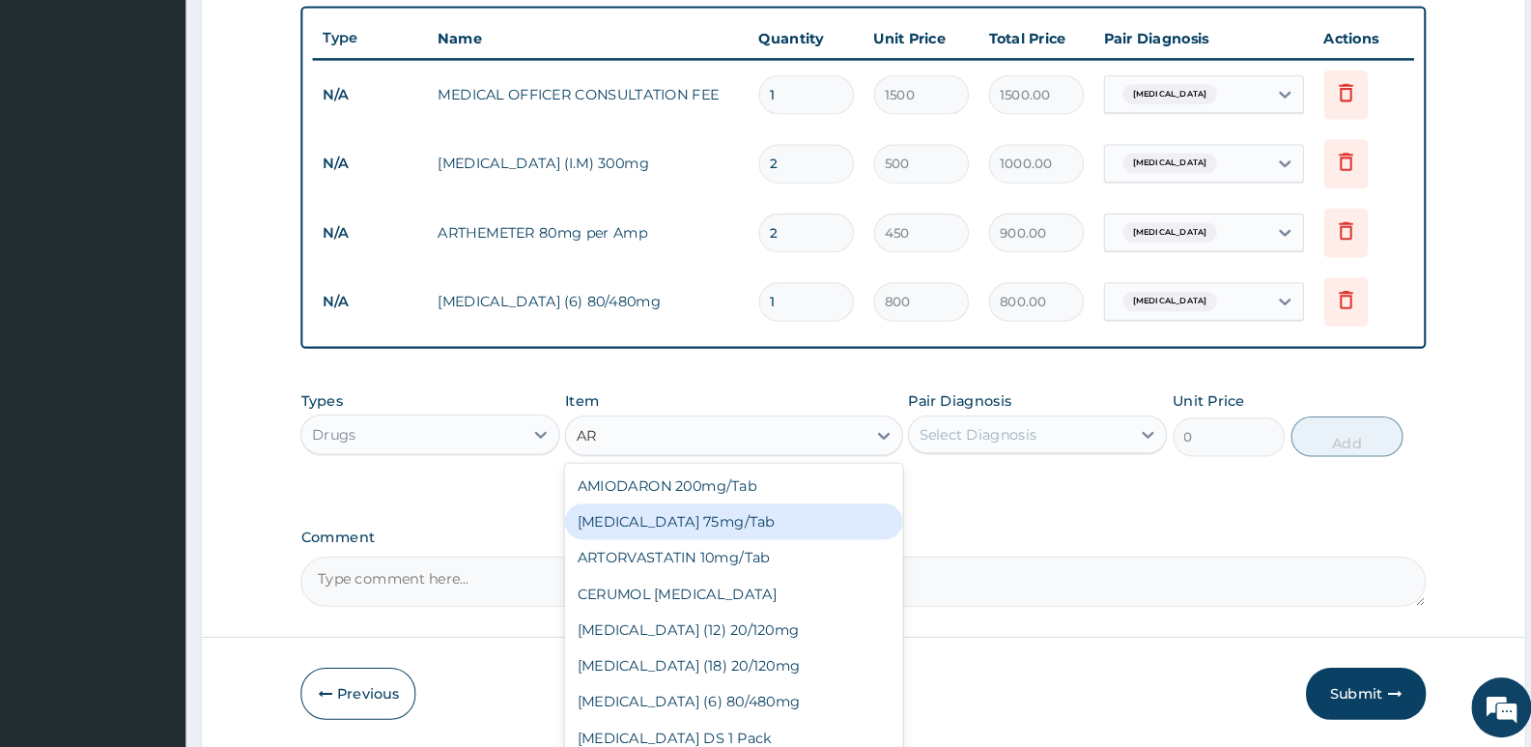
type input "A"
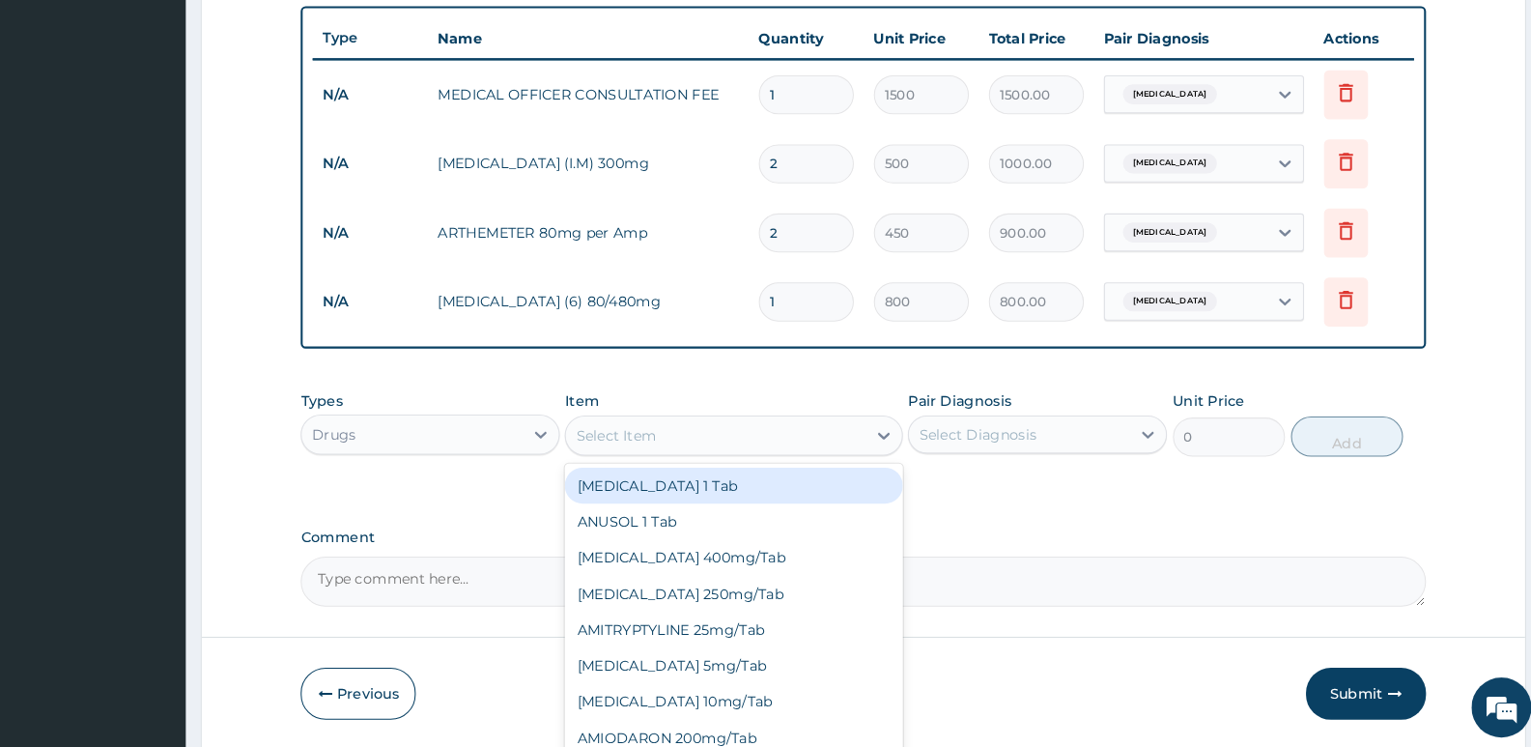
click at [628, 438] on div "Select Item" at bounding box center [637, 445] width 77 height 19
type input "PAR"
click at [669, 491] on div "[MEDICAL_DATA] 500mg/Tab" at bounding box center [751, 493] width 326 height 35
type input "10"
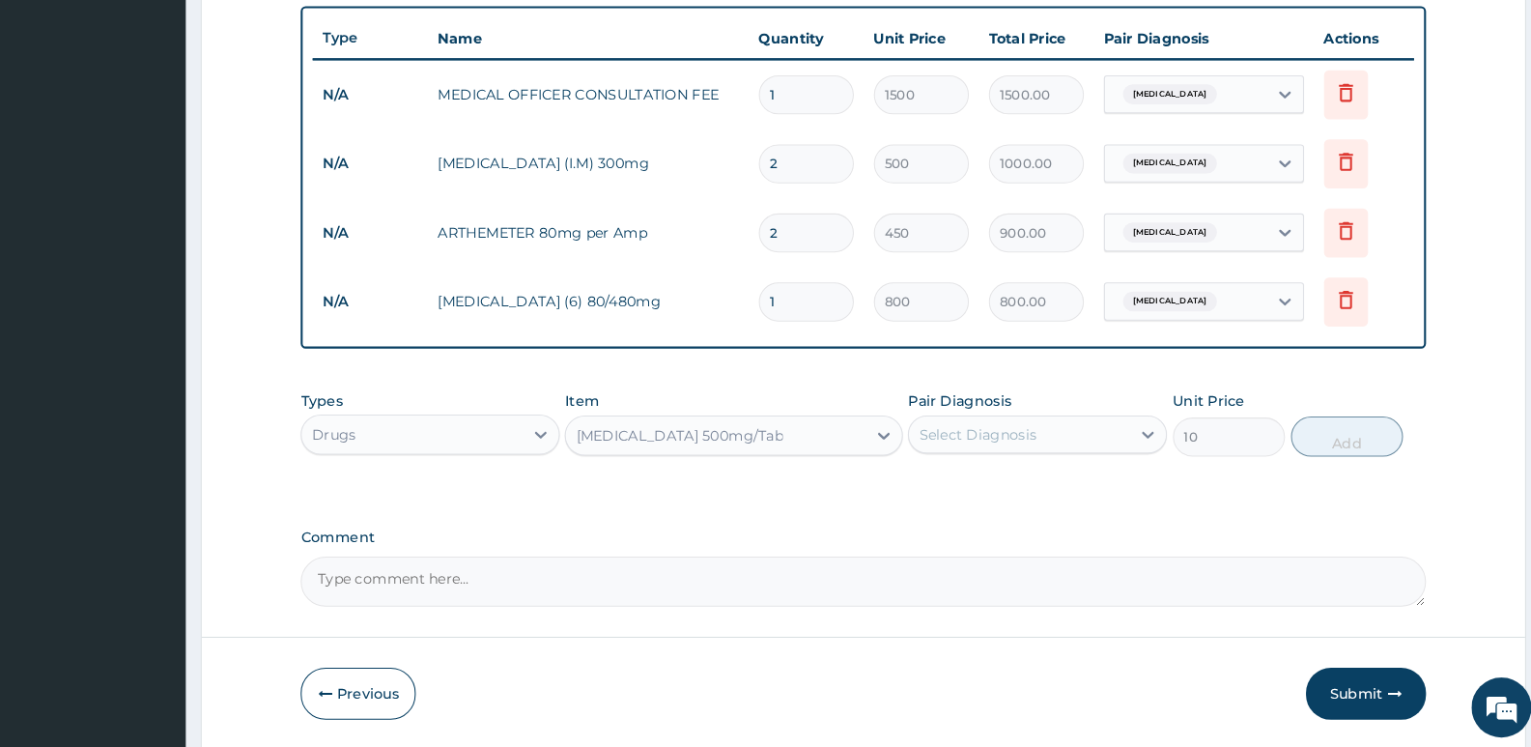
click at [1016, 448] on div "Select Diagnosis" at bounding box center [986, 444] width 113 height 19
click at [974, 489] on label "[MEDICAL_DATA]" at bounding box center [1012, 491] width 120 height 19
checkbox input "true"
click at [1331, 457] on button "Add" at bounding box center [1344, 446] width 108 height 39
type input "0"
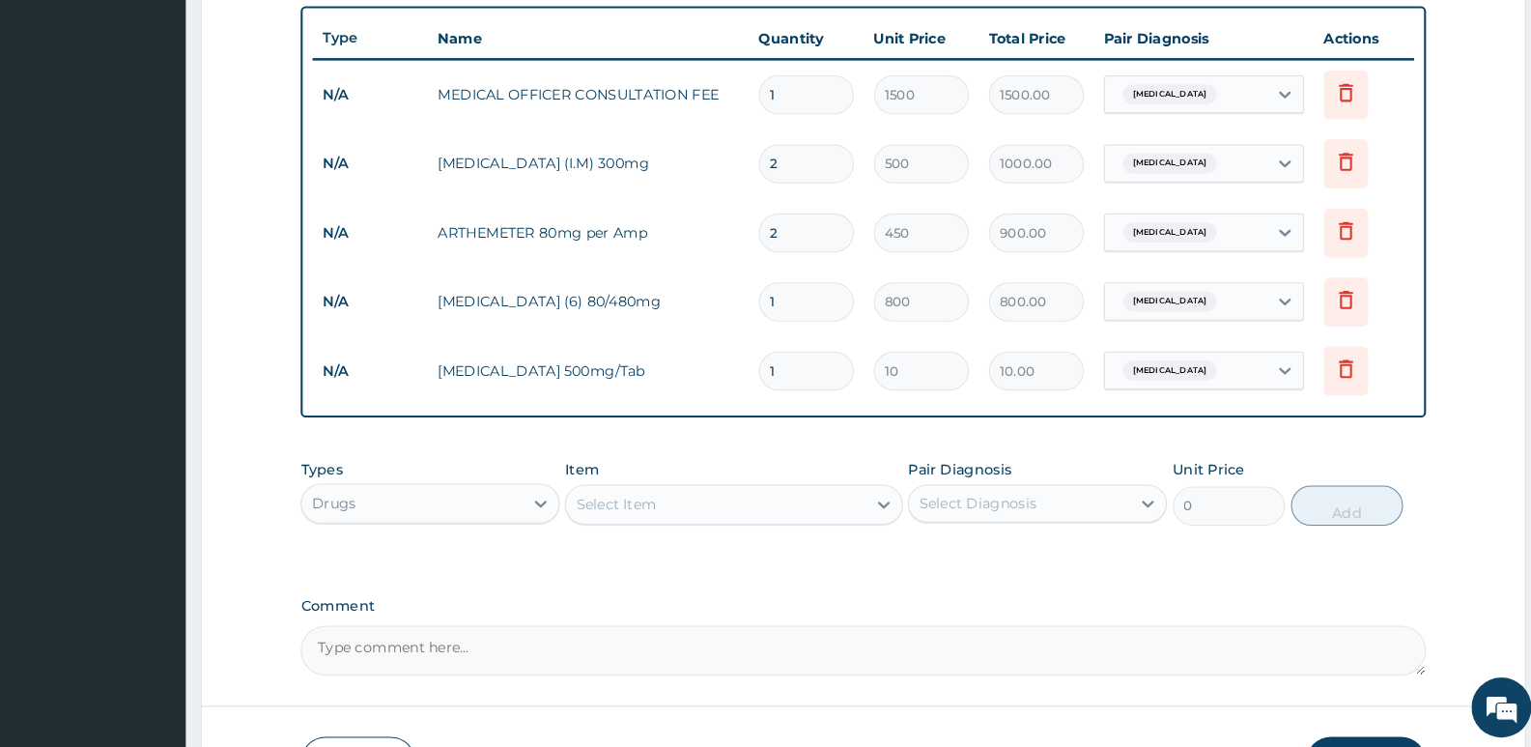
click at [793, 376] on input "1" at bounding box center [822, 383] width 92 height 38
type input "0.00"
type input "3"
type input "30.00"
type input "33"
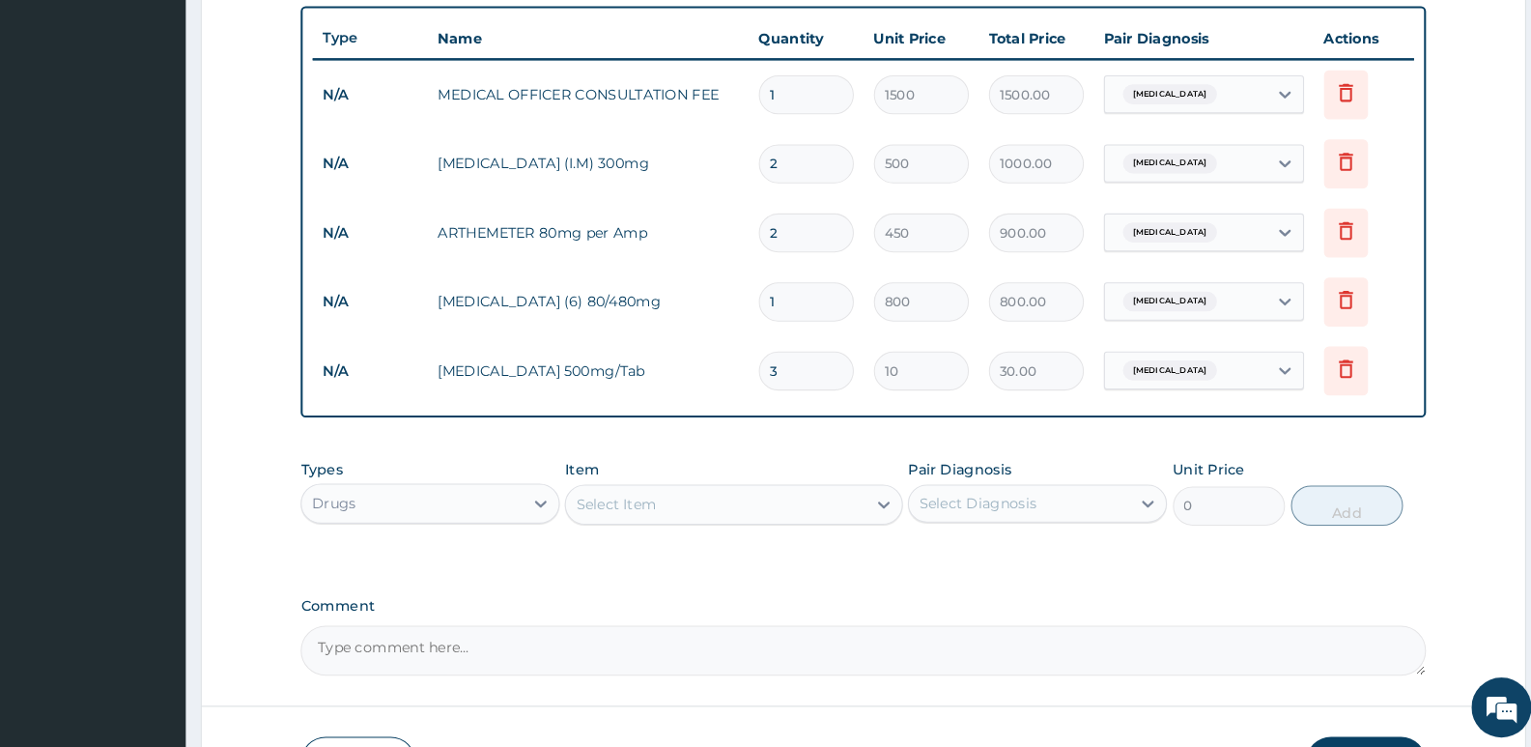
type input "330.00"
type input "333"
type input "3330.00"
type input "3333"
type input "33330.00"
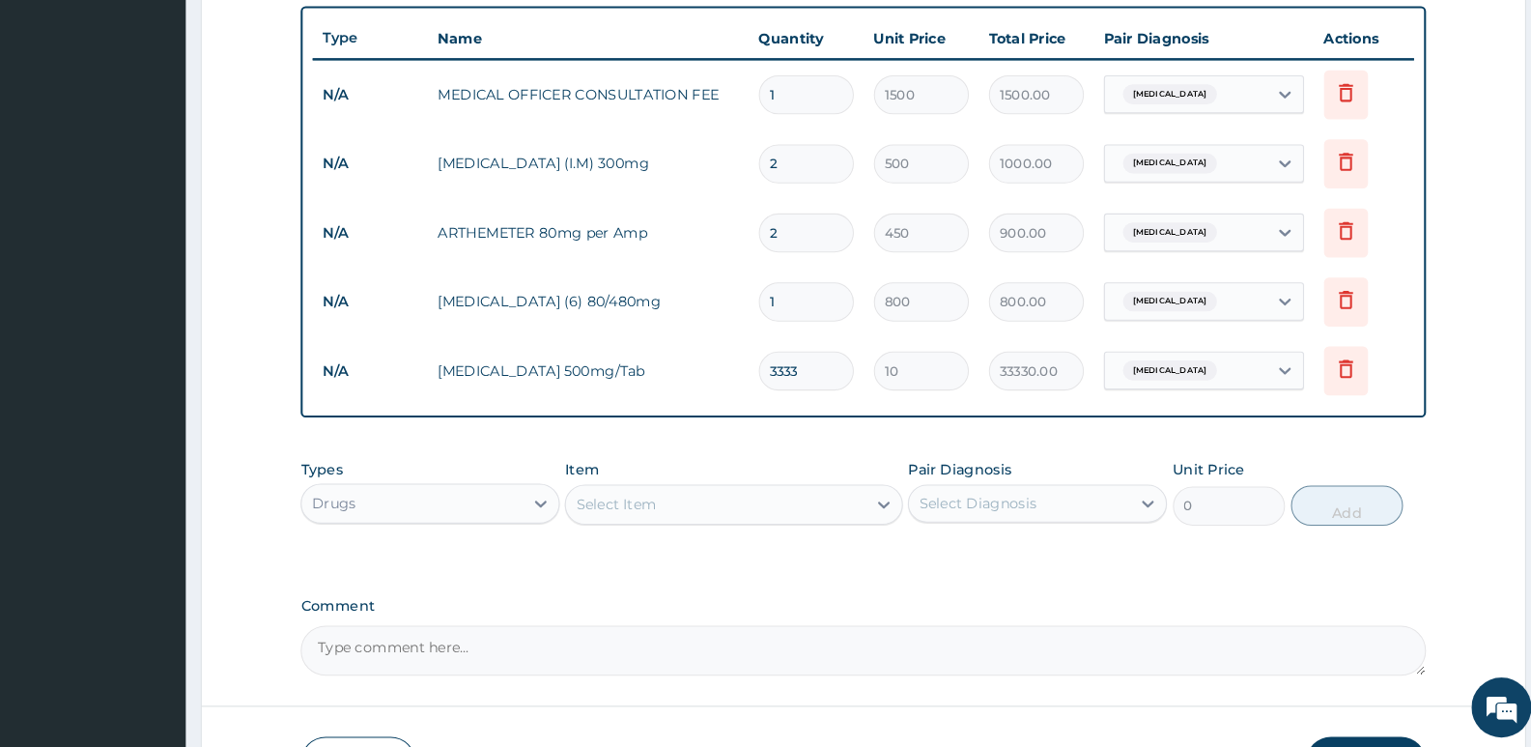
type input "333"
type input "3330.00"
type input "33"
type input "330.00"
type input "3"
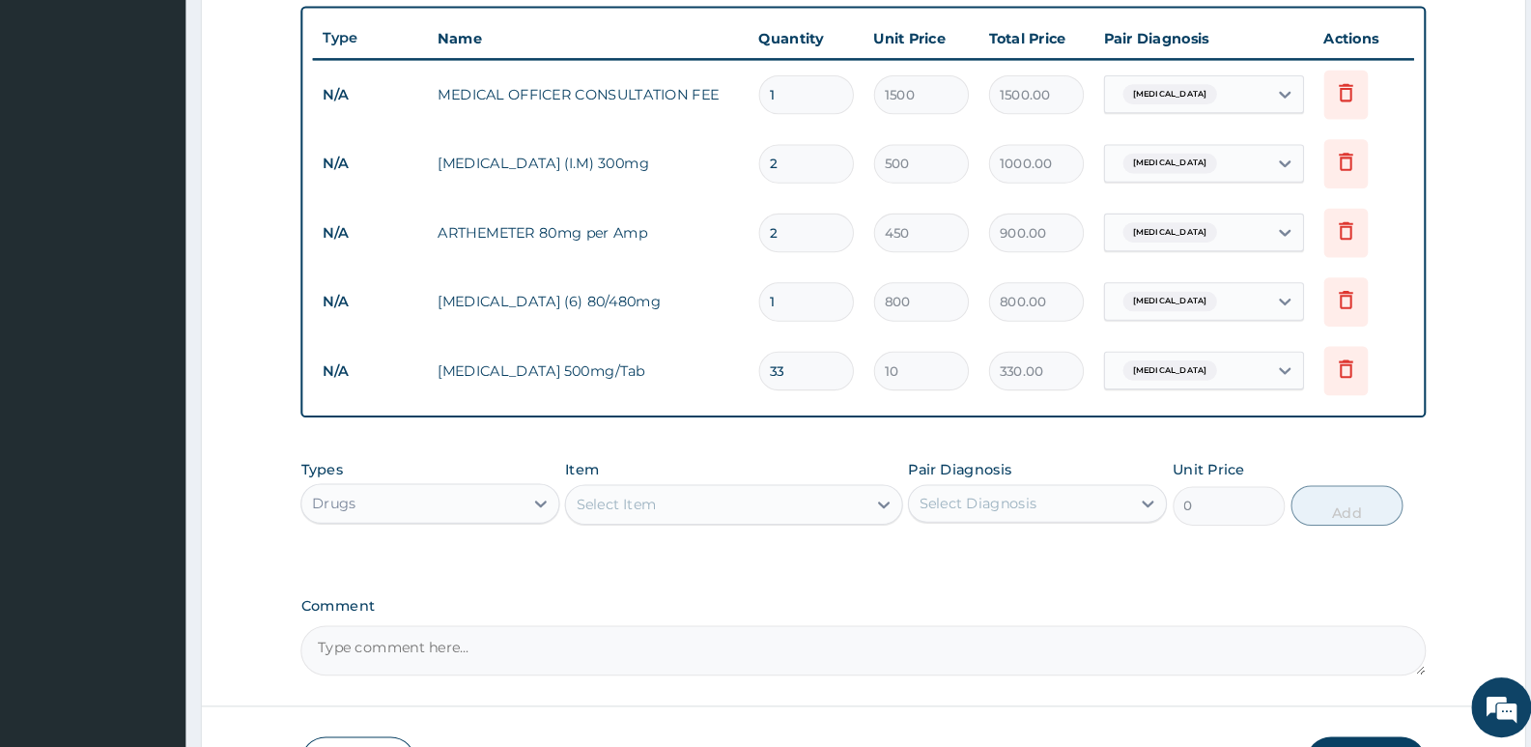
type input "30.00"
type input "30"
type input "300.00"
type input "30"
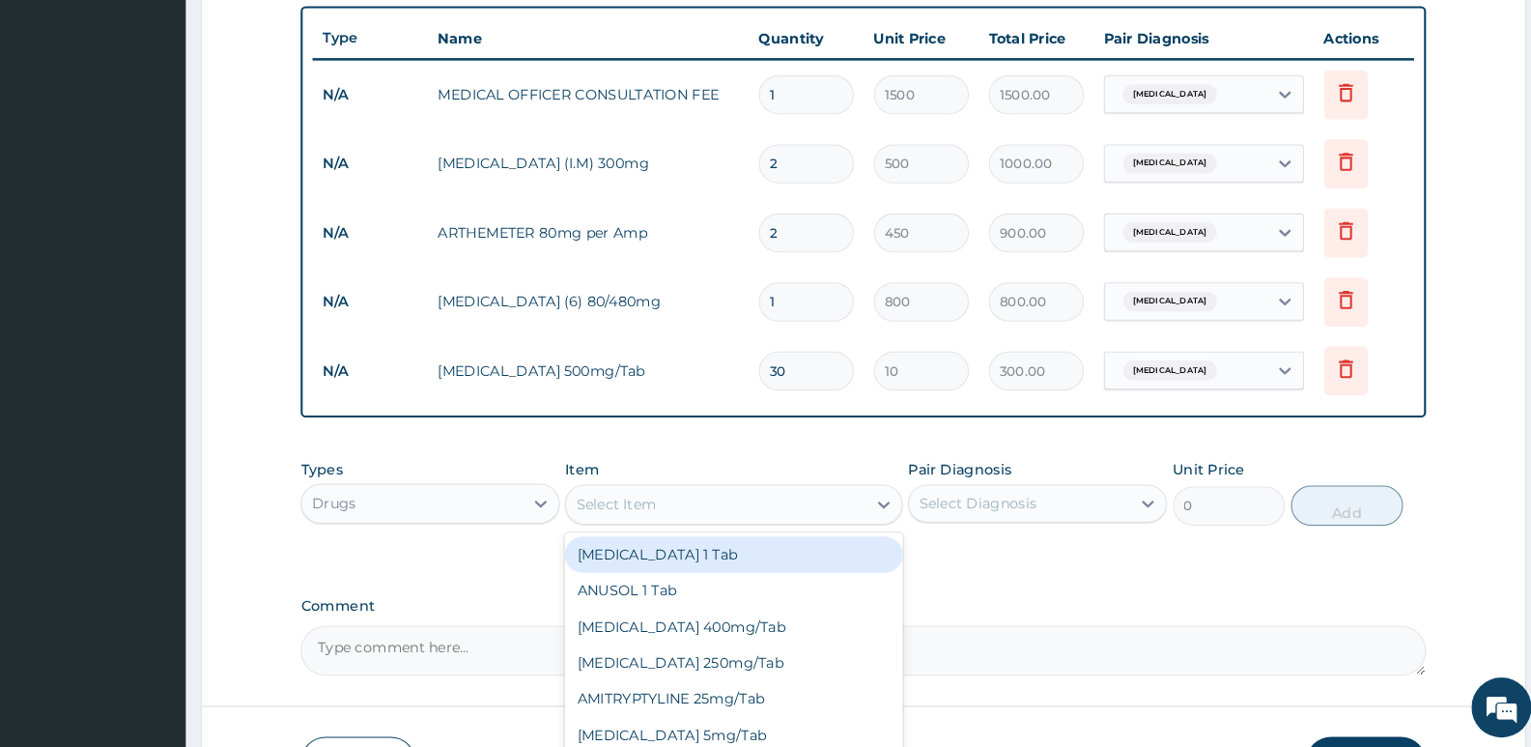
click at [704, 503] on div "Select Item" at bounding box center [733, 512] width 289 height 31
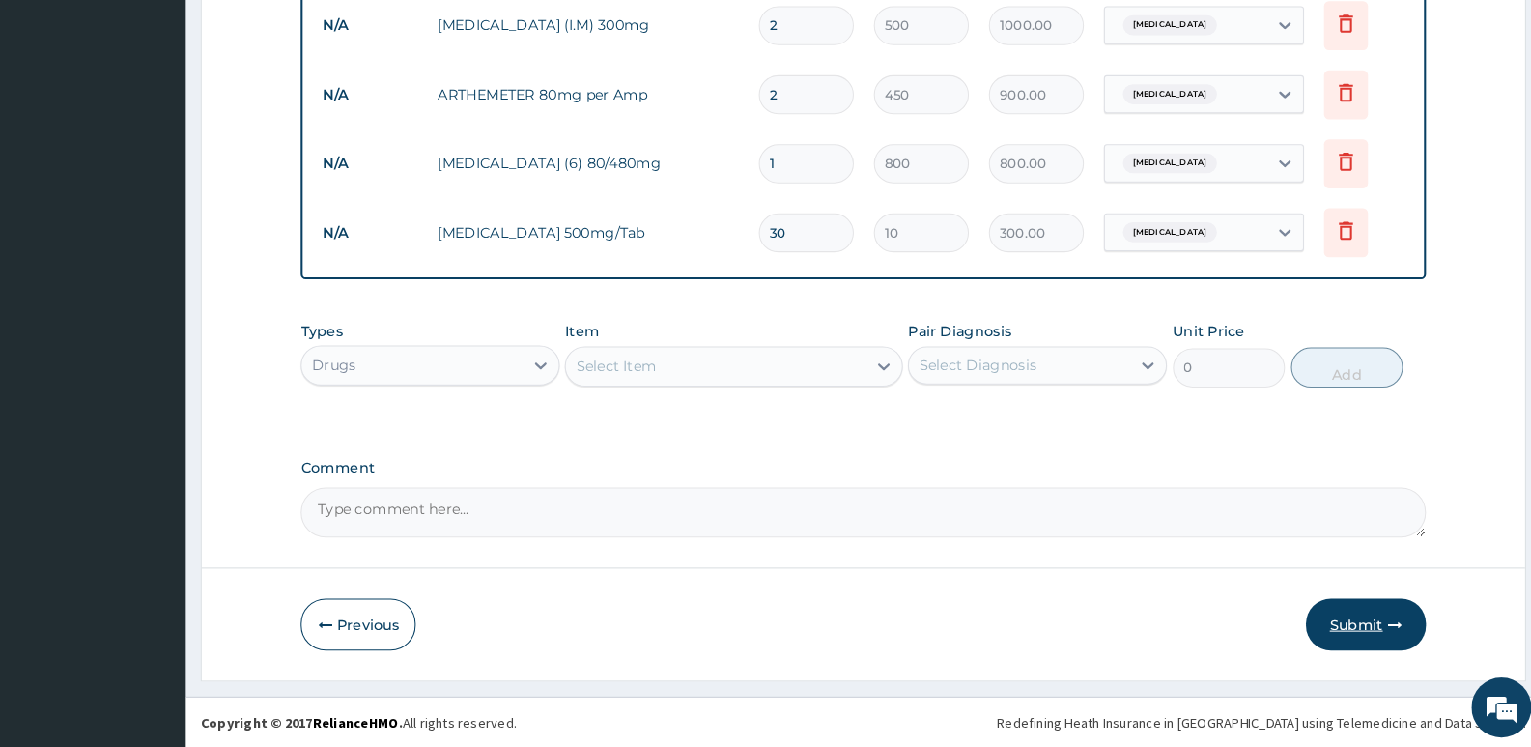
click at [1362, 630] on button "Submit" at bounding box center [1362, 628] width 116 height 50
